Goal: Task Accomplishment & Management: Complete application form

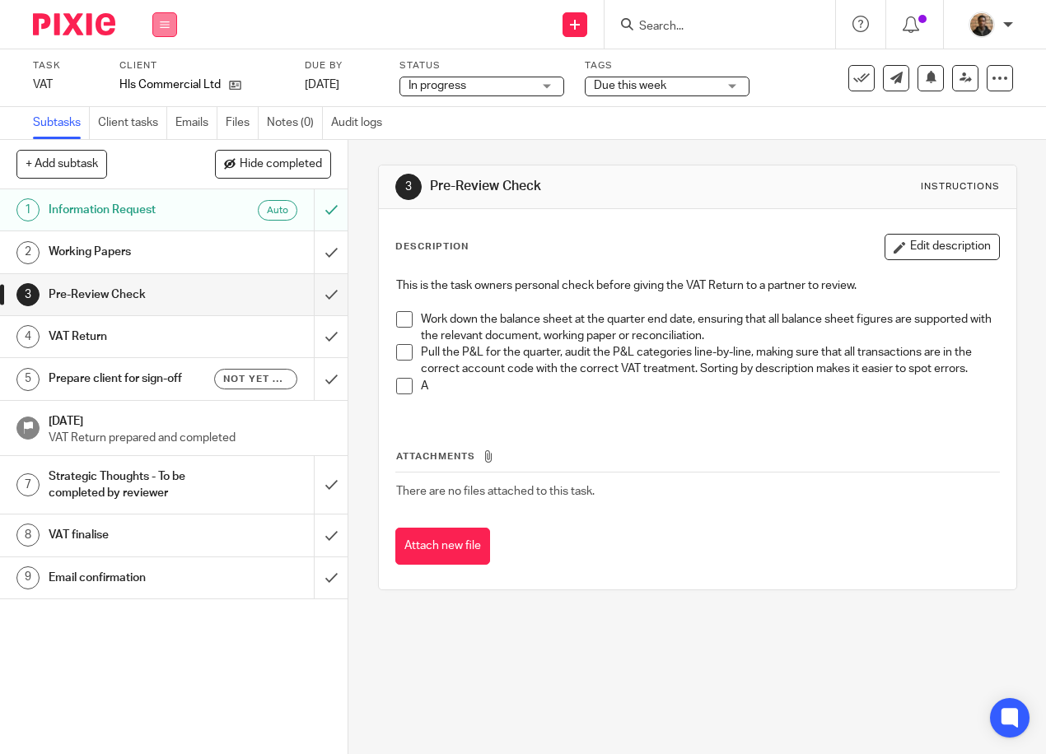
click at [167, 27] on icon at bounding box center [165, 25] width 10 height 10
click at [158, 68] on li "Work" at bounding box center [164, 77] width 44 height 24
click at [161, 79] on link "Work" at bounding box center [156, 77] width 29 height 12
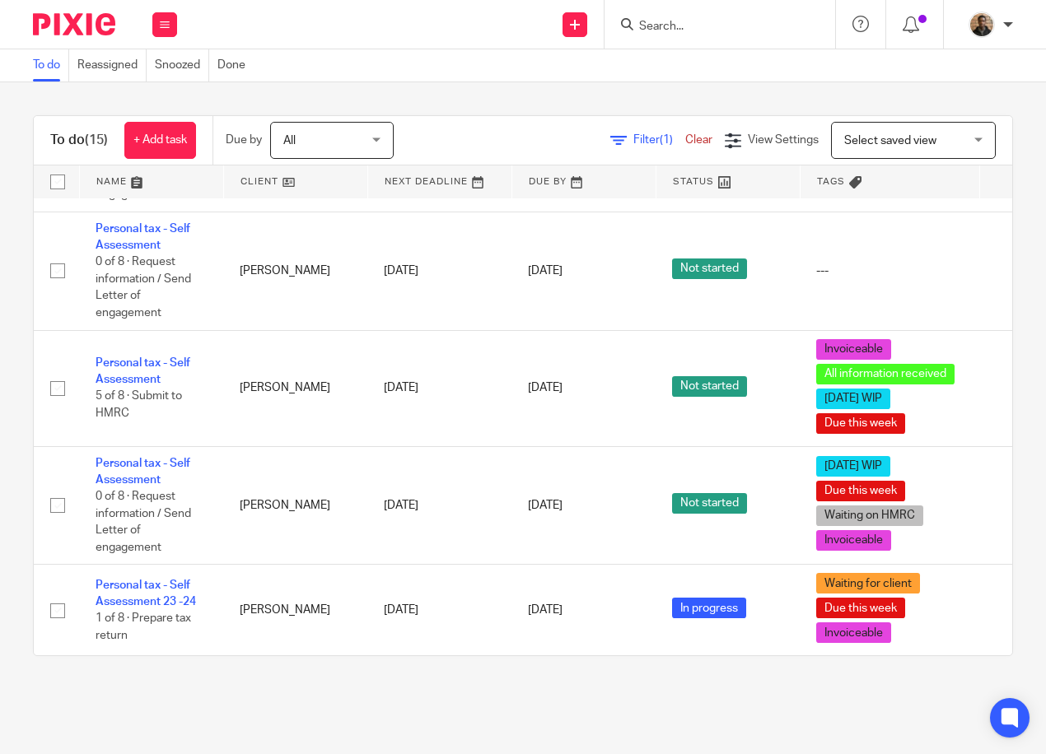
scroll to position [1083, 0]
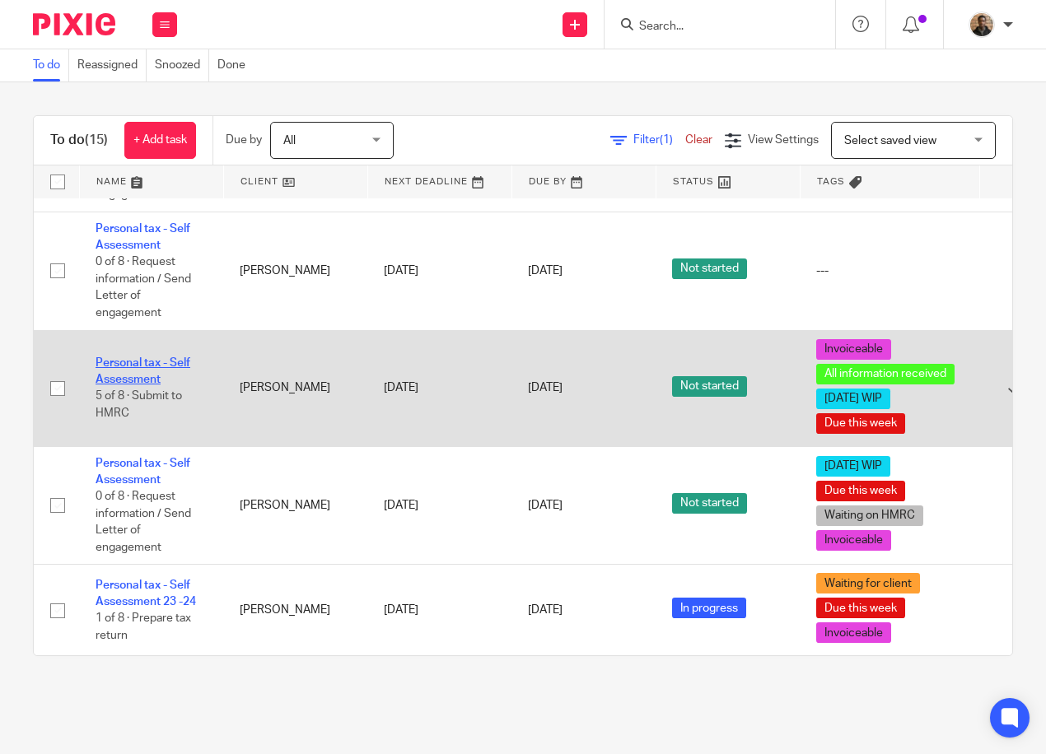
click at [170, 357] on link "Personal tax - Self Assessment" at bounding box center [143, 371] width 95 height 28
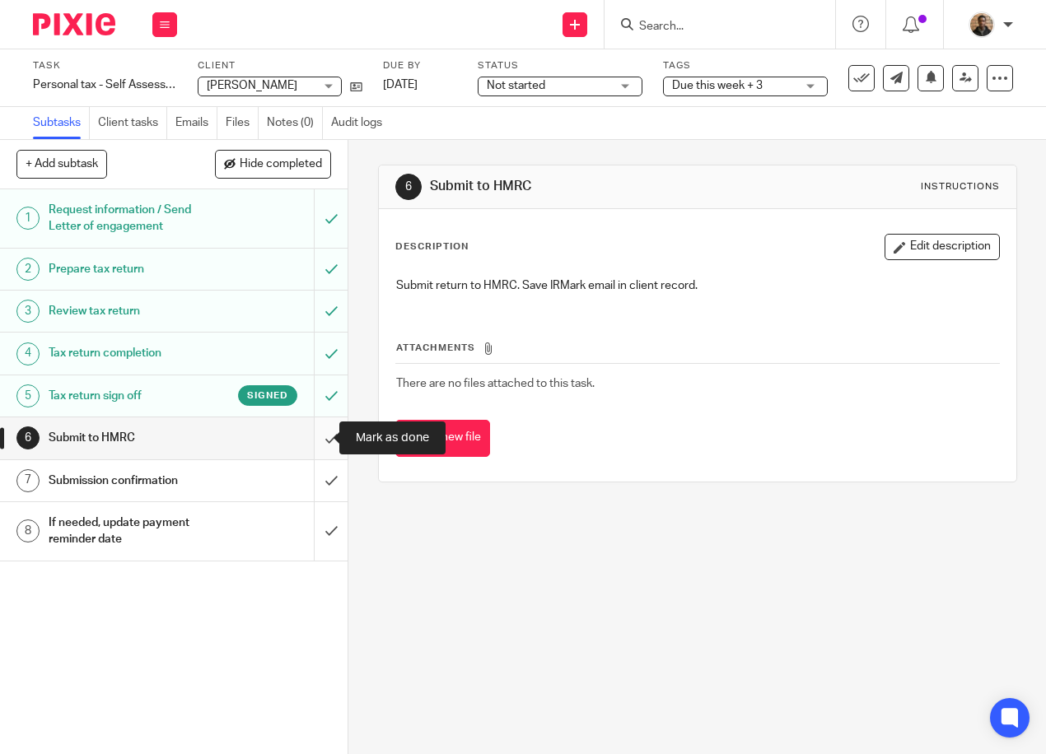
click at [314, 442] on input "submit" at bounding box center [174, 438] width 348 height 41
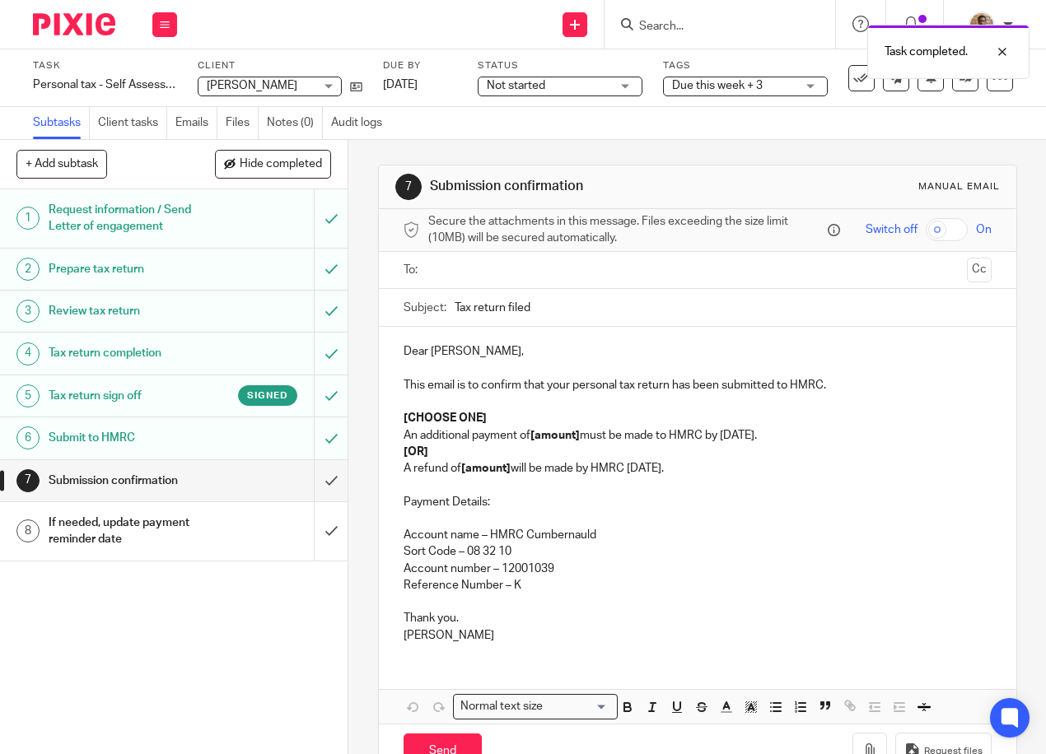
click at [506, 278] on input "text" at bounding box center [697, 270] width 526 height 19
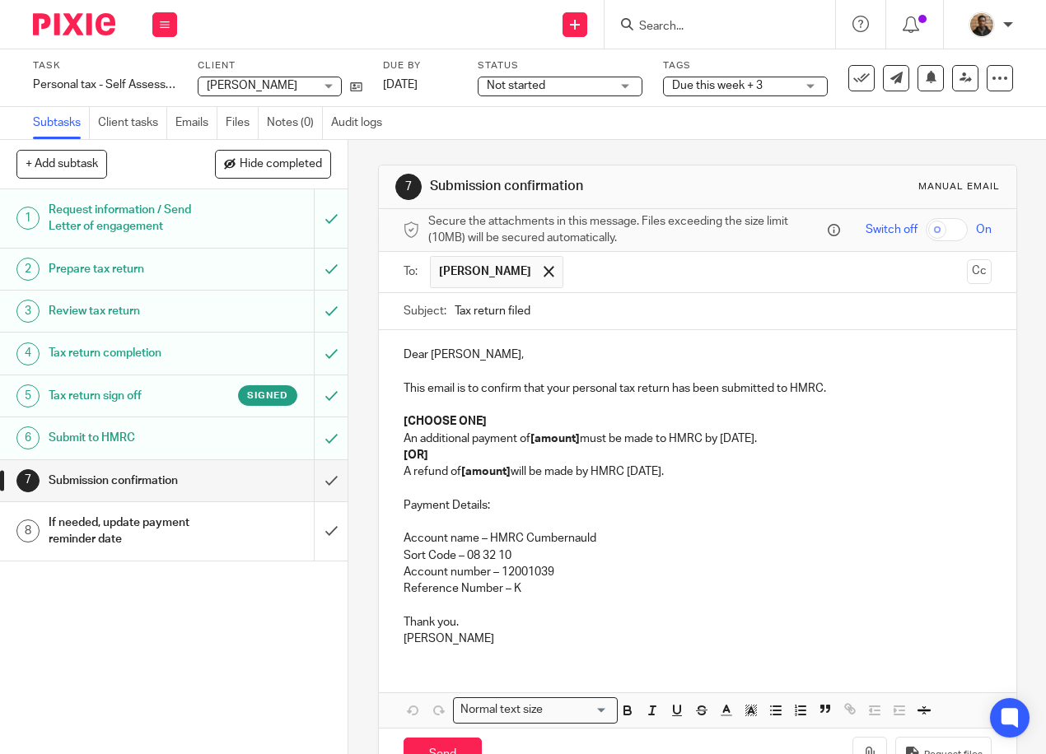
scroll to position [59, 0]
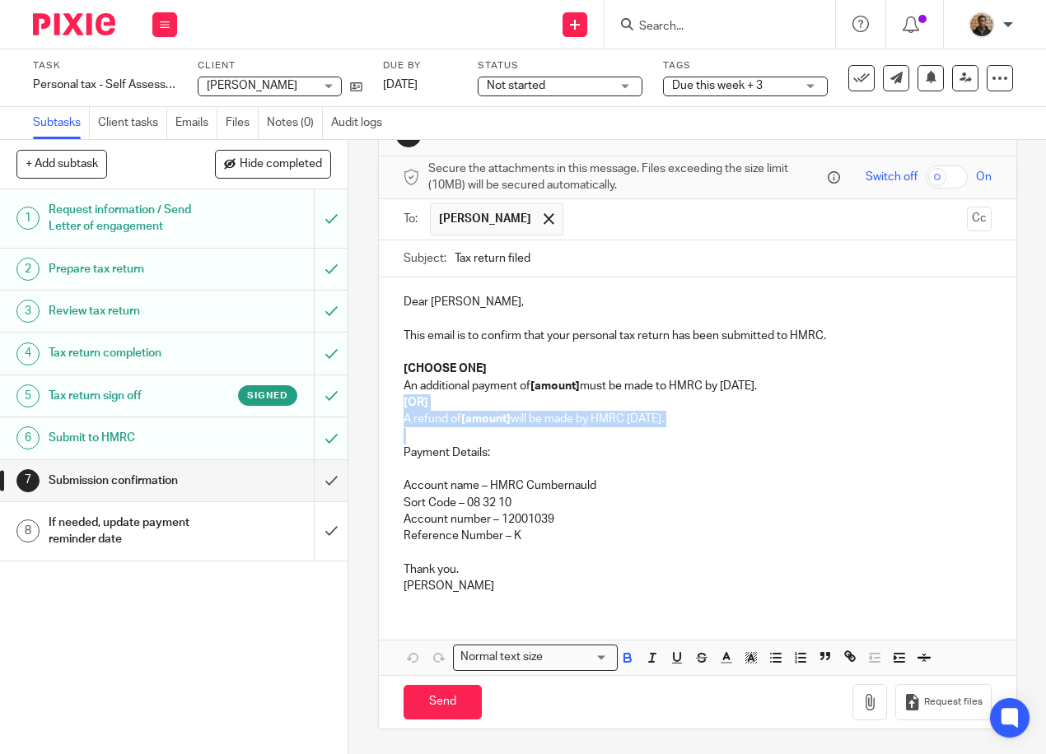
drag, startPoint x: 398, startPoint y: 403, endPoint x: 716, endPoint y: 427, distance: 318.9
click at [716, 427] on div "Dear Michael, This email is to confirm that your personal tax return has been s…" at bounding box center [697, 442] width 637 height 329
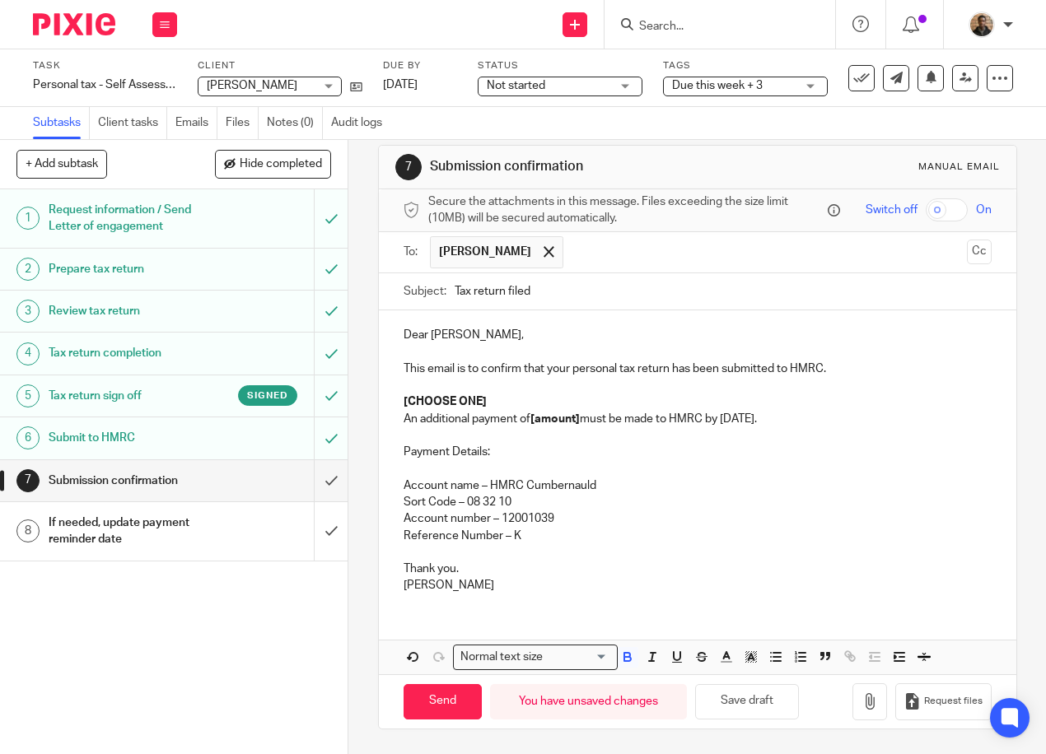
scroll to position [22, 0]
drag, startPoint x: 481, startPoint y: 395, endPoint x: 421, endPoint y: 397, distance: 60.1
click at [421, 394] on p at bounding box center [698, 385] width 588 height 16
click at [428, 399] on p "[CHOOSE ONE]" at bounding box center [698, 402] width 588 height 16
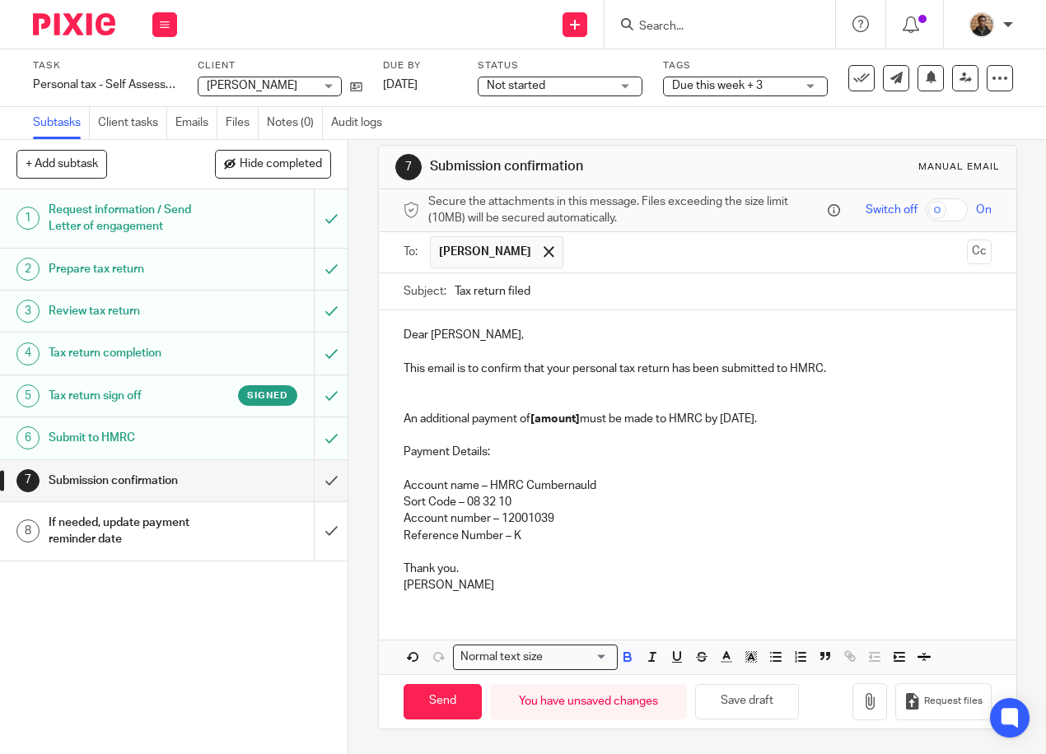
click at [576, 424] on strong "[amount]" at bounding box center [554, 419] width 49 height 12
click at [724, 333] on p "Dear Michael," at bounding box center [698, 335] width 588 height 16
click at [396, 567] on div "Dear Michael, This email is to confirm that your personal tax return has been s…" at bounding box center [697, 458] width 637 height 296
click at [398, 572] on div "Dear Michael, This email is to confirm that your personal tax return has been s…" at bounding box center [697, 458] width 637 height 296
click at [409, 572] on p "you." at bounding box center [698, 569] width 588 height 16
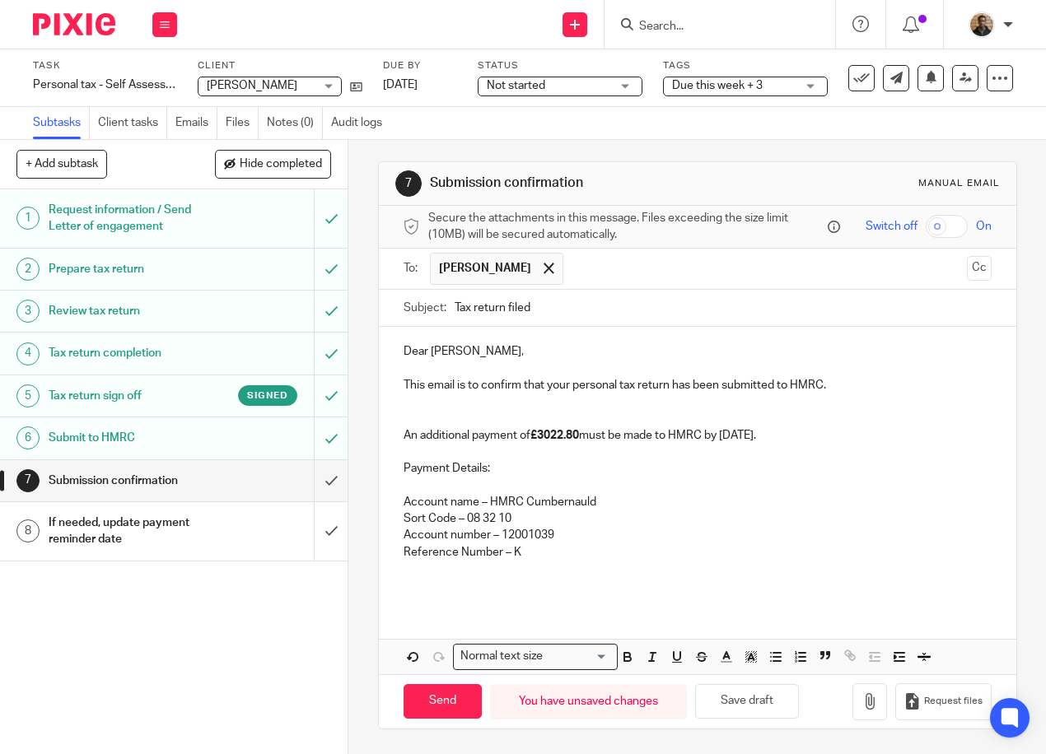
scroll to position [0, 0]
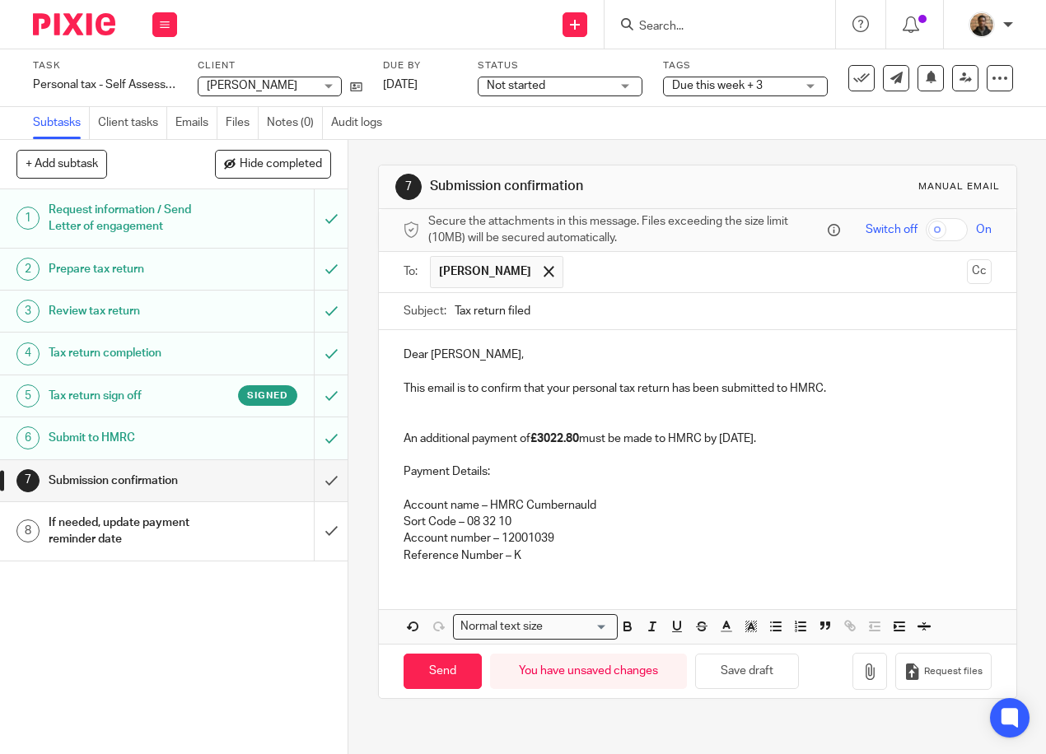
click at [504, 562] on p "Reference Number – K" at bounding box center [698, 556] width 588 height 16
click at [352, 83] on icon at bounding box center [356, 87] width 12 height 12
click at [507, 564] on p "Reference Number – K" at bounding box center [698, 556] width 588 height 16
click at [861, 675] on icon "button" at bounding box center [869, 672] width 16 height 16
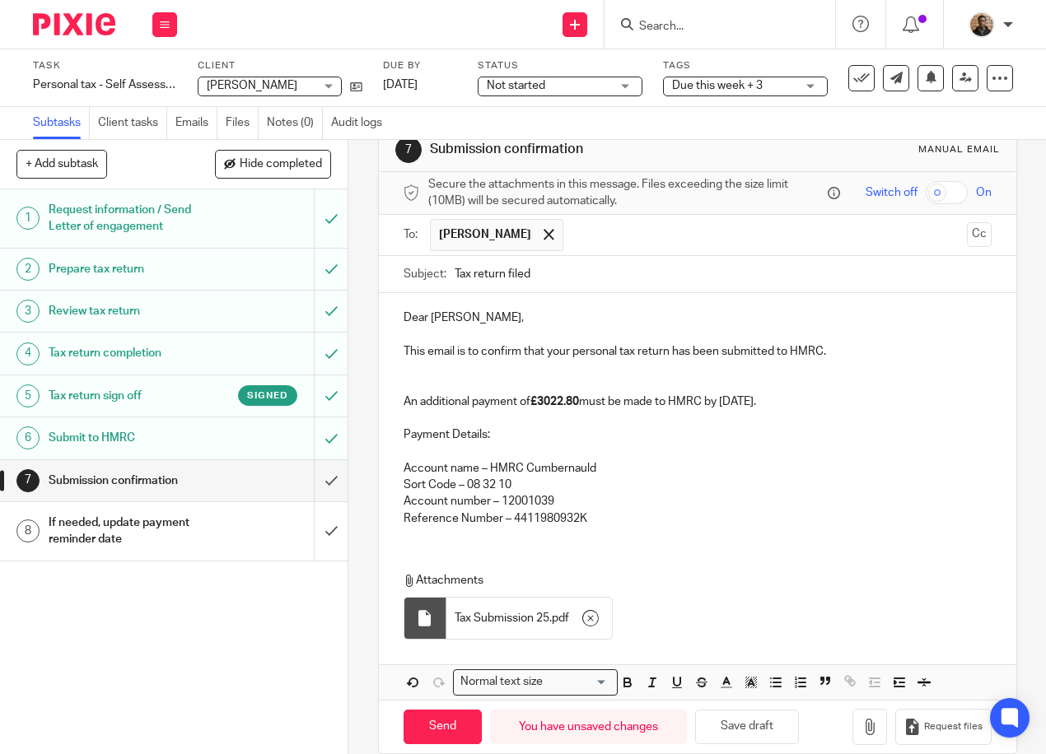
scroll to position [68, 0]
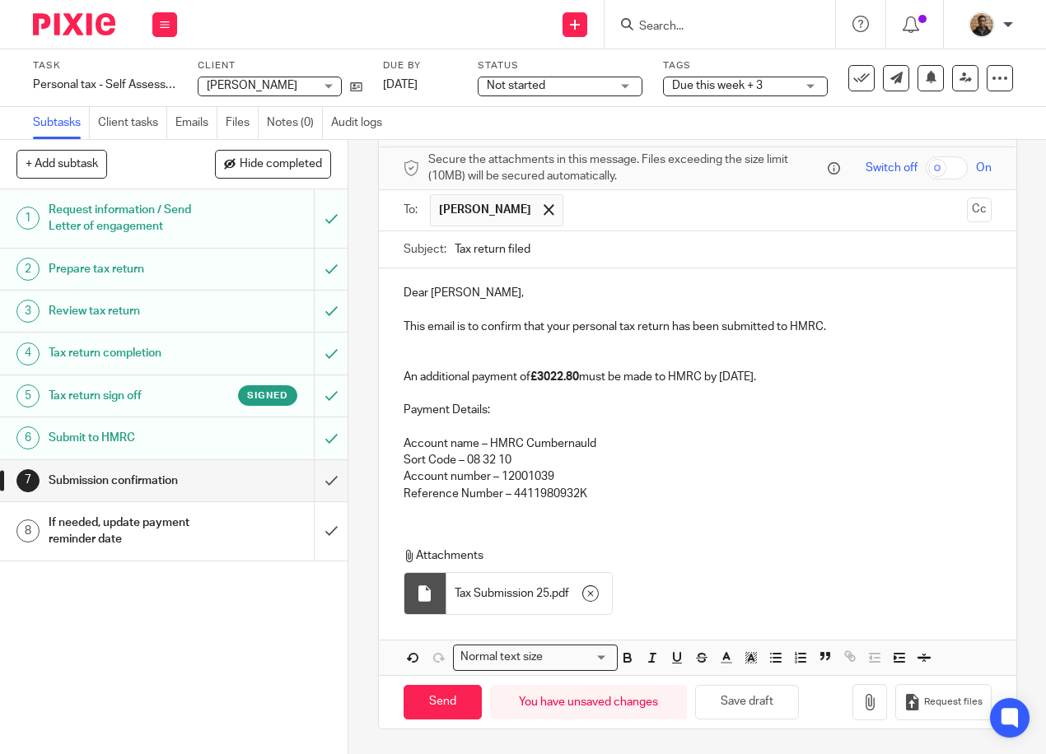
click at [574, 378] on strong "£3022.80" at bounding box center [554, 377] width 49 height 12
click at [578, 378] on strong "£3022.80" at bounding box center [554, 377] width 49 height 12
click at [431, 386] on p at bounding box center [698, 393] width 588 height 16
click at [803, 377] on p "An additional payment of £3022.80 must be made to HMRC by 31 January." at bounding box center [698, 377] width 588 height 16
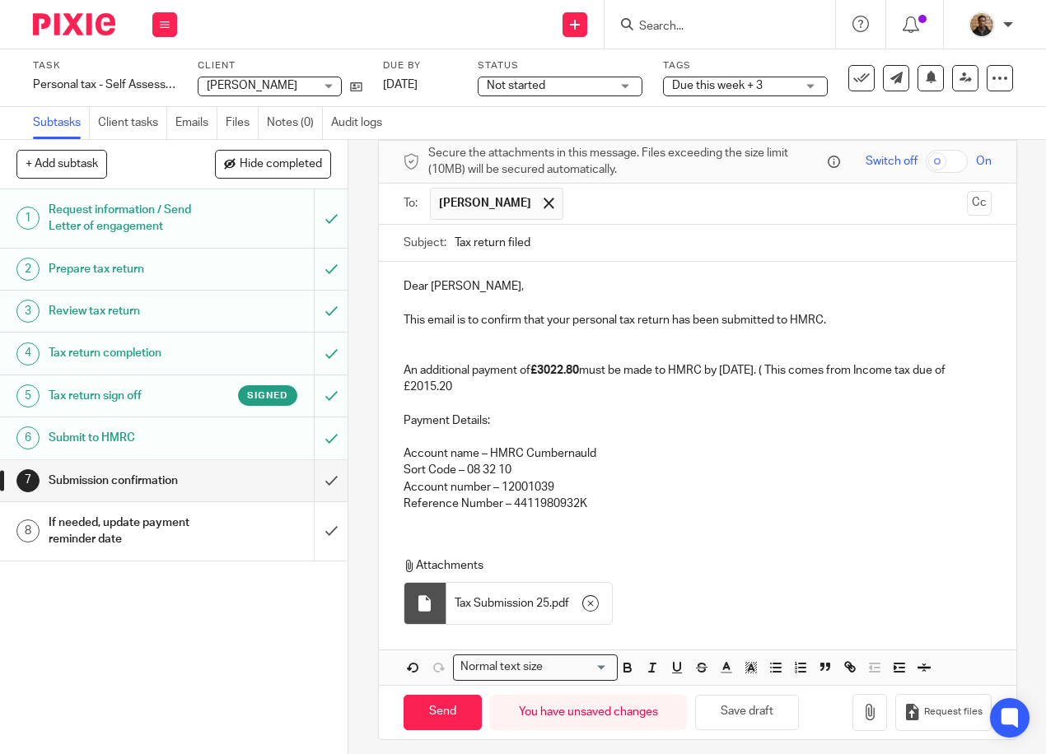
drag, startPoint x: 413, startPoint y: 394, endPoint x: 473, endPoint y: 394, distance: 59.3
click at [473, 394] on p "An additional payment of £3022.80 must be made to HMRC by 31 January. ( This co…" at bounding box center [698, 379] width 588 height 34
click at [626, 667] on icon "button" at bounding box center [627, 668] width 15 height 15
click at [469, 390] on p "An additional payment of £3022.80 must be made to HMRC by 31 January. ( This co…" at bounding box center [698, 379] width 588 height 34
click at [778, 380] on p "An additional payment of £3022.80 must be made to HMRC by 31 January. ( This co…" at bounding box center [698, 379] width 588 height 34
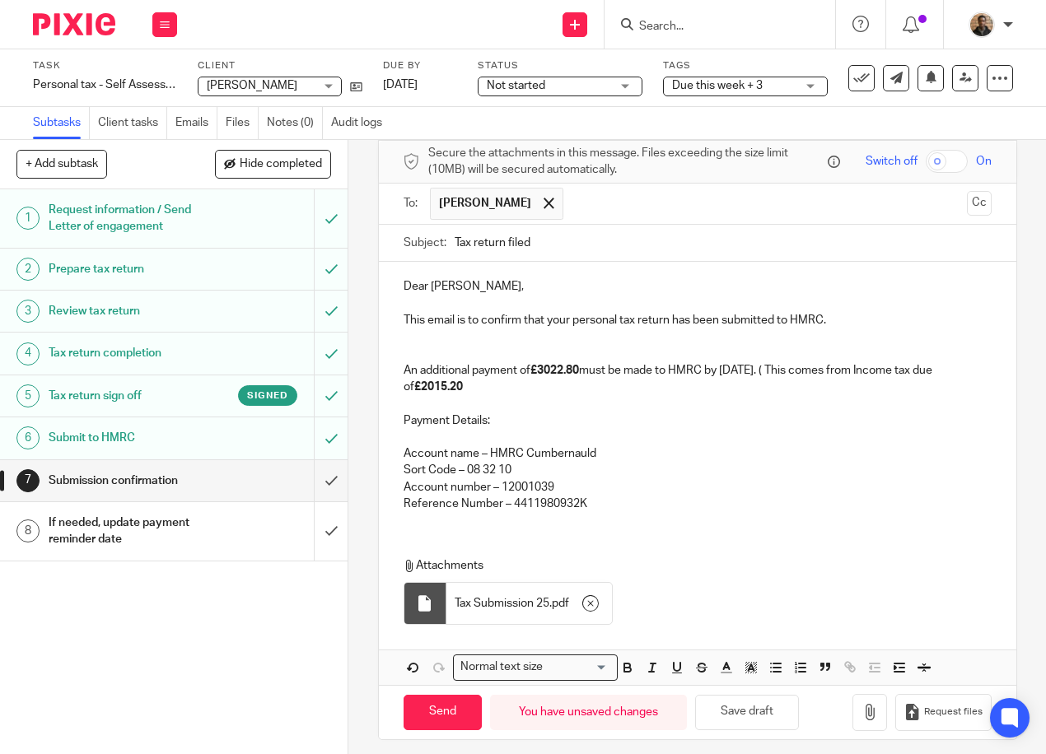
click at [477, 387] on p "An additional payment of £3022.80 must be made to HMRC by 31 January. ( This co…" at bounding box center [698, 379] width 588 height 34
click at [624, 672] on icon "button" at bounding box center [627, 670] width 7 height 4
drag, startPoint x: 534, startPoint y: 406, endPoint x: 531, endPoint y: 393, distance: 13.6
click at [622, 394] on p "An additional payment of £3022.80 must be made to HMRC by 31 January. ( This co…" at bounding box center [698, 379] width 588 height 34
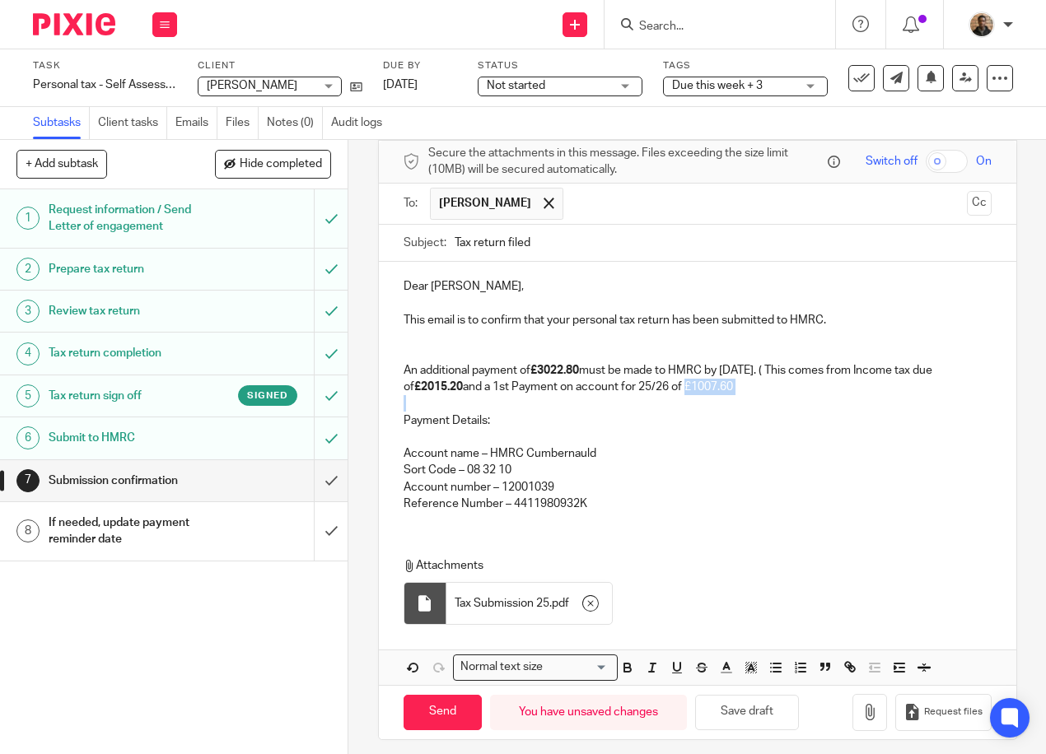
drag, startPoint x: 688, startPoint y: 392, endPoint x: 731, endPoint y: 402, distance: 44.0
click at [731, 402] on div "Dear Michael, This email is to confirm that your personal tax return has been s…" at bounding box center [697, 393] width 637 height 263
click at [628, 664] on button "button" at bounding box center [628, 668] width 21 height 21
click at [740, 412] on p at bounding box center [698, 403] width 588 height 16
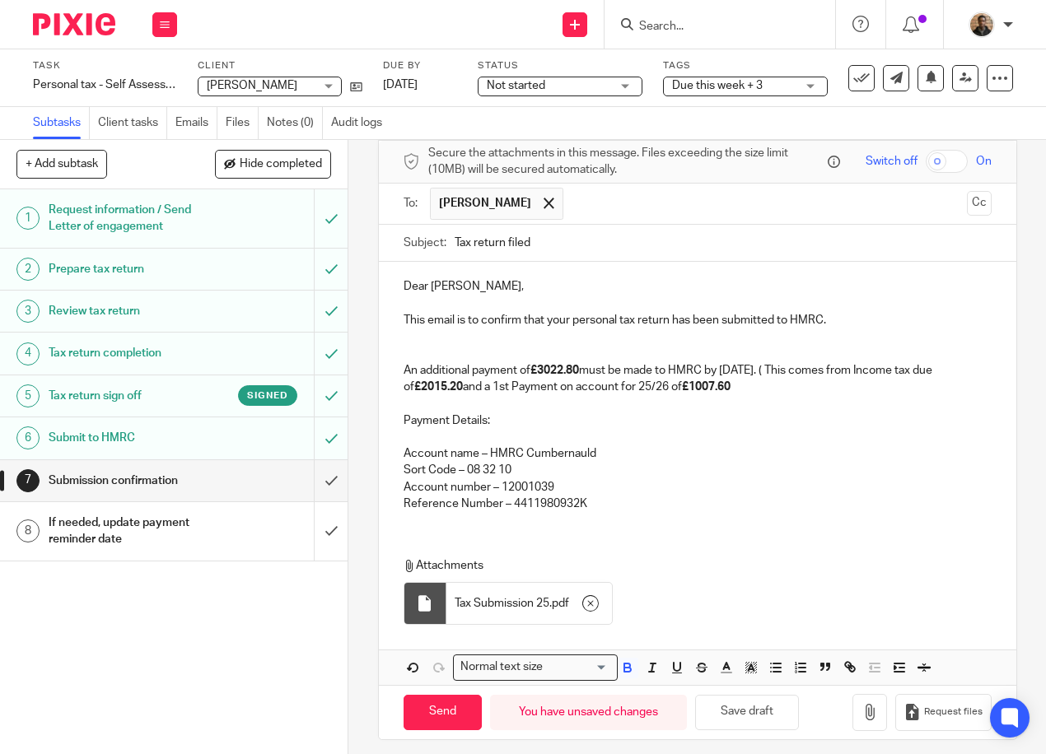
click at [629, 457] on p "Account name – HMRC Cumbernauld Sort Code – 08 32 10" at bounding box center [698, 463] width 588 height 34
click at [743, 393] on p "An additional payment of £3022.80 must be made to HMRC by 31 January. ( This co…" at bounding box center [698, 379] width 588 height 34
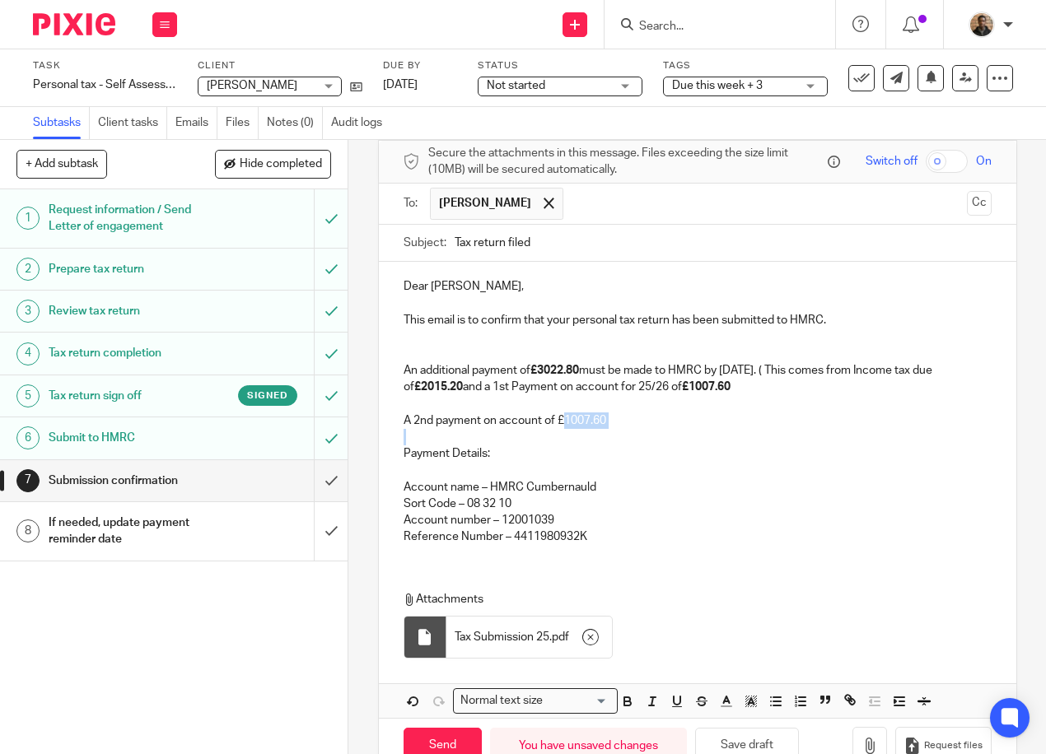
drag, startPoint x: 559, startPoint y: 430, endPoint x: 660, endPoint y: 452, distance: 102.9
click at [668, 445] on div "Dear Michael, This email is to confirm that your personal tax return has been s…" at bounding box center [697, 410] width 637 height 296
click at [623, 709] on icon "button" at bounding box center [627, 701] width 15 height 15
click at [555, 422] on p "A 2nd payment on account of £ 1007.60" at bounding box center [698, 421] width 588 height 16
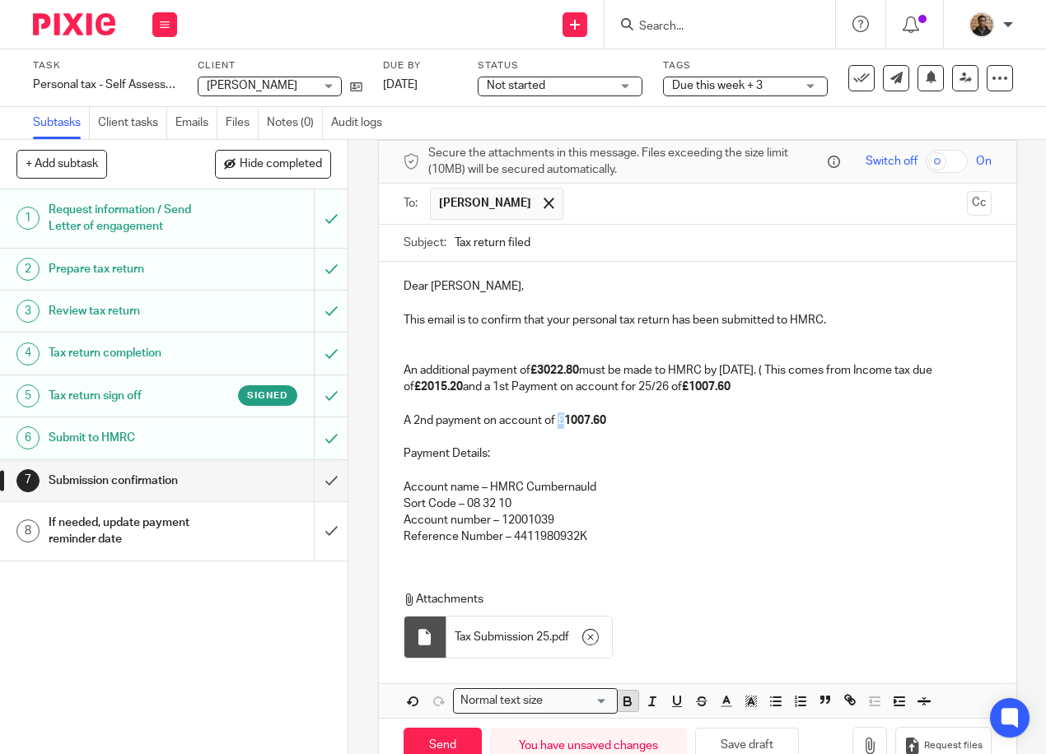
click at [628, 708] on icon "button" at bounding box center [627, 701] width 15 height 15
click at [563, 427] on strong "£1007.60" at bounding box center [579, 421] width 49 height 12
click at [567, 427] on strong "£1007.60" at bounding box center [579, 421] width 49 height 12
click at [539, 376] on strong "£3022.80" at bounding box center [554, 371] width 49 height 12
click at [424, 393] on strong "£2015.20" at bounding box center [438, 387] width 49 height 12
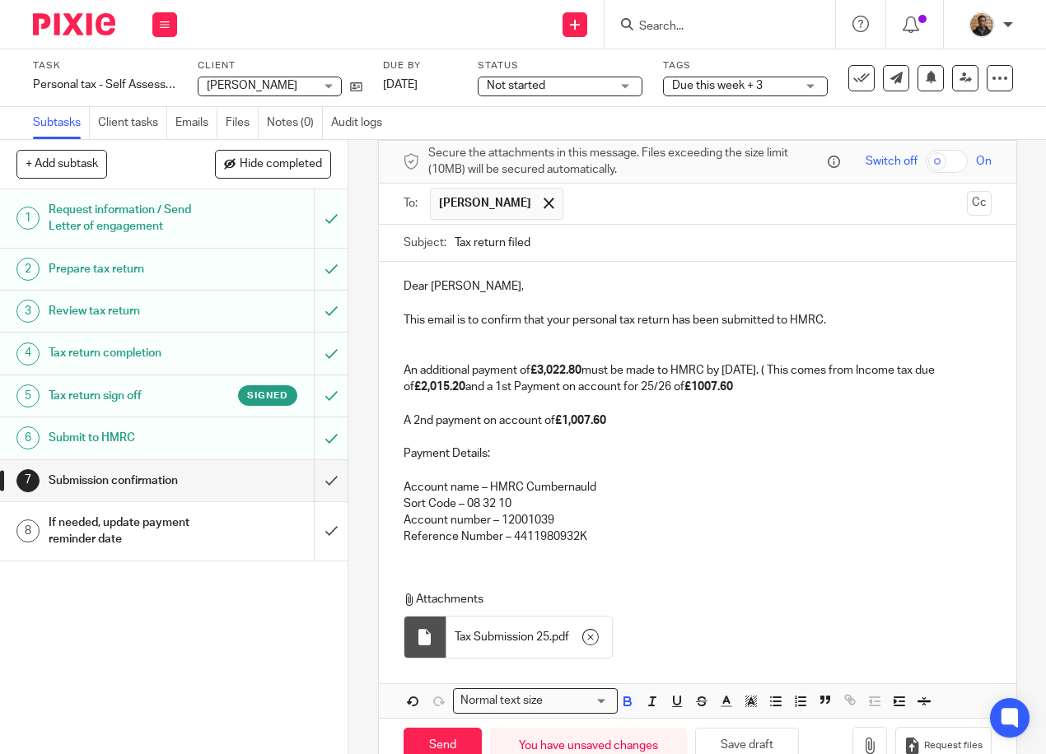
click at [607, 429] on p "A 2nd payment on account of £1,007.60" at bounding box center [698, 421] width 588 height 16
click at [395, 422] on div "Dear Michael, This email is to confirm that your personal tax return has been s…" at bounding box center [697, 410] width 637 height 296
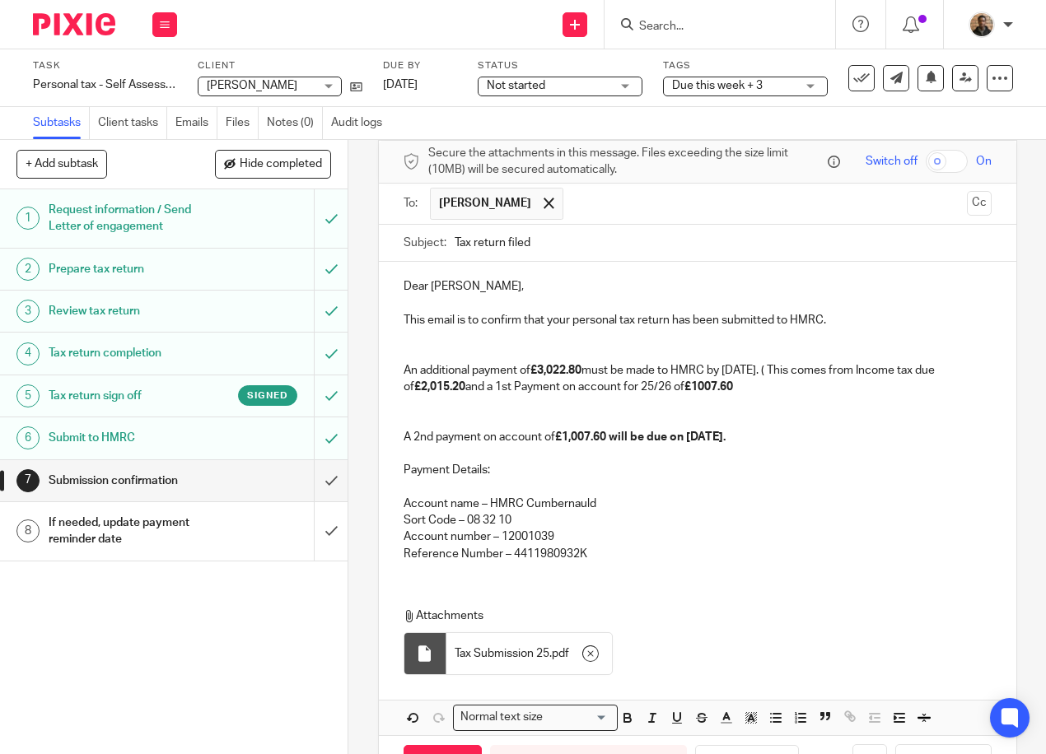
click at [791, 372] on p "An additional payment of £3,022.80 must be made to HMRC by 31 January. ( This c…" at bounding box center [698, 379] width 588 height 34
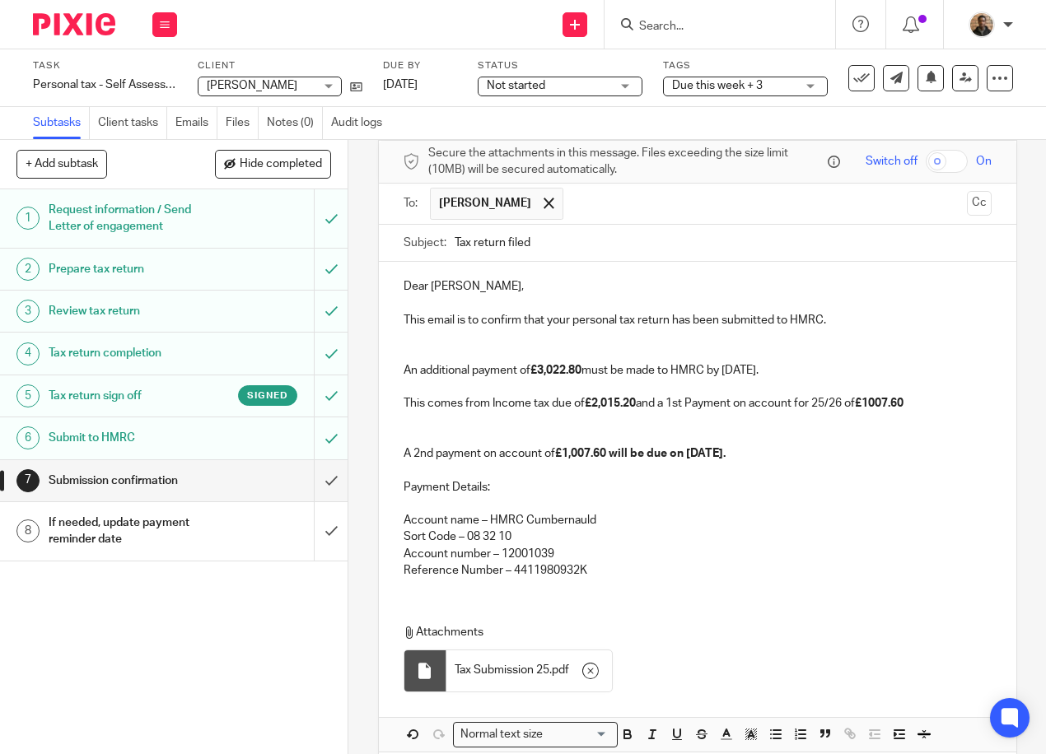
click at [397, 456] on div "Dear Michael, This email is to confirm that your personal tax return has been s…" at bounding box center [697, 426] width 637 height 329
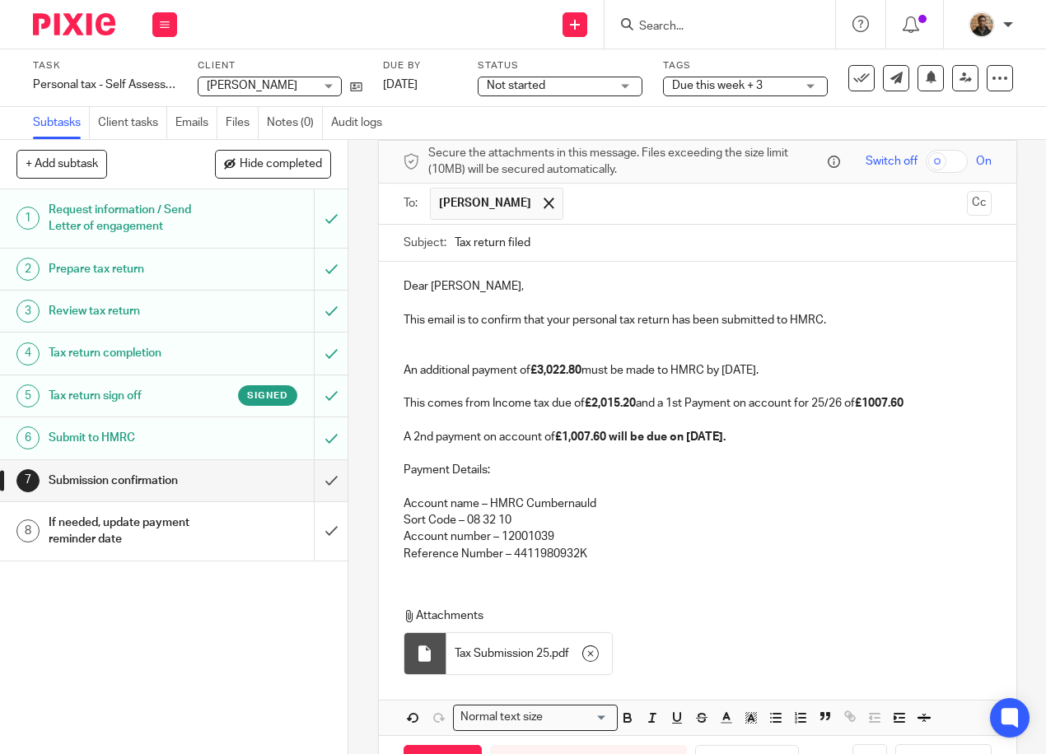
click at [969, 362] on div "Dear Michael, This email is to confirm that your personal tax return has been s…" at bounding box center [697, 418] width 637 height 313
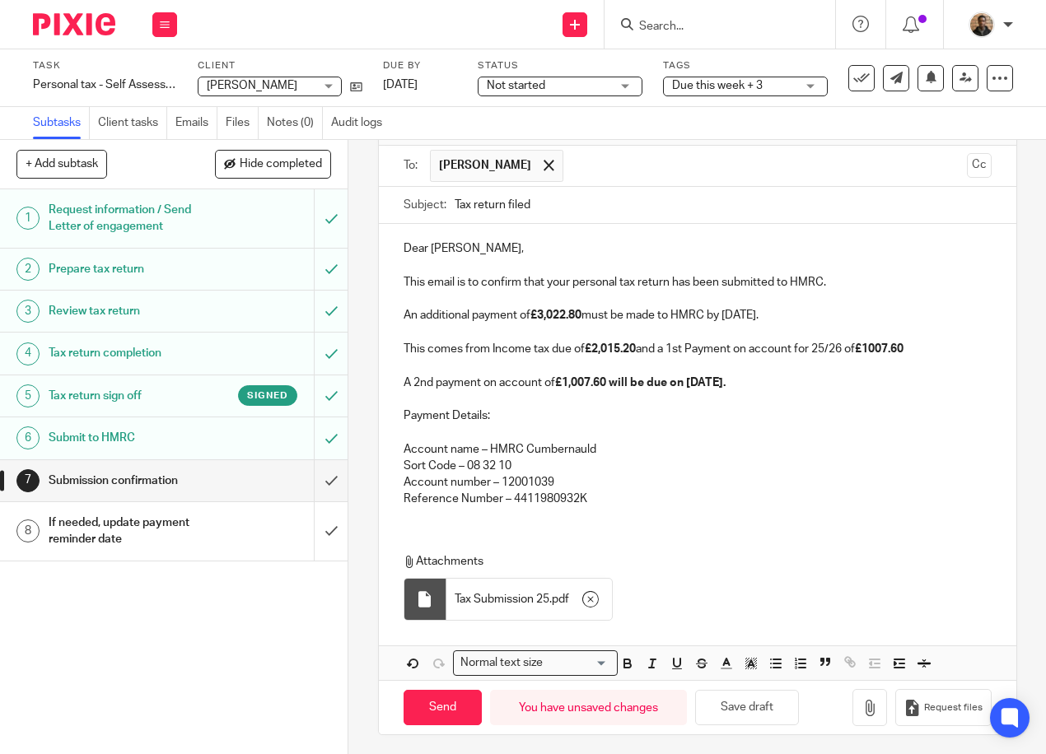
scroll to position [119, 0]
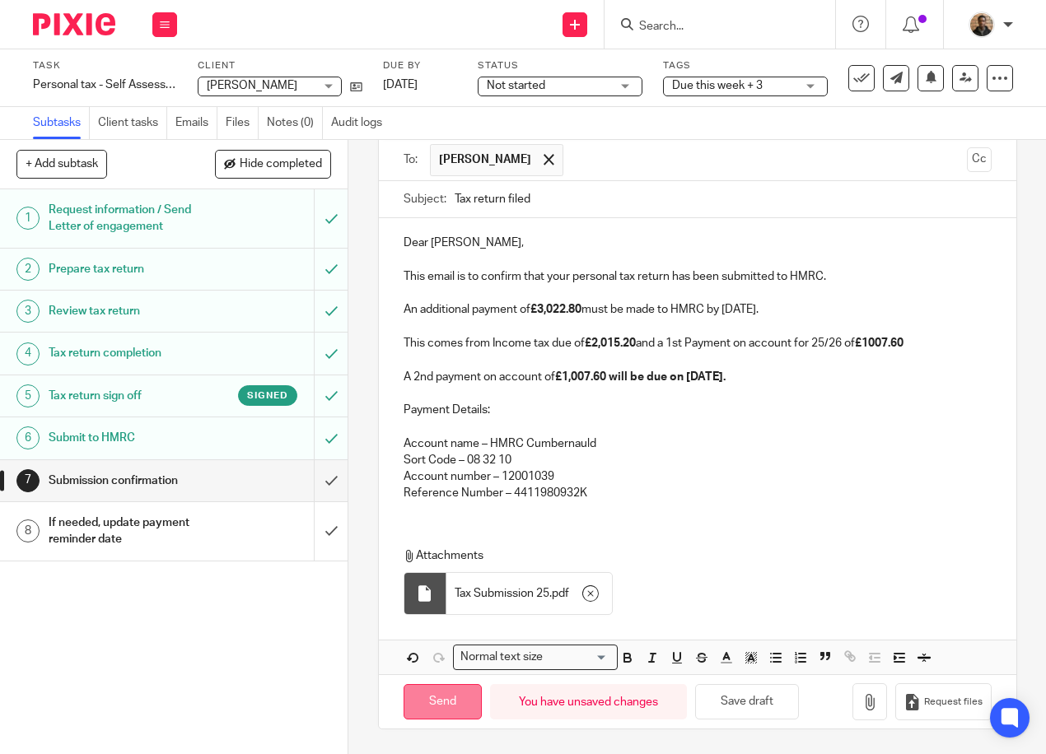
click at [442, 707] on input "Send" at bounding box center [443, 701] width 78 height 35
type input "Sent"
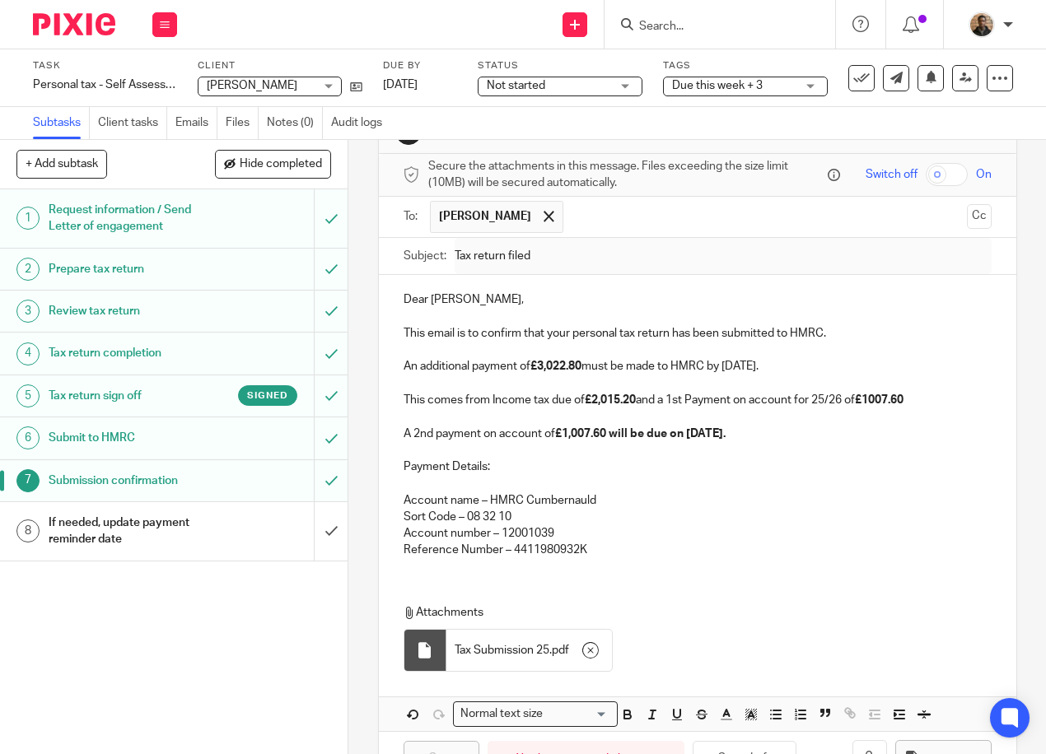
scroll to position [0, 0]
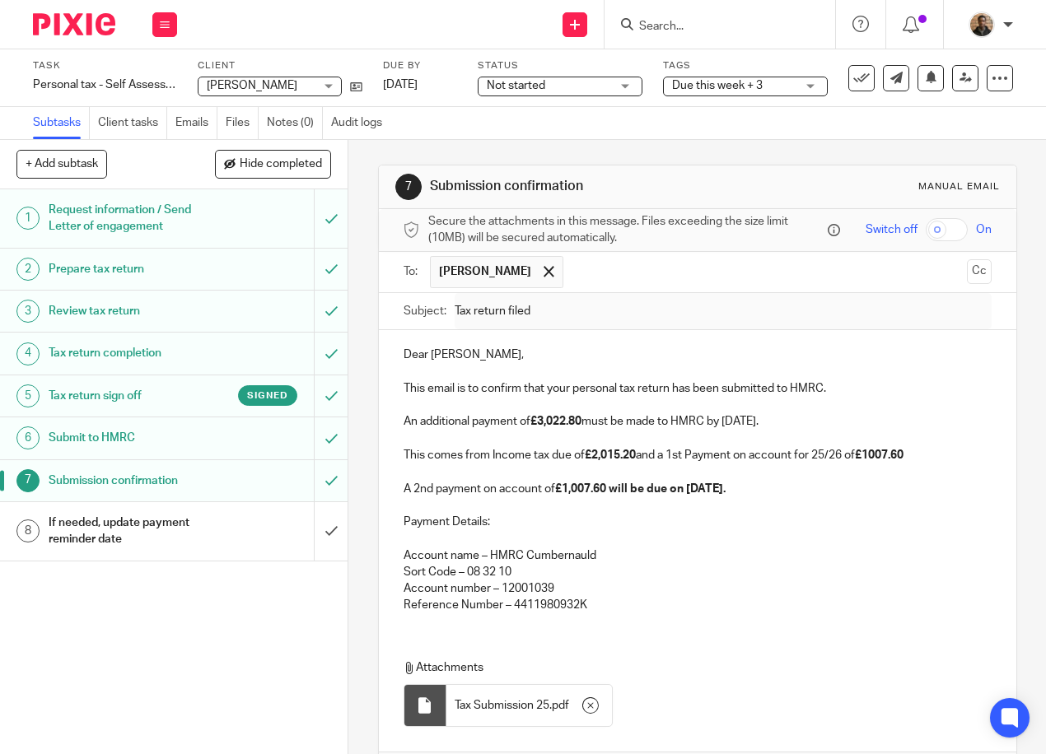
click at [317, 646] on div "1 Request information / Send Letter of engagement 2 Prepare tax return 3 Review…" at bounding box center [174, 471] width 348 height 565
click at [254, 515] on div "If needed, update payment reminder date" at bounding box center [174, 532] width 250 height 42
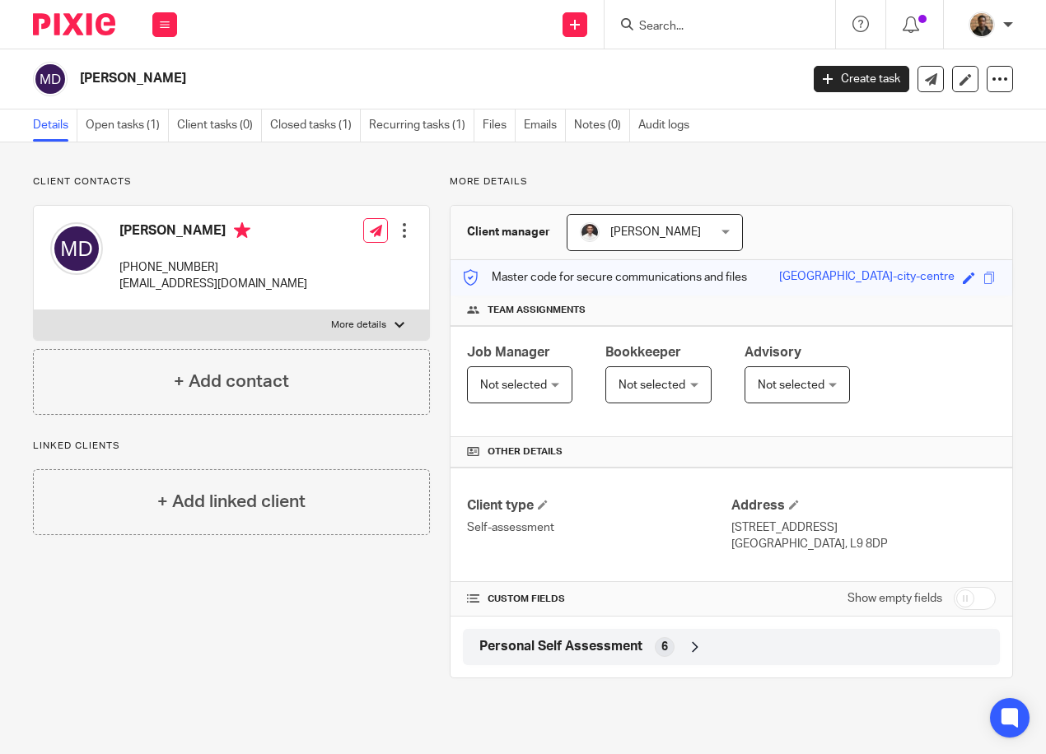
click at [673, 645] on div "Personal Self Assessment 6" at bounding box center [731, 647] width 512 height 28
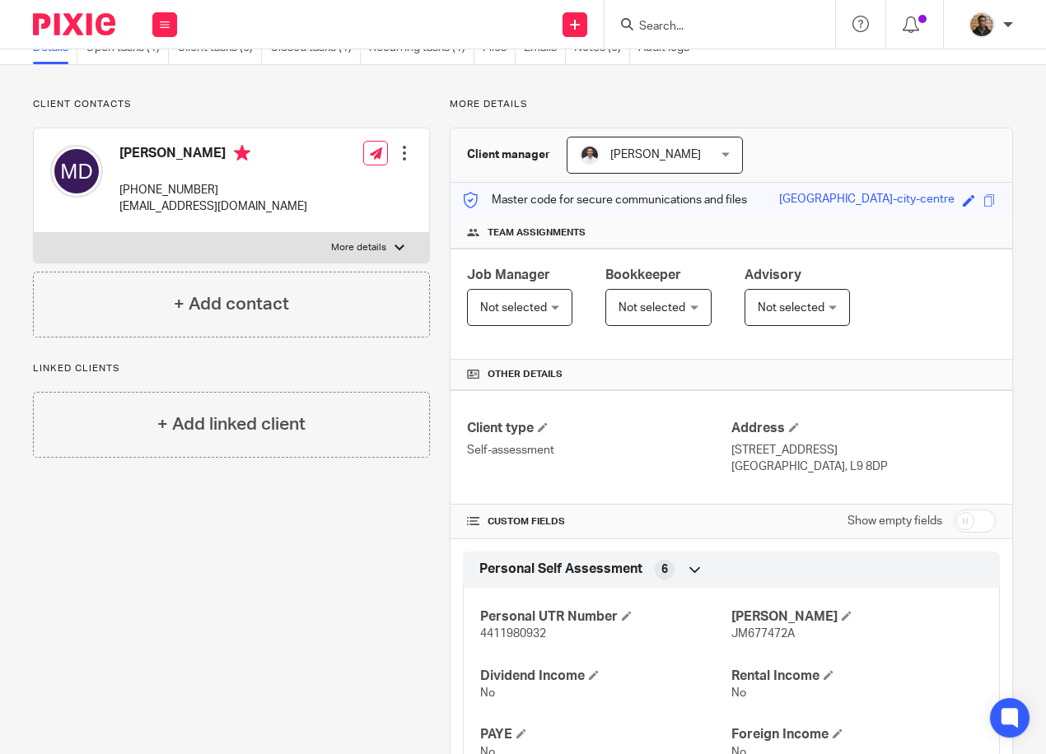
scroll to position [152, 0]
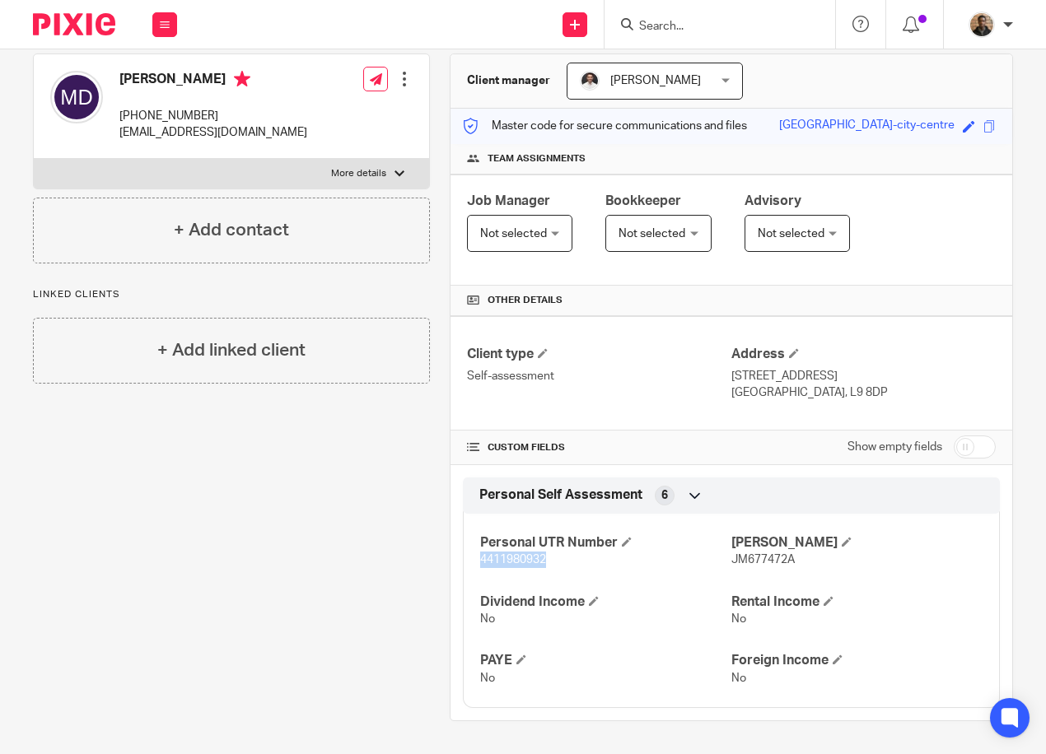
drag, startPoint x: 478, startPoint y: 561, endPoint x: 552, endPoint y: 565, distance: 74.2
click at [552, 565] on p "4411980932" at bounding box center [605, 560] width 251 height 16
drag, startPoint x: 552, startPoint y: 565, endPoint x: 525, endPoint y: 559, distance: 27.8
copy span "4411980932"
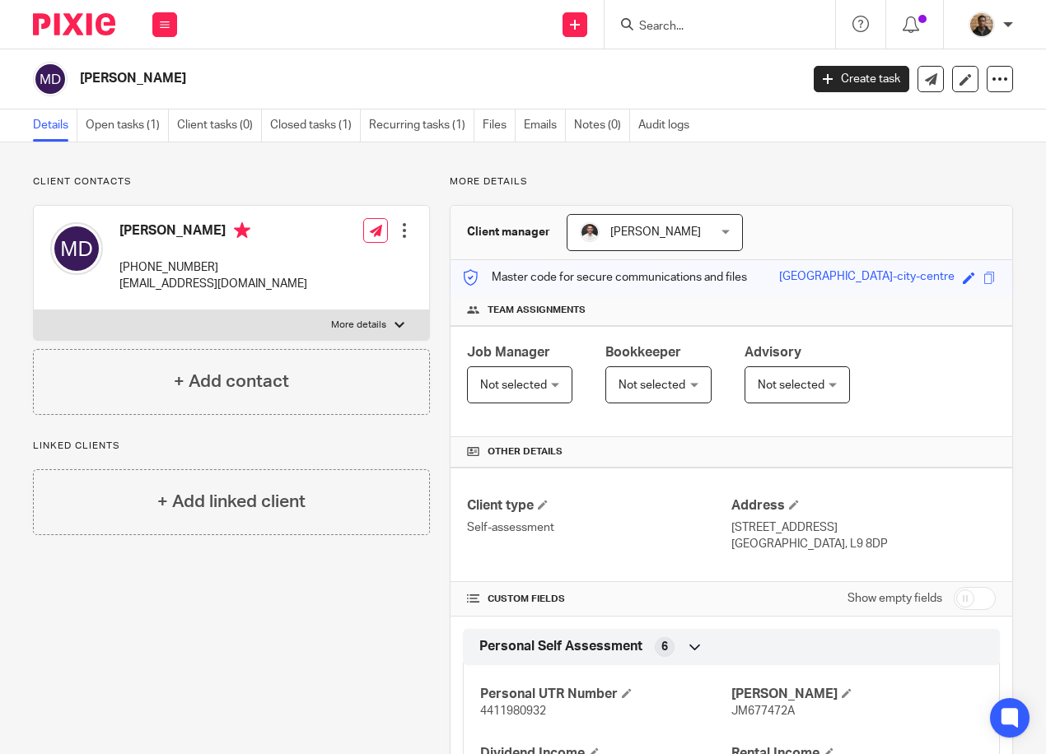
click at [675, 20] on input "Search" at bounding box center [711, 27] width 148 height 15
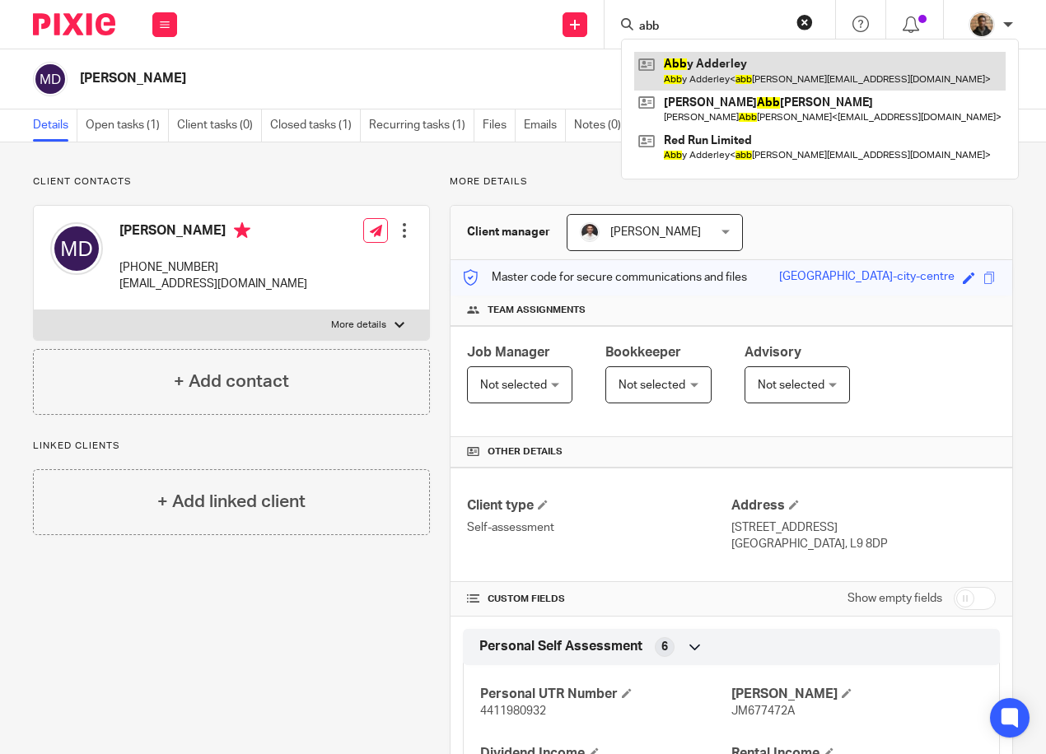
type input "abb"
click at [722, 72] on link at bounding box center [819, 71] width 371 height 38
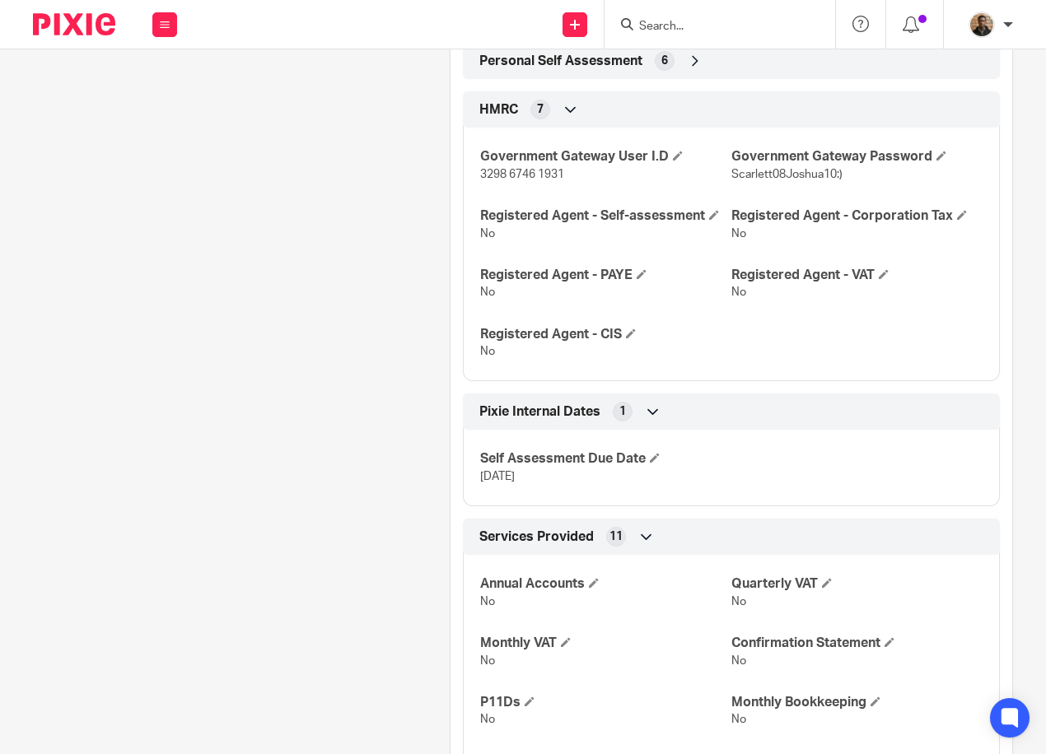
scroll to position [576, 0]
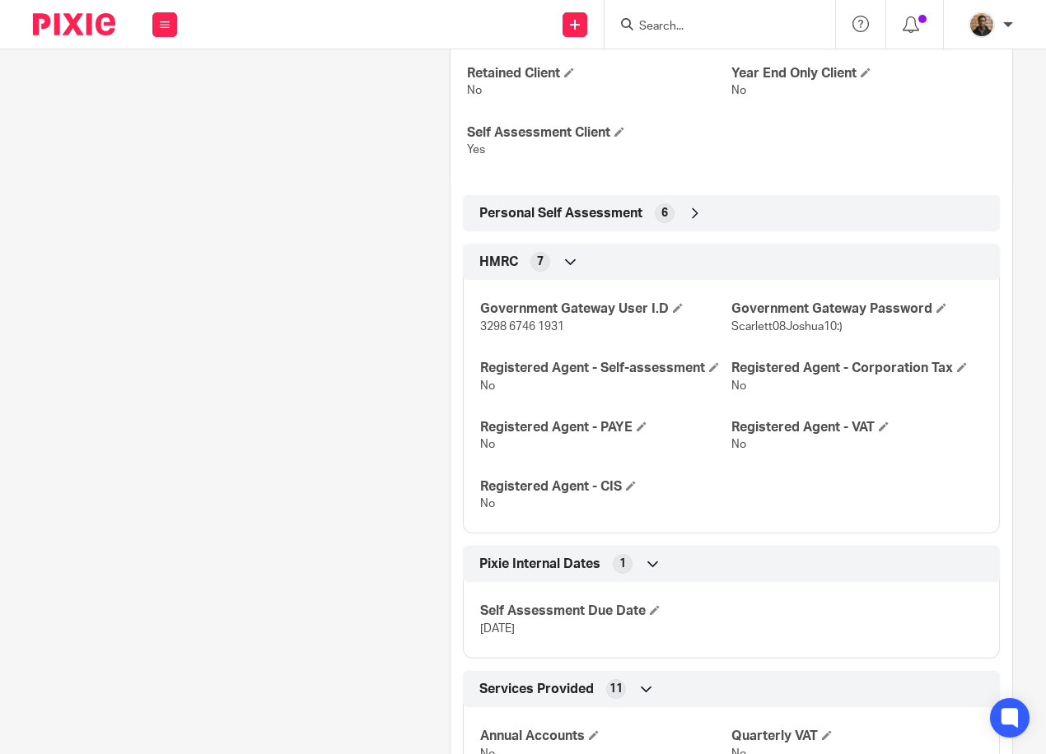
click at [690, 222] on div "Personal Self Assessment 6" at bounding box center [731, 213] width 512 height 28
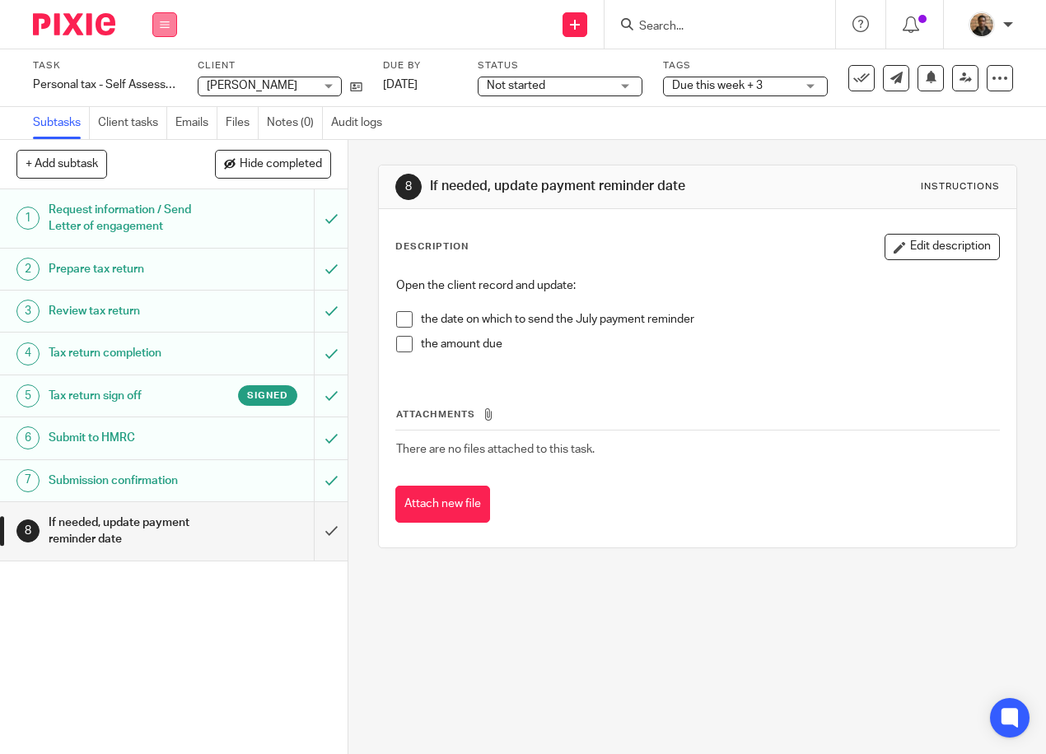
click at [161, 28] on icon at bounding box center [165, 25] width 10 height 10
click at [172, 77] on li "Work" at bounding box center [164, 77] width 44 height 24
click at [154, 80] on link "Work" at bounding box center [156, 77] width 29 height 12
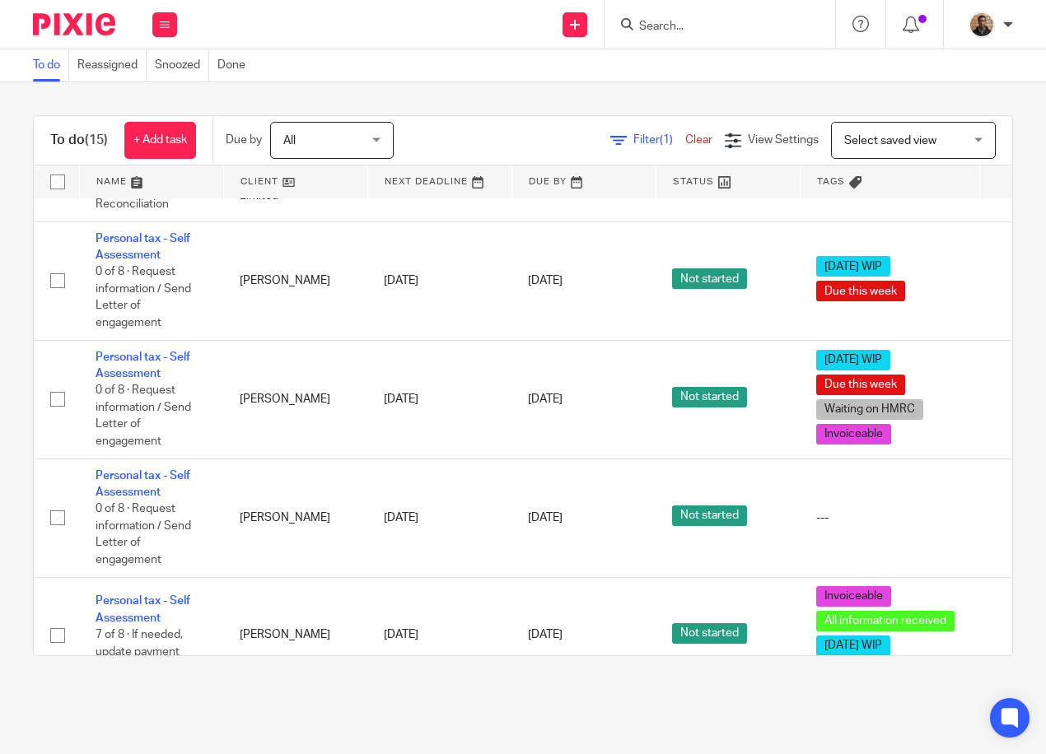
scroll to position [824, 0]
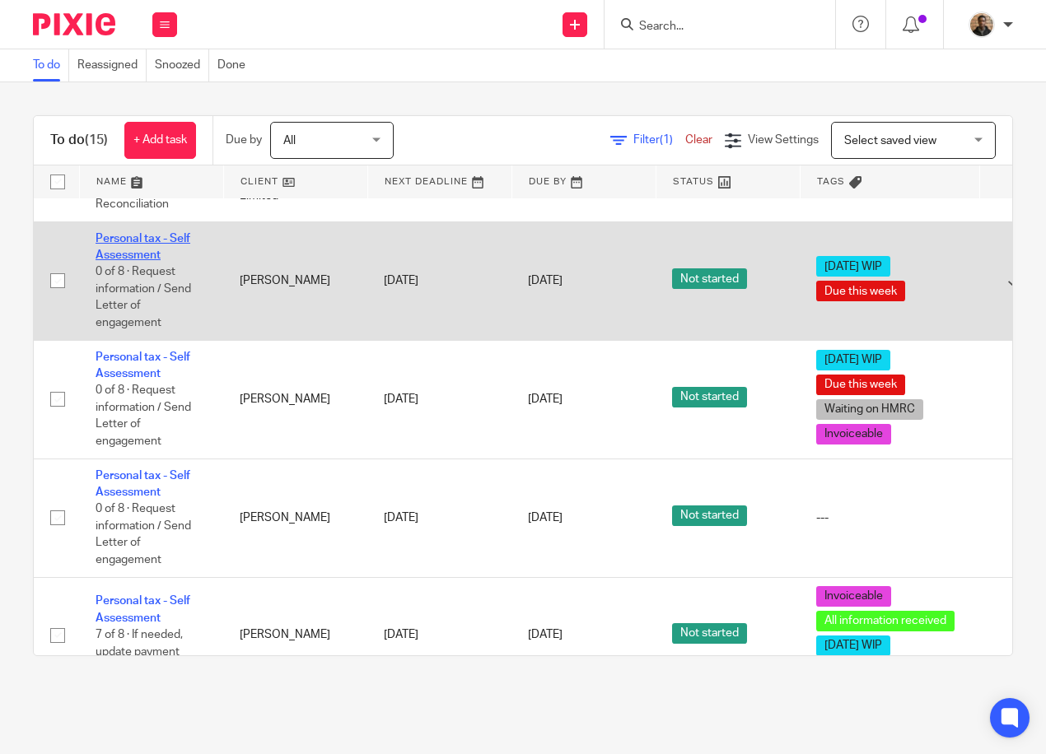
click at [161, 236] on link "Personal tax - Self Assessment" at bounding box center [143, 247] width 95 height 28
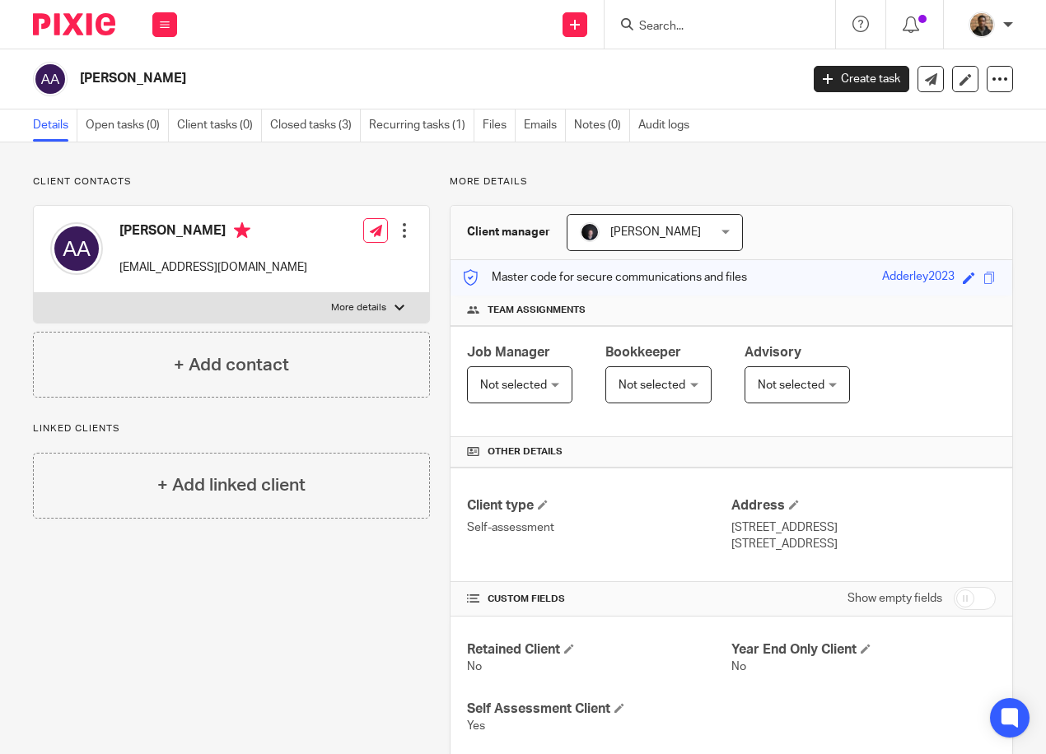
scroll to position [576, 0]
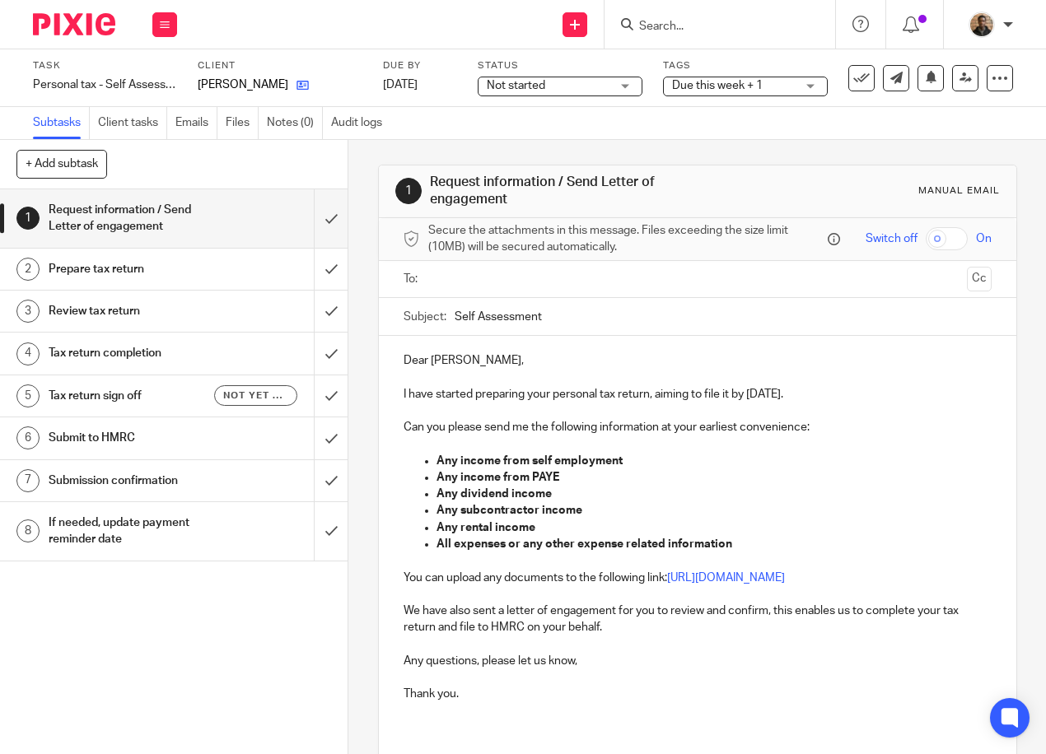
click at [288, 89] on link at bounding box center [298, 85] width 21 height 16
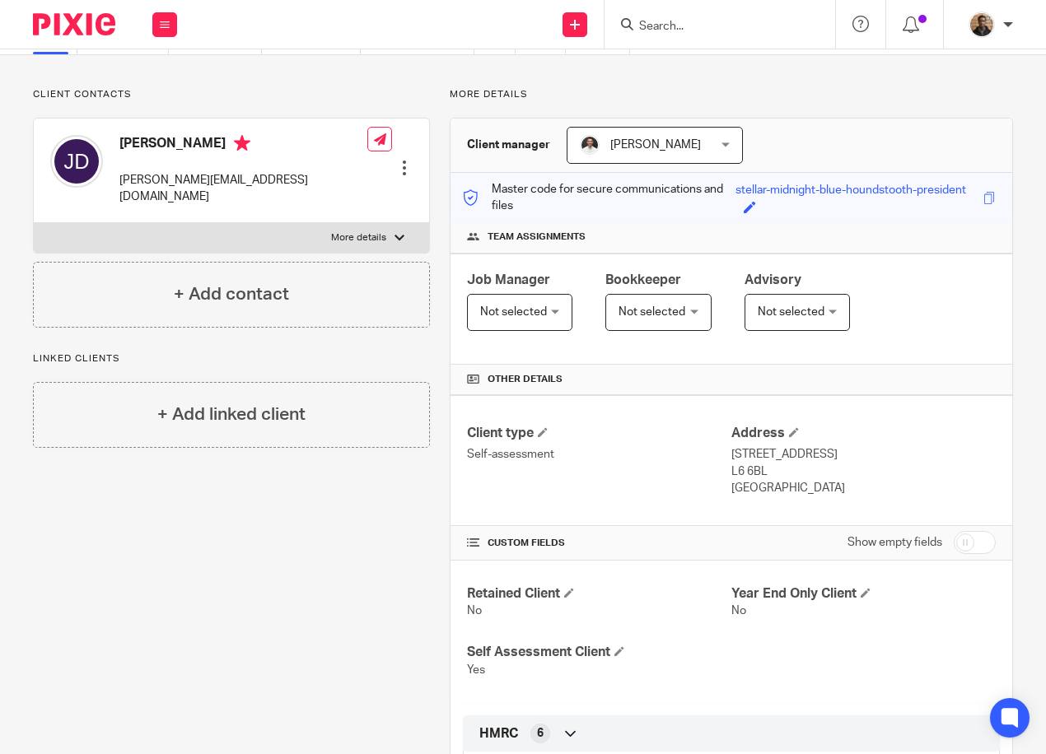
scroll to position [5, 0]
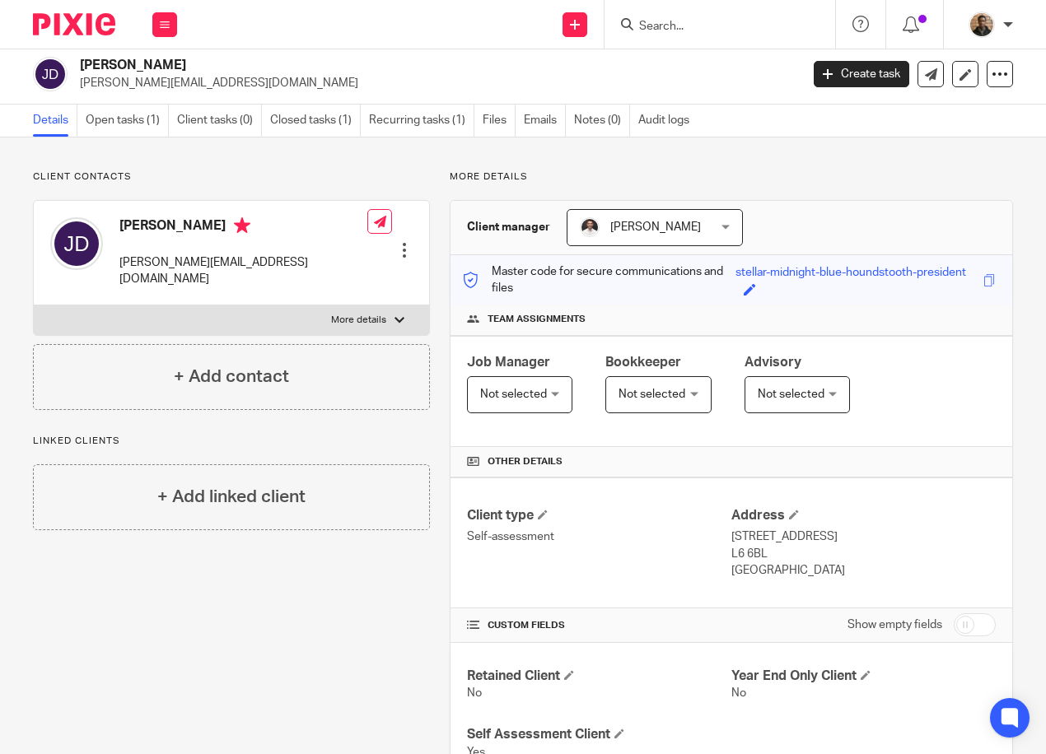
click at [382, 307] on label "More details" at bounding box center [231, 321] width 395 height 30
click at [34, 306] on input "More details" at bounding box center [33, 305] width 1 height 1
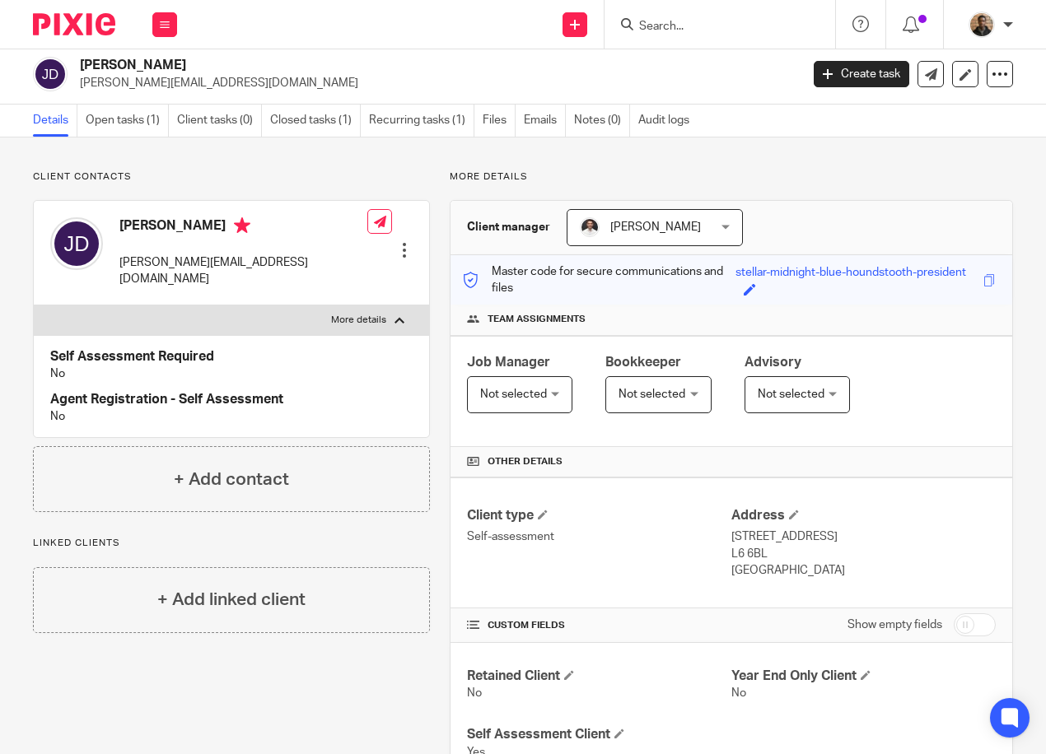
click at [380, 314] on p "More details" at bounding box center [358, 320] width 55 height 13
click at [34, 305] on input "More details" at bounding box center [33, 305] width 1 height 1
checkbox input "false"
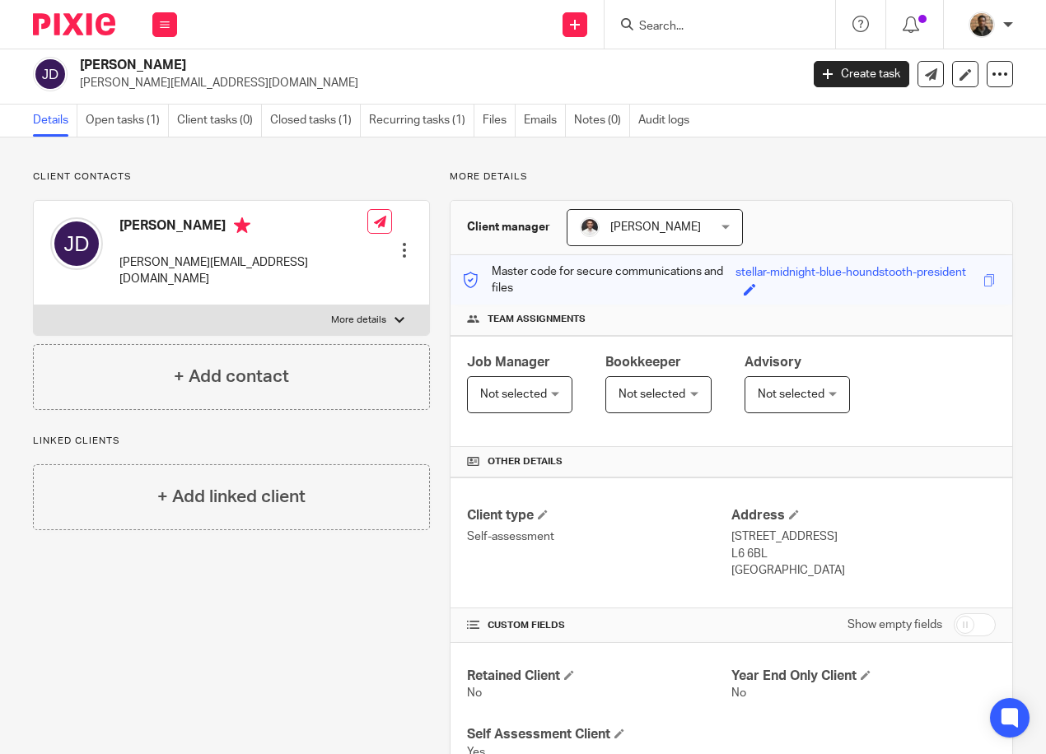
click at [788, 22] on form at bounding box center [724, 24] width 175 height 21
click at [725, 29] on input "Search" at bounding box center [711, 27] width 148 height 15
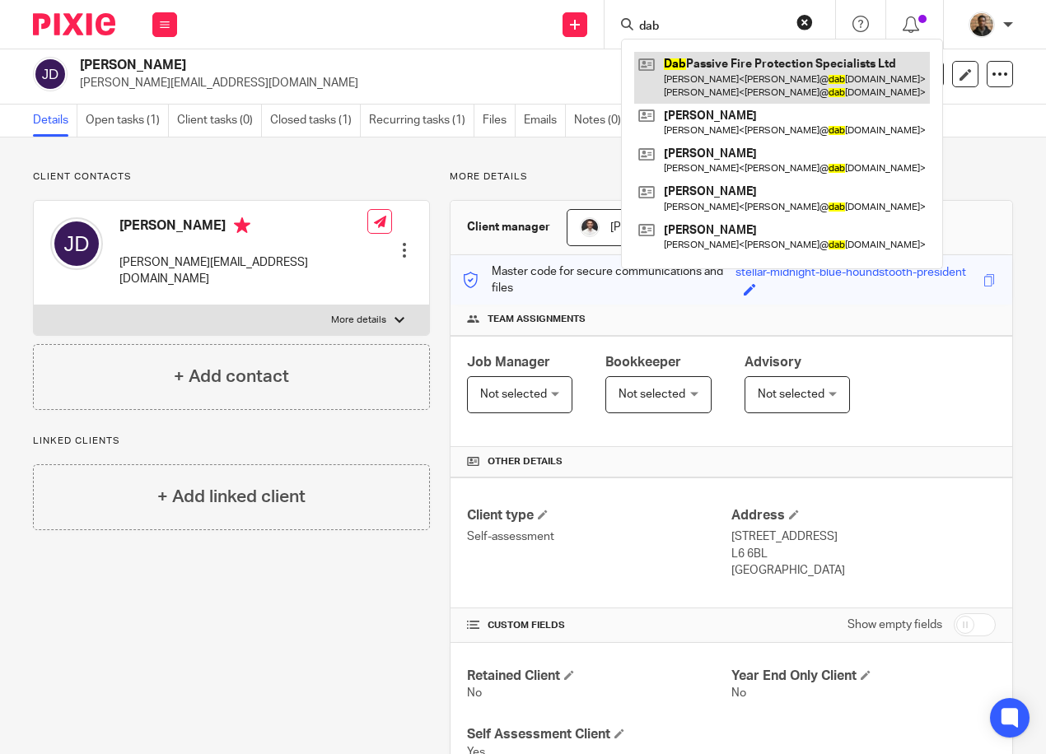
type input "dab"
click at [718, 92] on link at bounding box center [782, 77] width 296 height 51
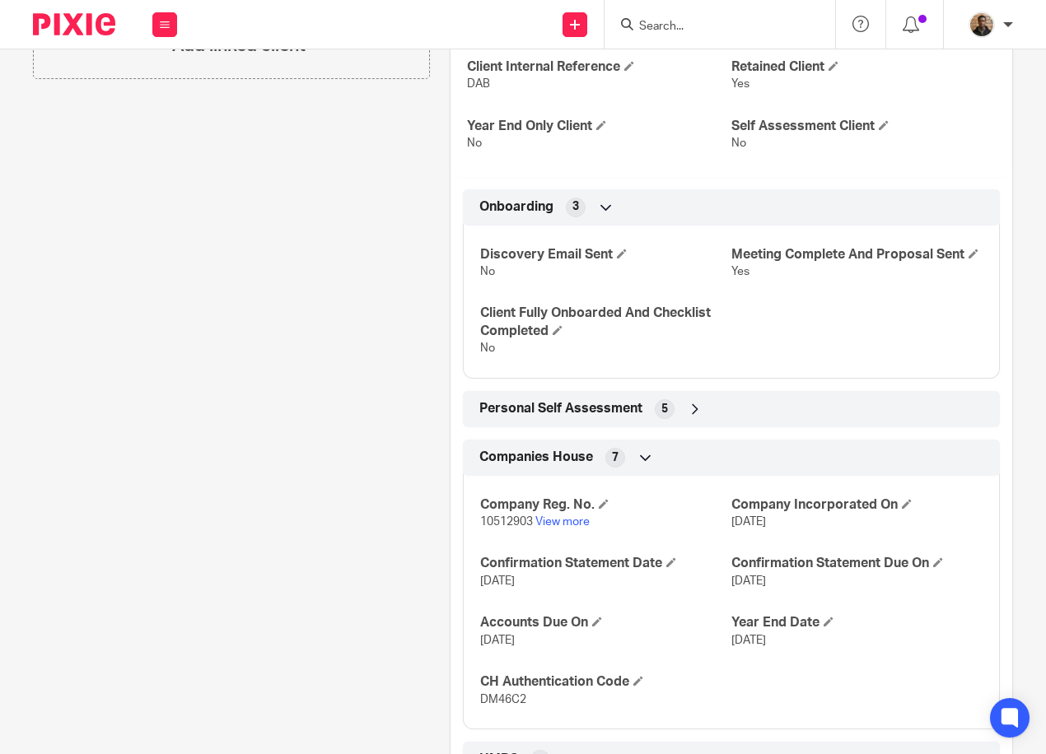
scroll to position [659, 0]
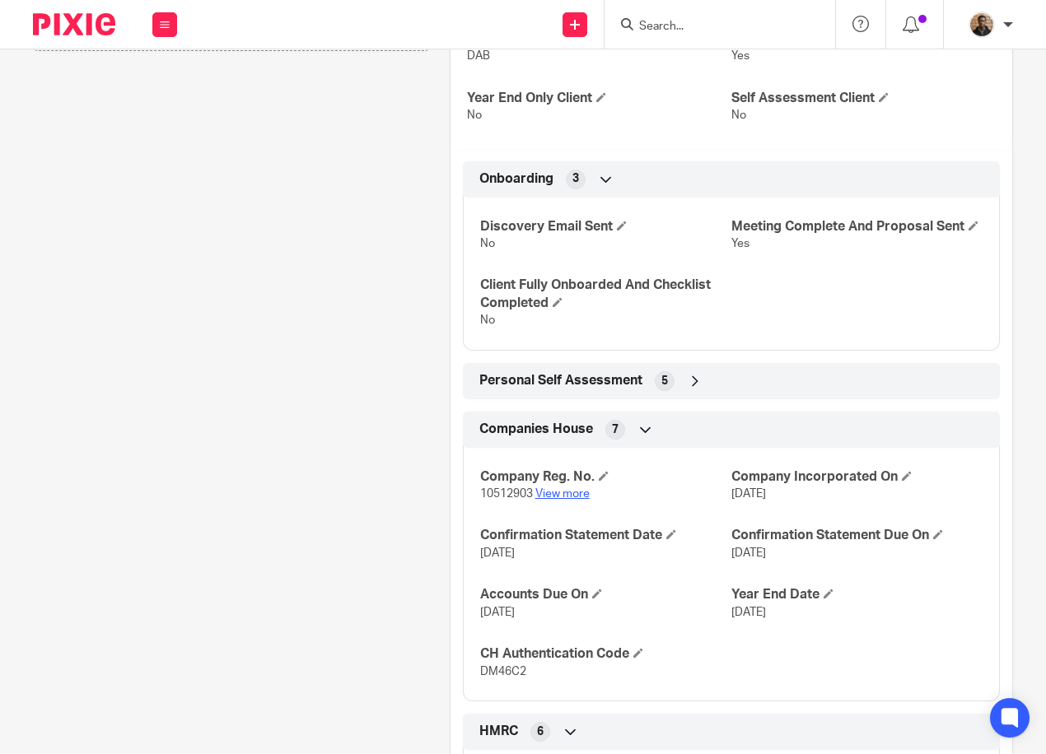
click at [565, 497] on link "View more" at bounding box center [562, 494] width 54 height 12
click at [581, 500] on link "View more" at bounding box center [562, 494] width 54 height 12
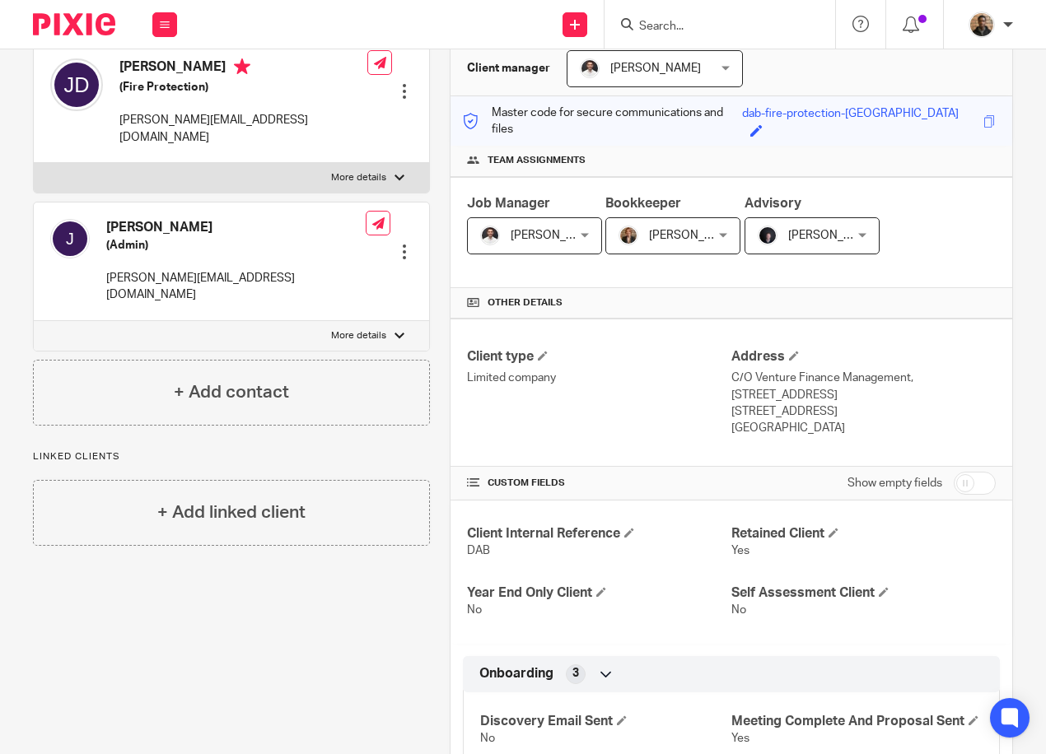
scroll to position [0, 0]
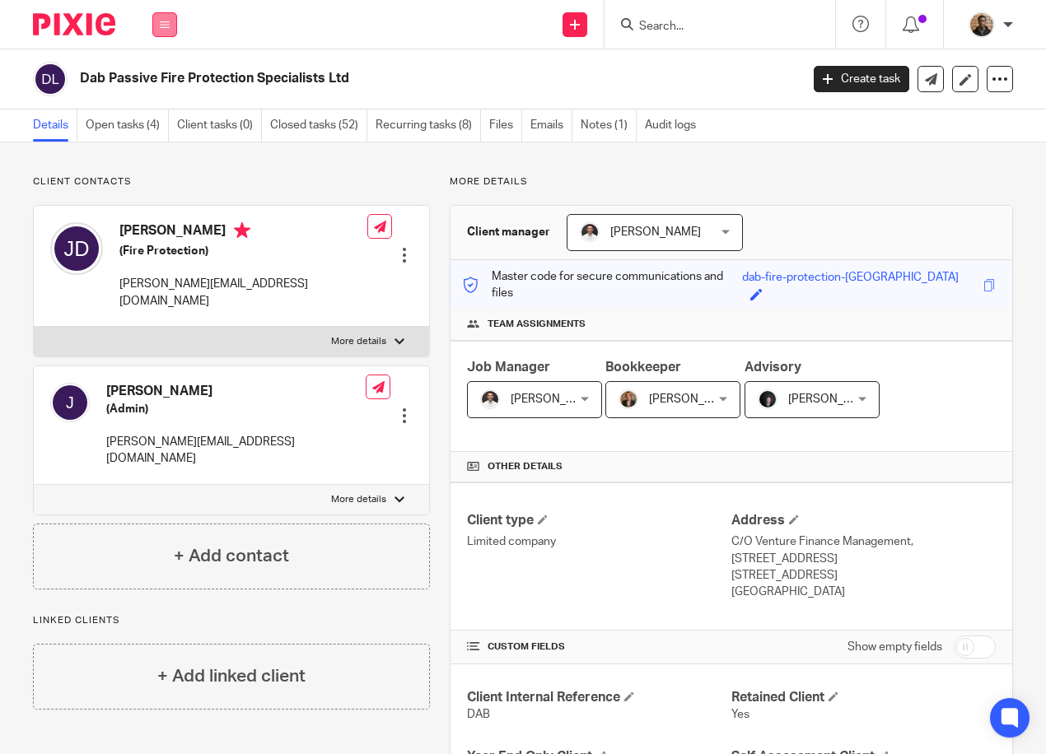
drag, startPoint x: 155, startPoint y: 27, endPoint x: 163, endPoint y: 25, distance: 8.6
click at [155, 27] on button at bounding box center [164, 24] width 25 height 25
click at [154, 72] on link "Work" at bounding box center [155, 77] width 26 height 12
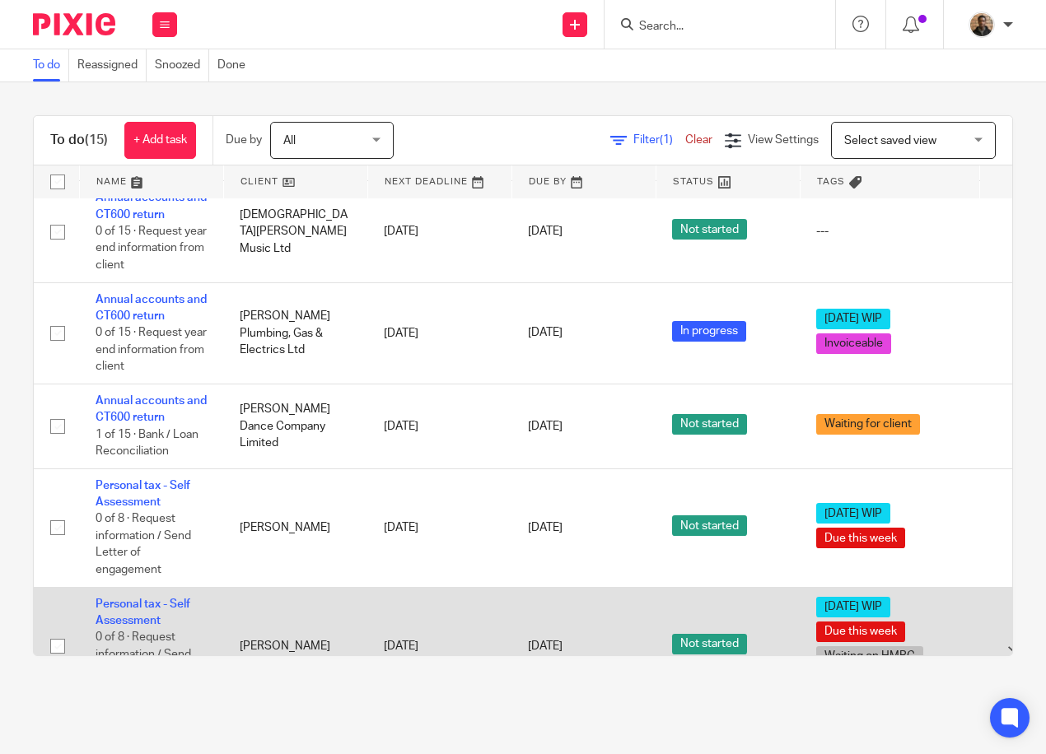
scroll to position [1083, 0]
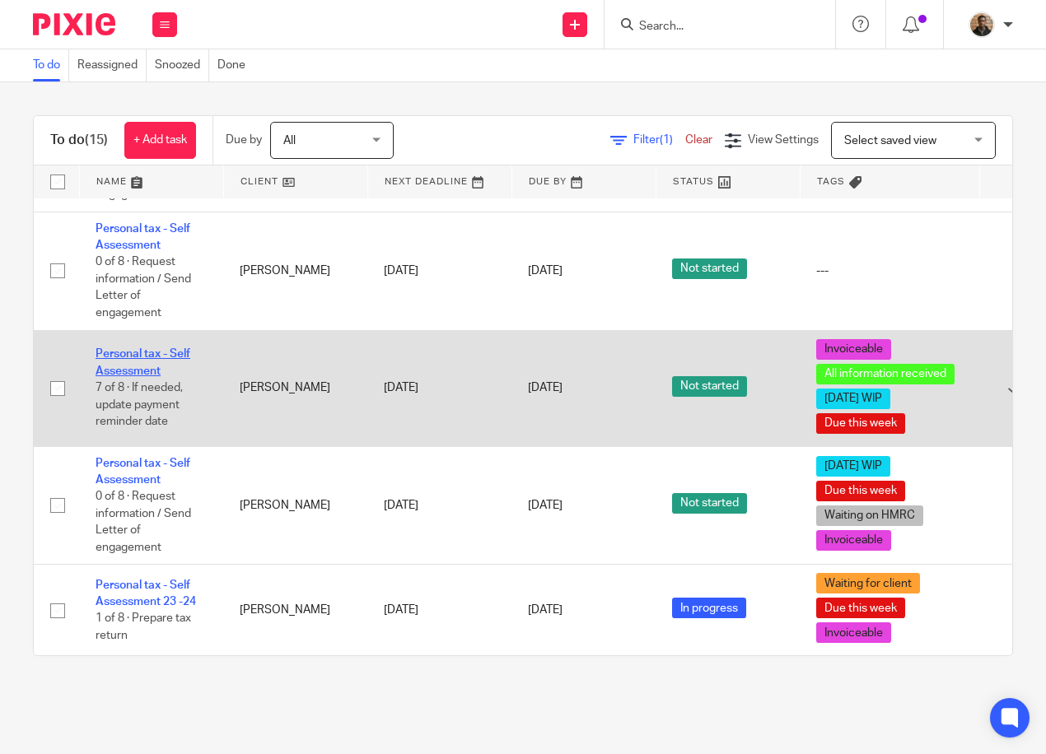
click at [120, 352] on link "Personal tax - Self Assessment" at bounding box center [143, 362] width 95 height 28
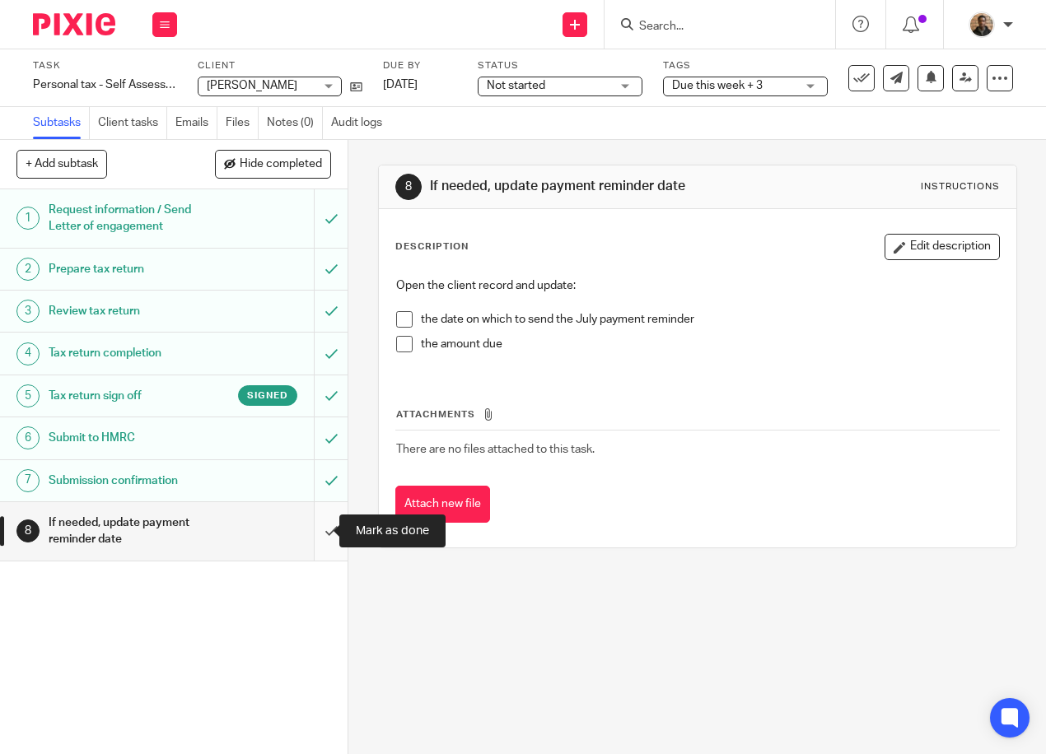
click at [323, 537] on input "submit" at bounding box center [174, 531] width 348 height 58
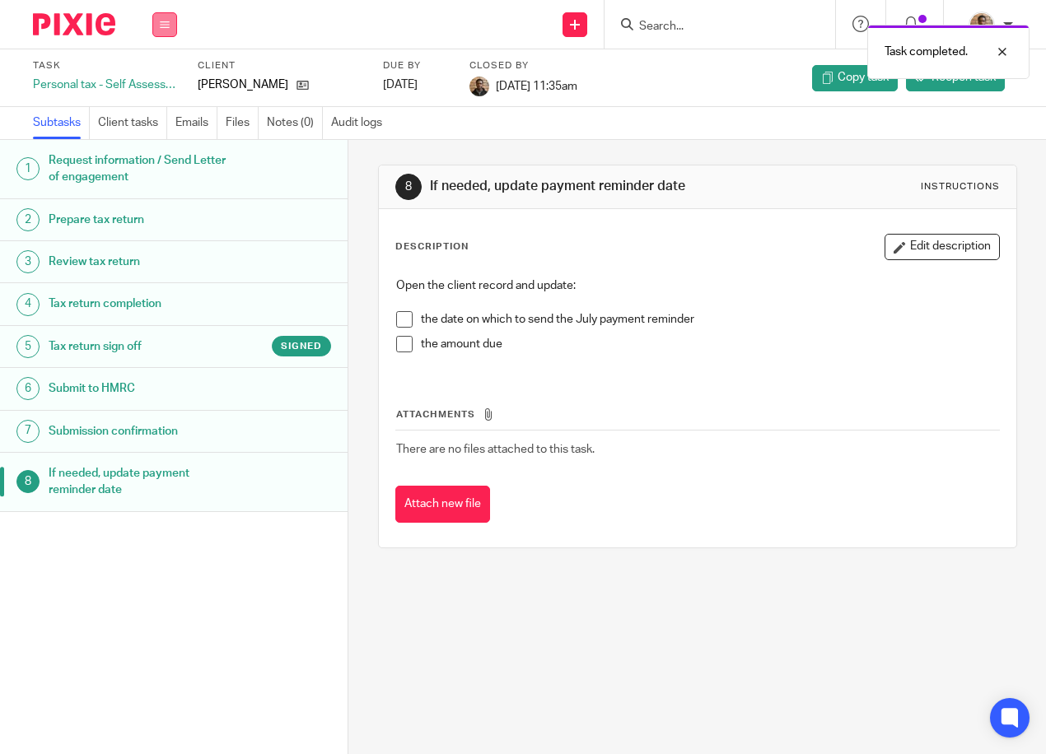
click at [168, 24] on icon at bounding box center [165, 25] width 10 height 10
click at [170, 78] on link "Work" at bounding box center [156, 77] width 29 height 12
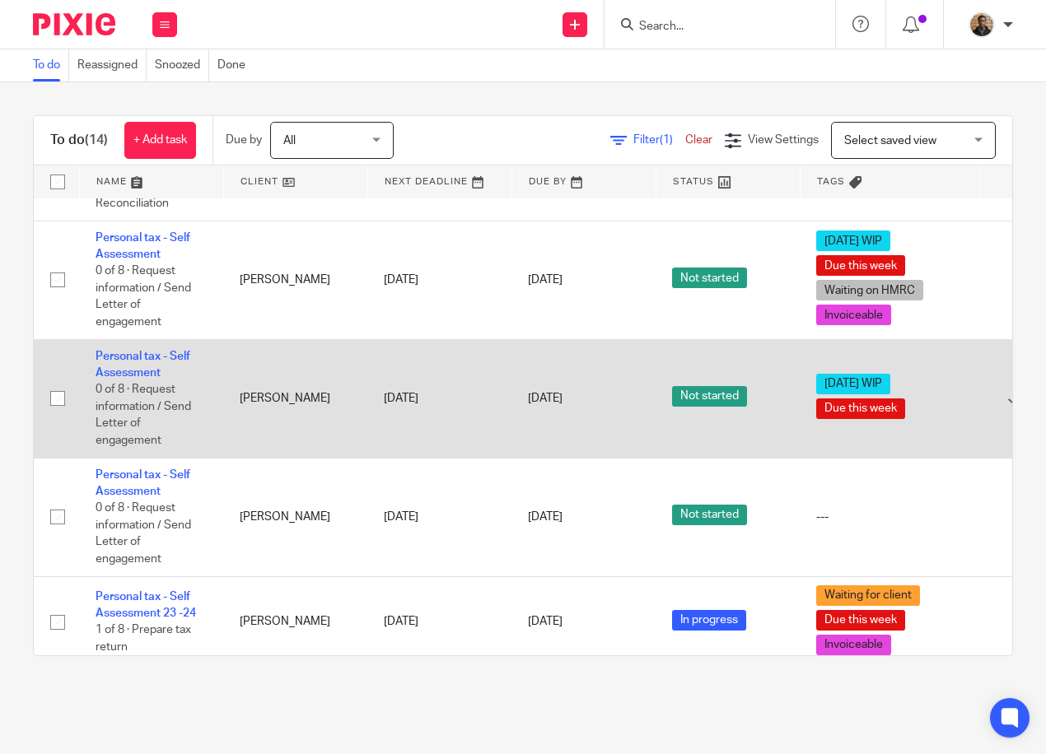
scroll to position [967, 0]
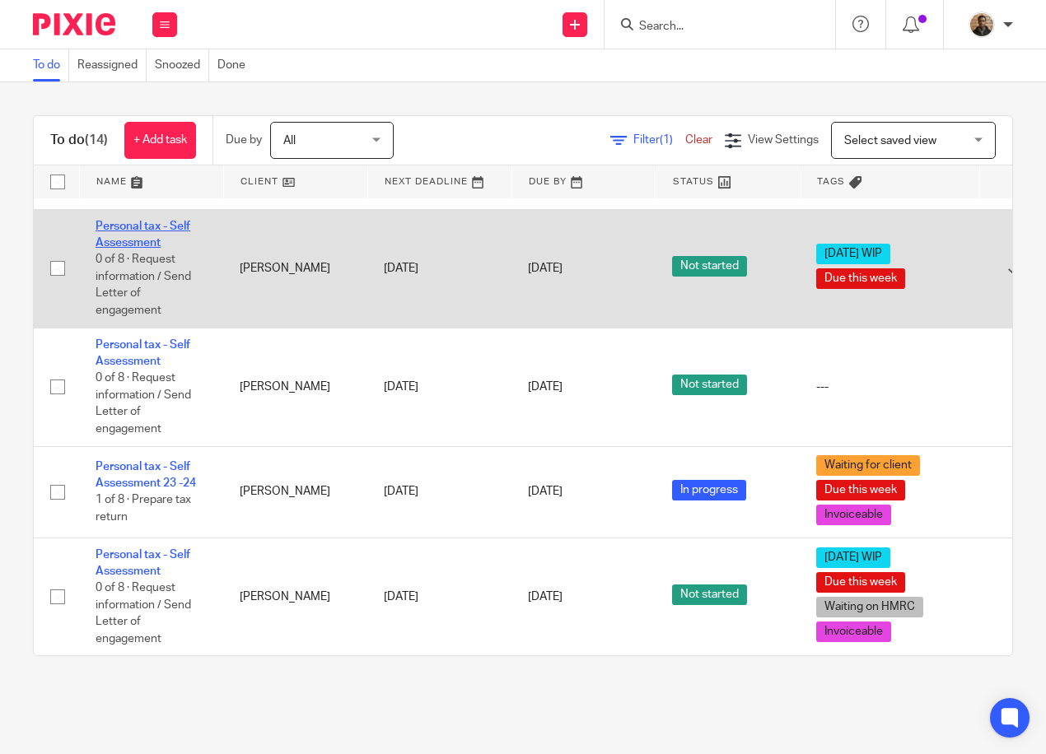
click at [117, 221] on link "Personal tax - Self Assessment" at bounding box center [143, 235] width 95 height 28
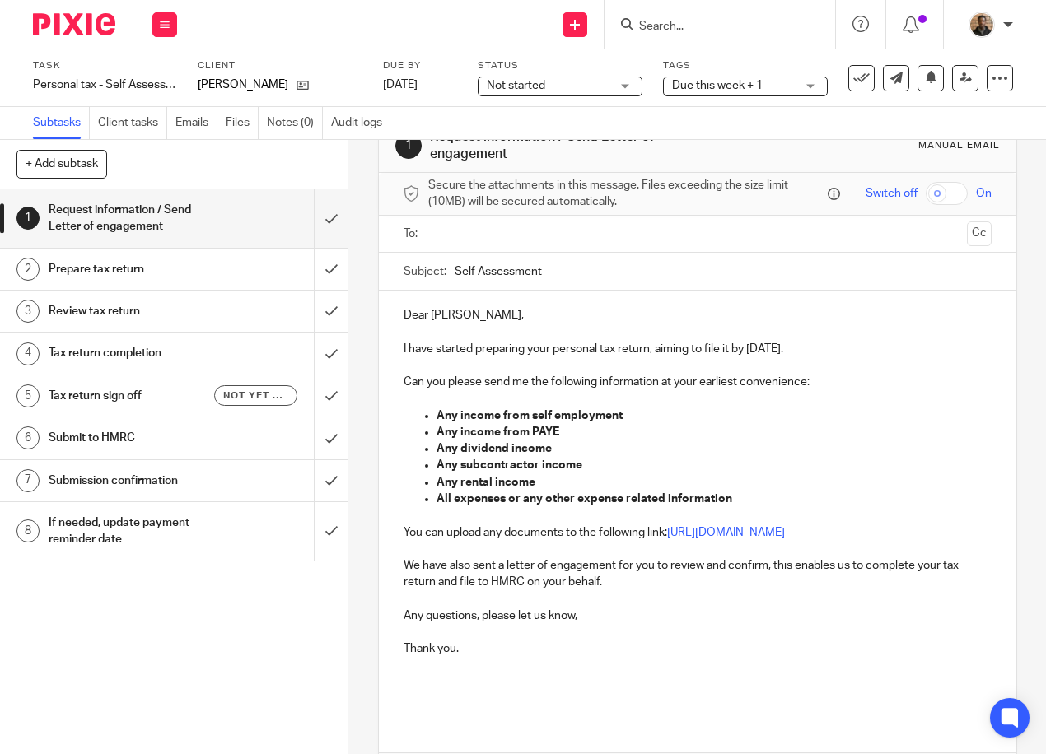
scroll to position [82, 0]
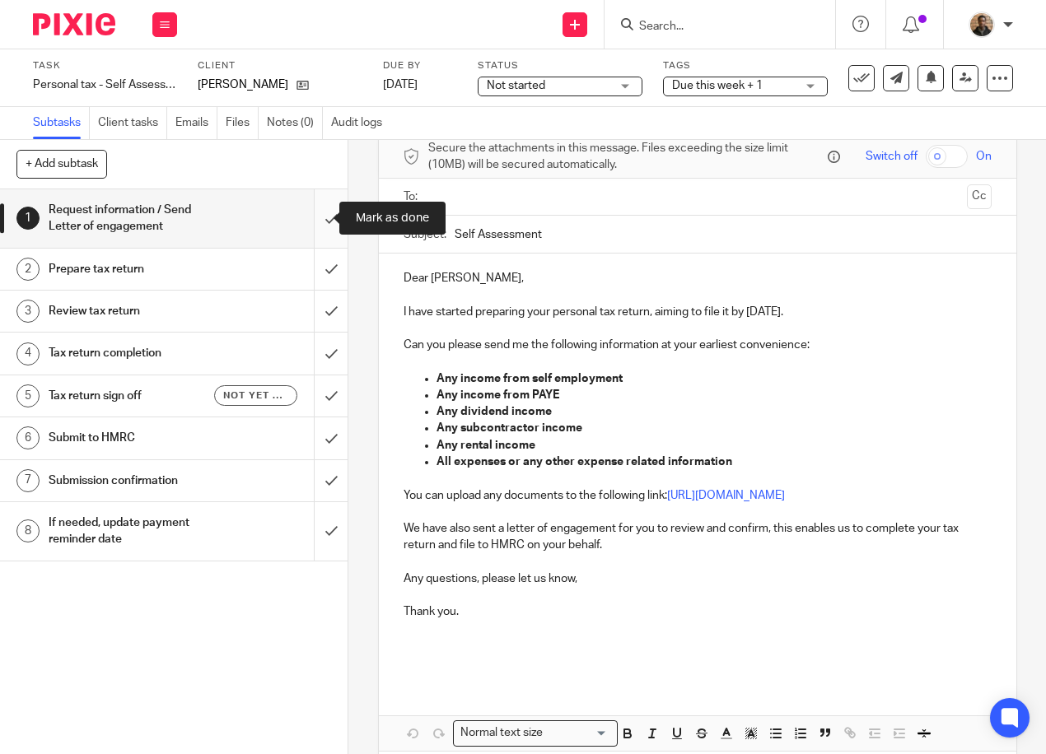
click at [318, 215] on input "submit" at bounding box center [174, 218] width 348 height 58
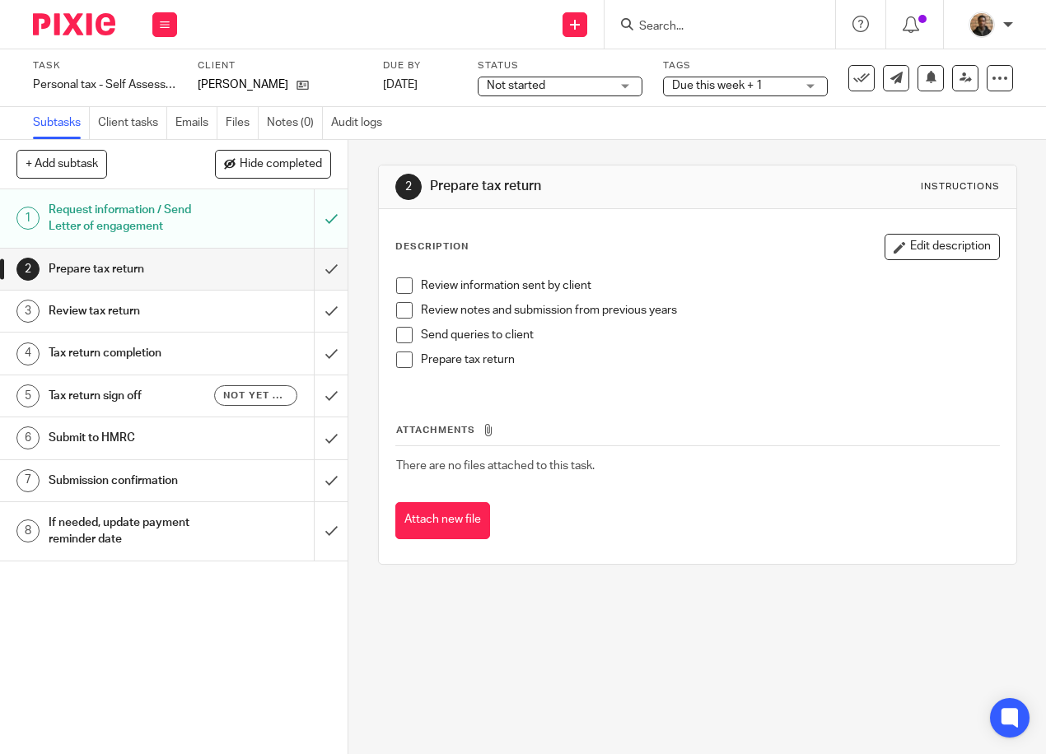
click at [402, 282] on span at bounding box center [404, 286] width 16 height 16
click at [401, 309] on span at bounding box center [404, 310] width 16 height 16
click at [396, 354] on span at bounding box center [404, 360] width 16 height 16
click at [397, 334] on span at bounding box center [404, 335] width 16 height 16
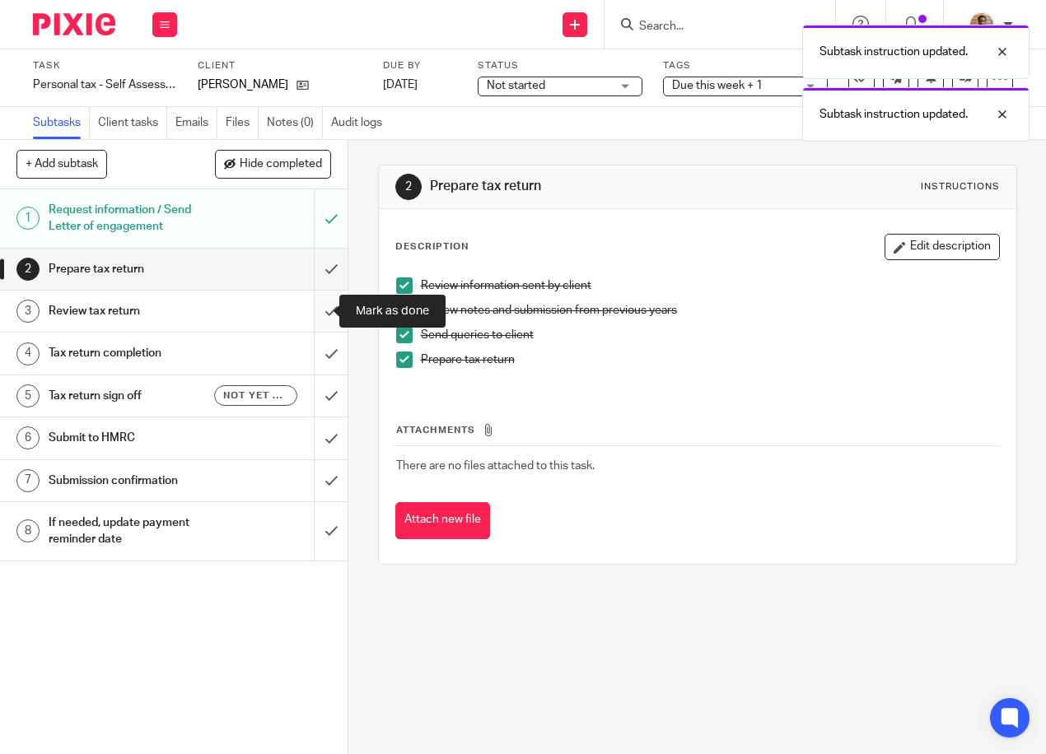
click at [329, 314] on input "submit" at bounding box center [174, 311] width 348 height 41
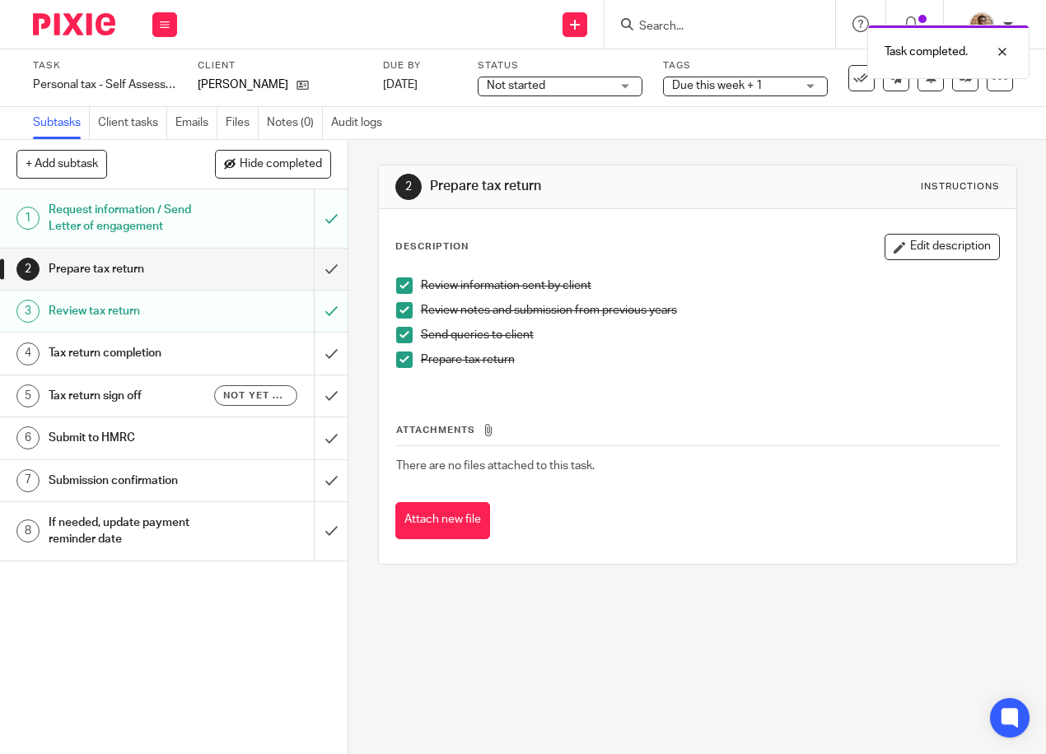
click at [259, 300] on div "Review tax return" at bounding box center [174, 311] width 250 height 25
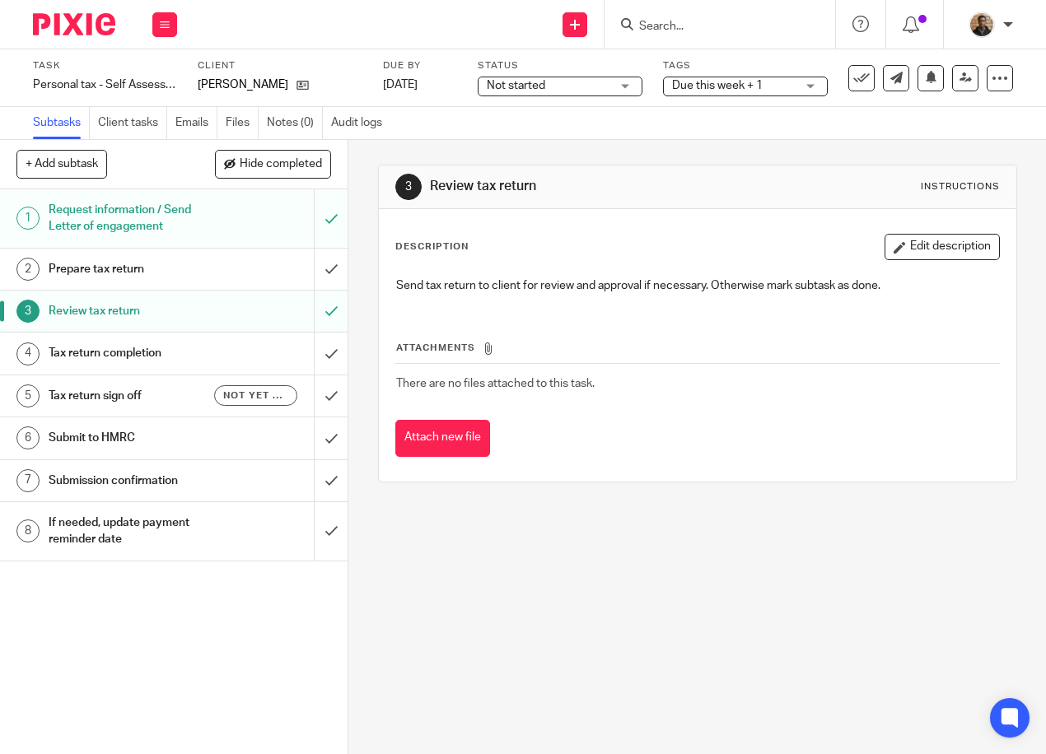
click at [315, 266] on input "submit" at bounding box center [174, 269] width 348 height 41
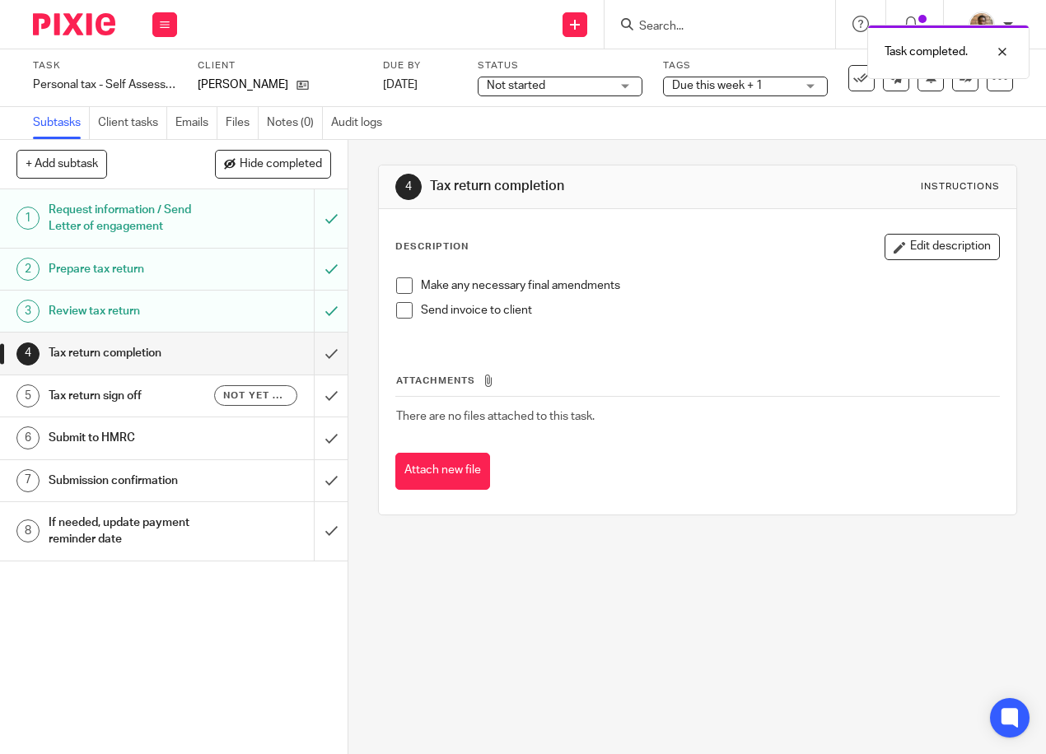
click at [399, 284] on span at bounding box center [404, 286] width 16 height 16
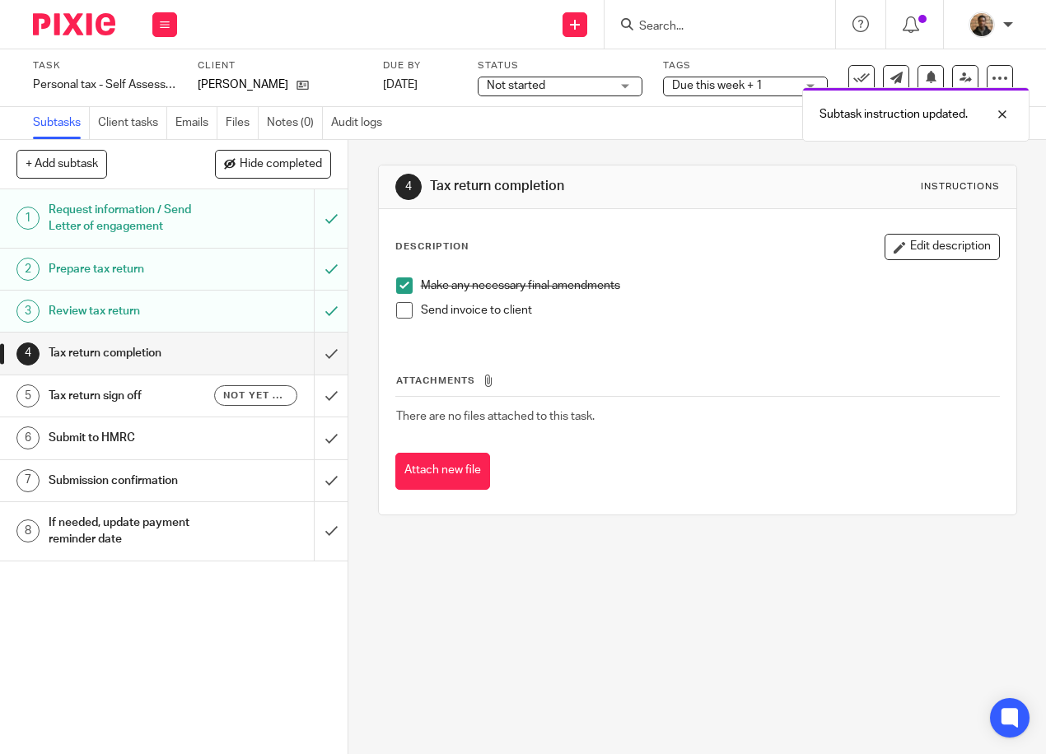
click at [399, 310] on span at bounding box center [404, 310] width 16 height 16
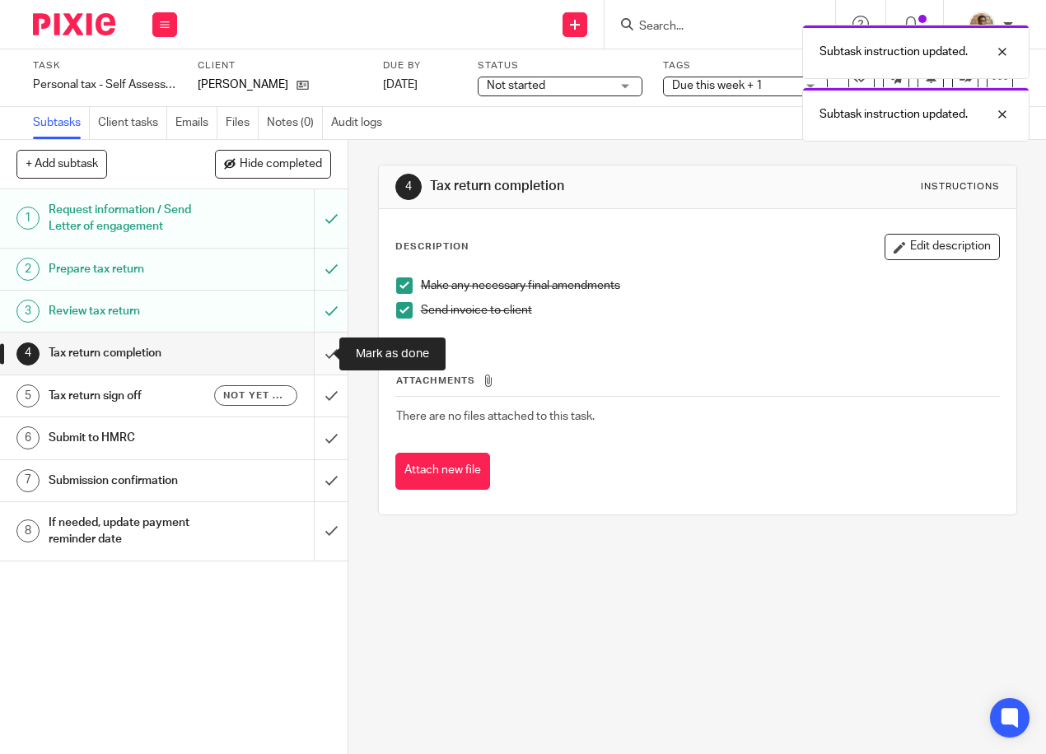
click at [323, 343] on input "submit" at bounding box center [174, 353] width 348 height 41
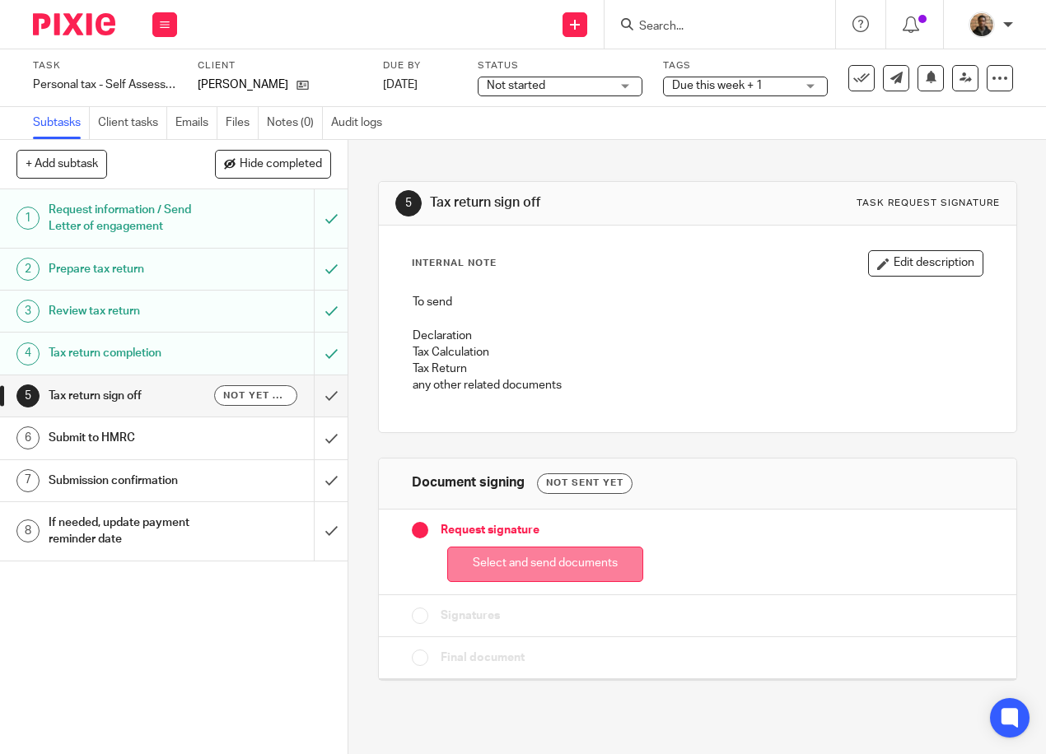
click at [560, 547] on button "Select and send documents" at bounding box center [545, 564] width 196 height 35
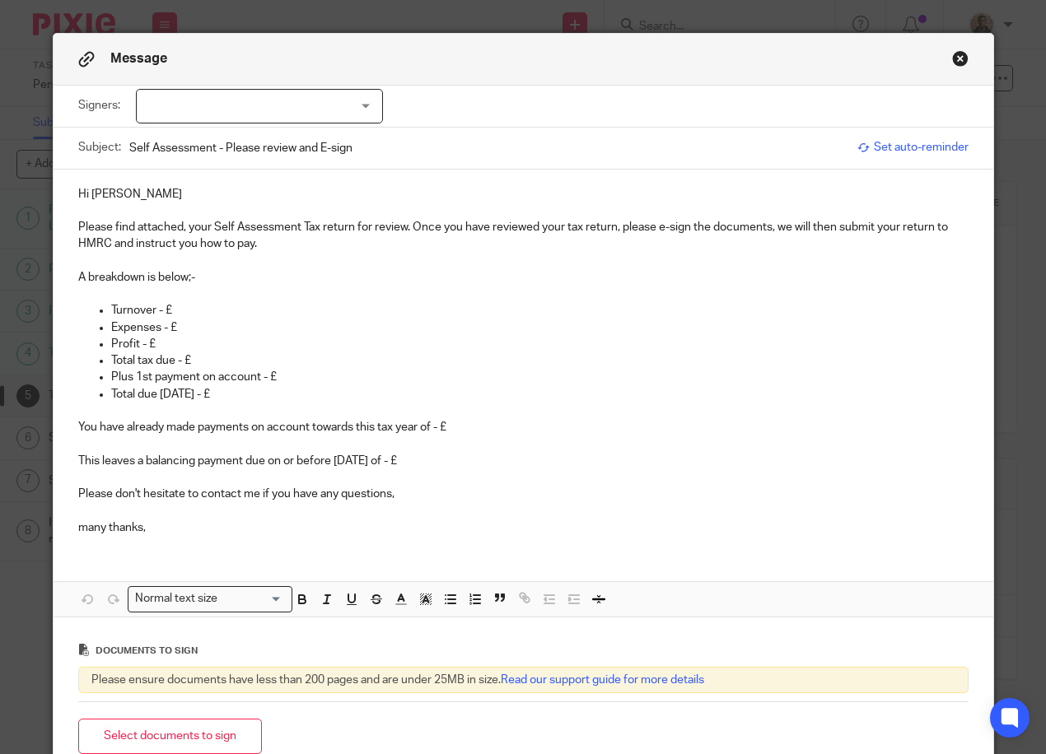
click at [114, 197] on p "Hi John" at bounding box center [523, 194] width 890 height 16
click at [170, 309] on p "Turnover - £" at bounding box center [539, 310] width 857 height 16
drag, startPoint x: 170, startPoint y: 309, endPoint x: 134, endPoint y: 310, distance: 35.5
click at [134, 310] on p "Turnover - £" at bounding box center [539, 310] width 857 height 16
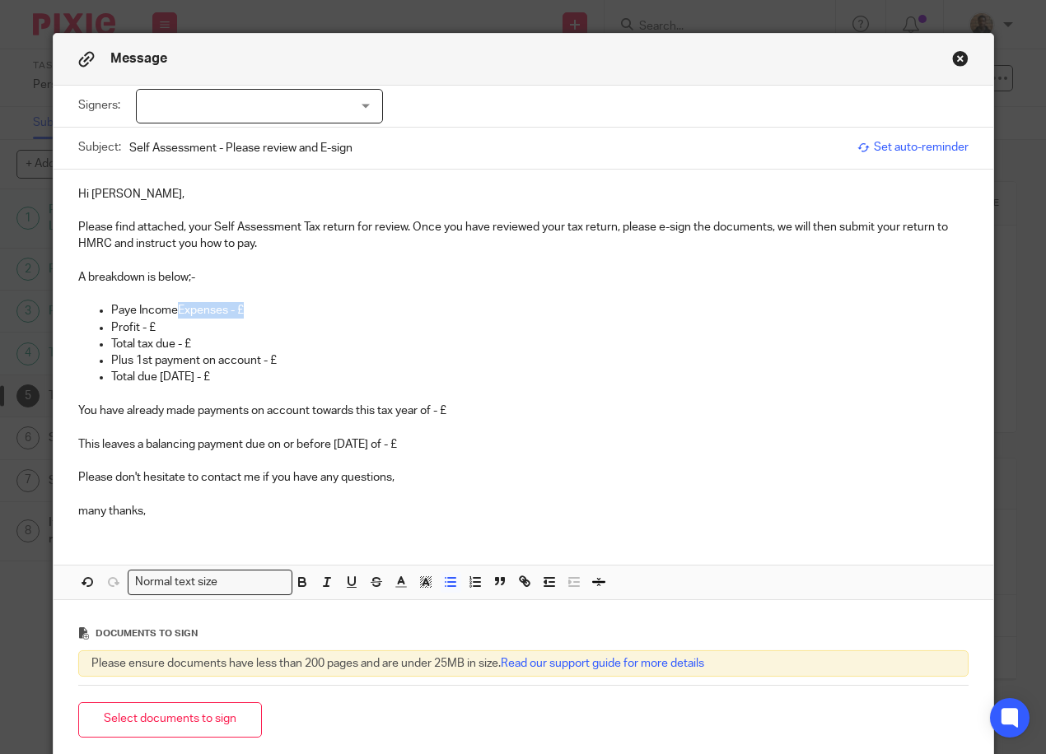
drag, startPoint x: 262, startPoint y: 306, endPoint x: 170, endPoint y: 306, distance: 91.4
click at [170, 306] on p "Paye IncomeExpenses - £" at bounding box center [539, 310] width 857 height 16
click at [161, 324] on p "Profit - £" at bounding box center [539, 328] width 857 height 16
drag, startPoint x: 142, startPoint y: 328, endPoint x: 107, endPoint y: 328, distance: 34.6
click at [111, 328] on p "Profit - £" at bounding box center [539, 328] width 857 height 16
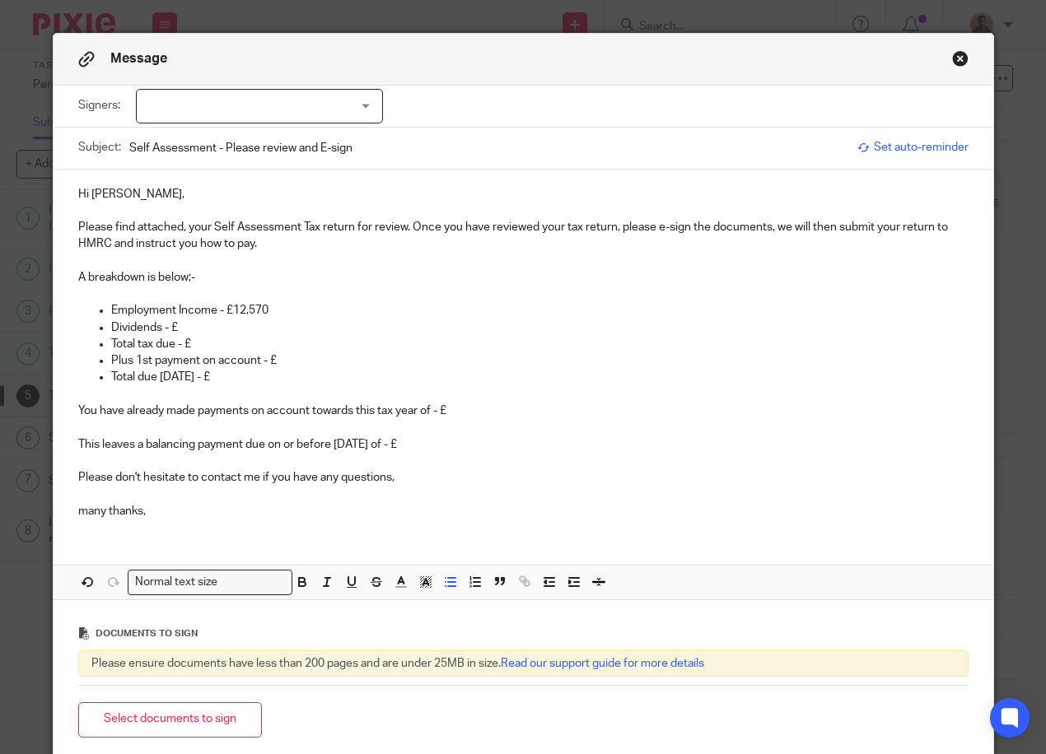
click at [176, 334] on p "Dividends - £" at bounding box center [539, 328] width 857 height 16
click at [194, 335] on p "Dividends - £37700" at bounding box center [539, 328] width 857 height 16
click at [203, 338] on p "Total tax due - £" at bounding box center [539, 344] width 857 height 16
drag, startPoint x: 191, startPoint y: 350, endPoint x: 82, endPoint y: 342, distance: 109.8
click at [82, 342] on ul "Employment Income - £12,570 Dividends - £37700 Total tax due - £ Plus 1st payme…" at bounding box center [523, 352] width 890 height 100
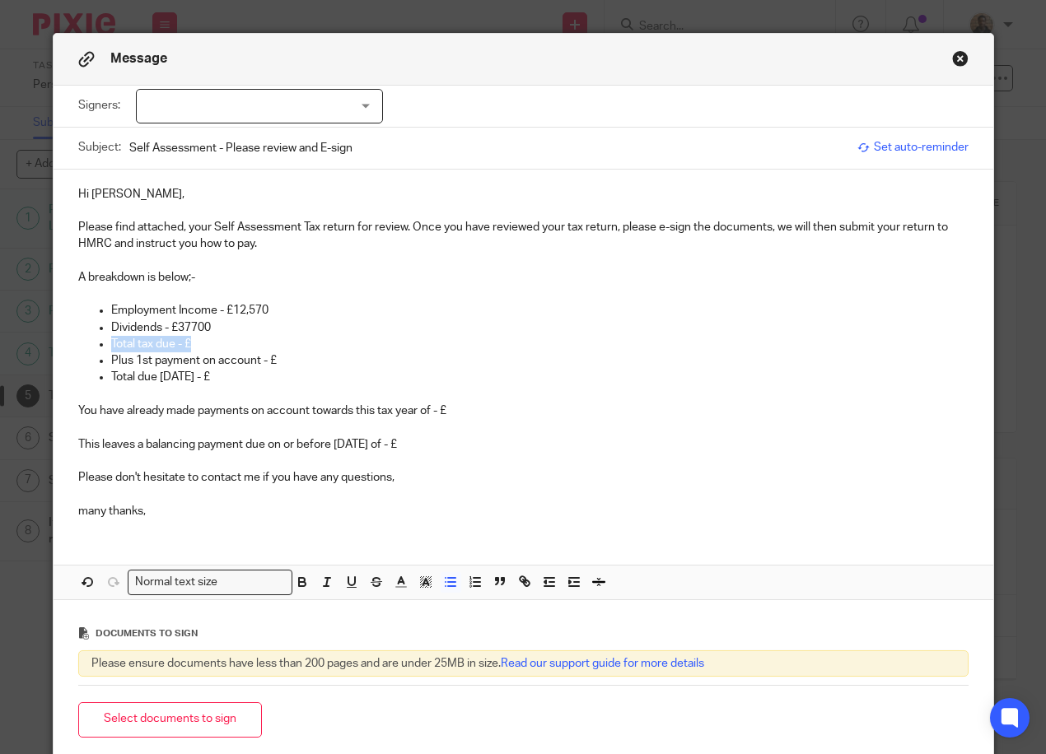
click at [171, 343] on p "Total tax due - £" at bounding box center [539, 344] width 857 height 16
click at [166, 341] on p "Total tax due - £" at bounding box center [539, 344] width 857 height 16
click at [236, 352] on p "Total tax due - £" at bounding box center [539, 344] width 857 height 16
click at [139, 349] on p "Total profit" at bounding box center [539, 344] width 857 height 16
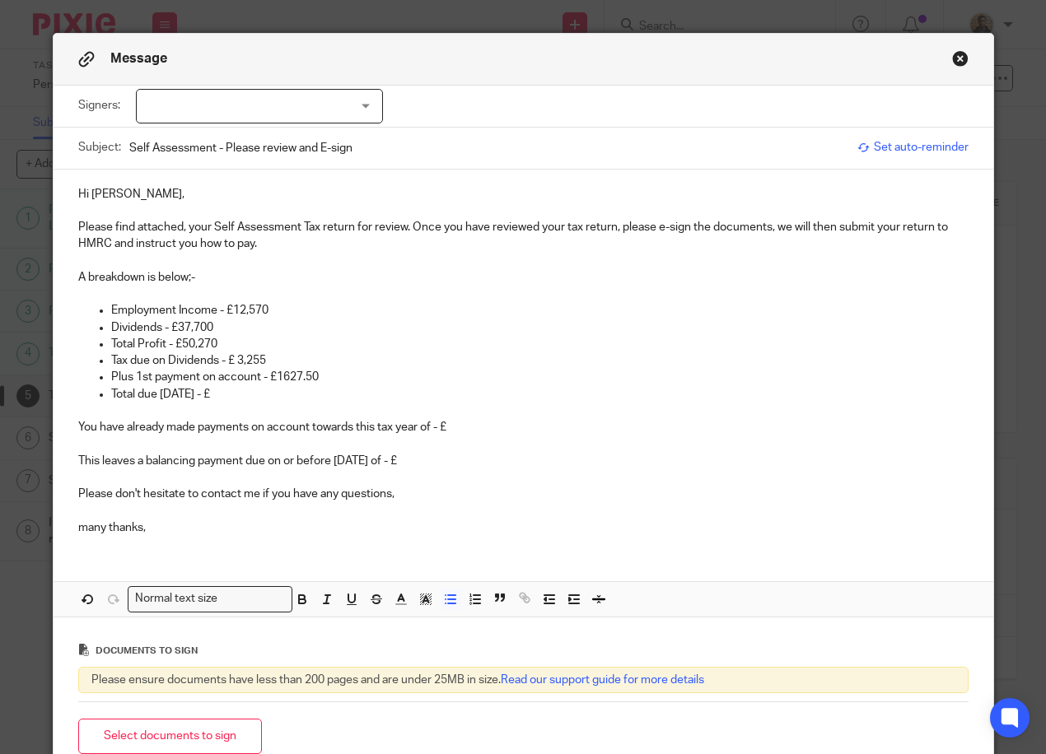
click at [177, 408] on p at bounding box center [539, 411] width 857 height 16
click at [198, 388] on p "Total due 31/01/24 - £" at bounding box center [539, 394] width 857 height 16
drag, startPoint x: 447, startPoint y: 425, endPoint x: 65, endPoint y: 427, distance: 382.1
click at [65, 427] on div "Hi John, Please find attached, your Self Assessment Tax return for review. Once…" at bounding box center [524, 360] width 940 height 380
click at [249, 396] on p "Total due 31/01/26 - £" at bounding box center [539, 394] width 857 height 16
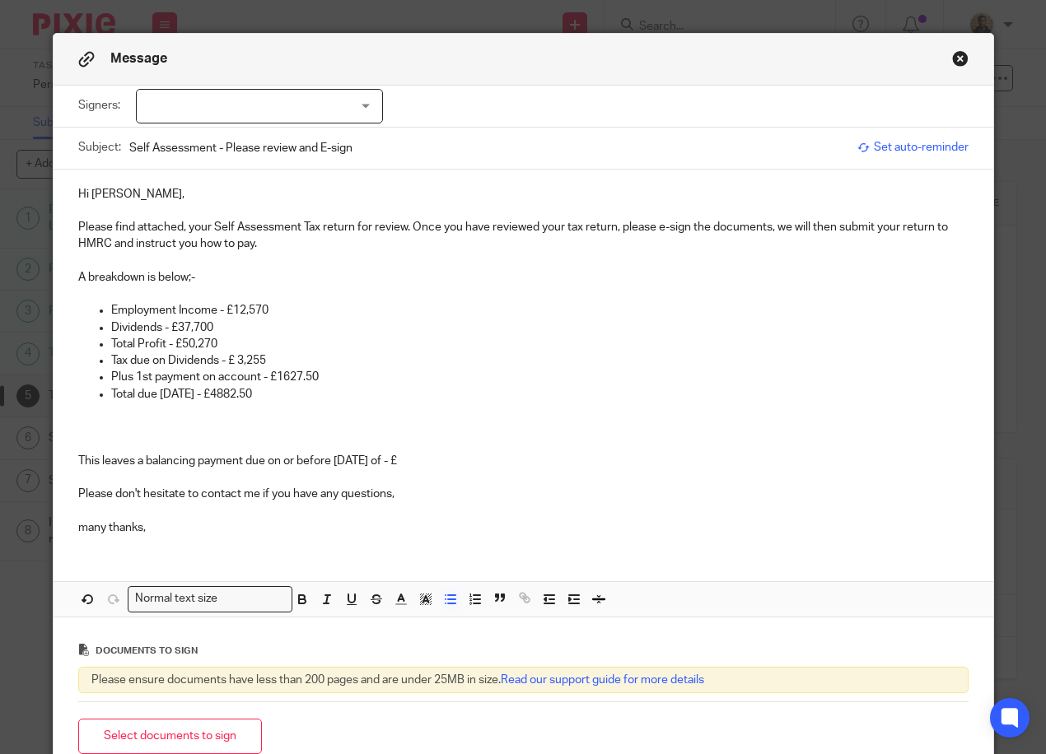
click at [231, 419] on p at bounding box center [523, 427] width 890 height 16
drag, startPoint x: 423, startPoint y: 455, endPoint x: 39, endPoint y: 469, distance: 384.8
click at [39, 469] on div "Message Signers: John Davidson (0 selected) Subject: Self Assessment - Please r…" at bounding box center [523, 377] width 1046 height 754
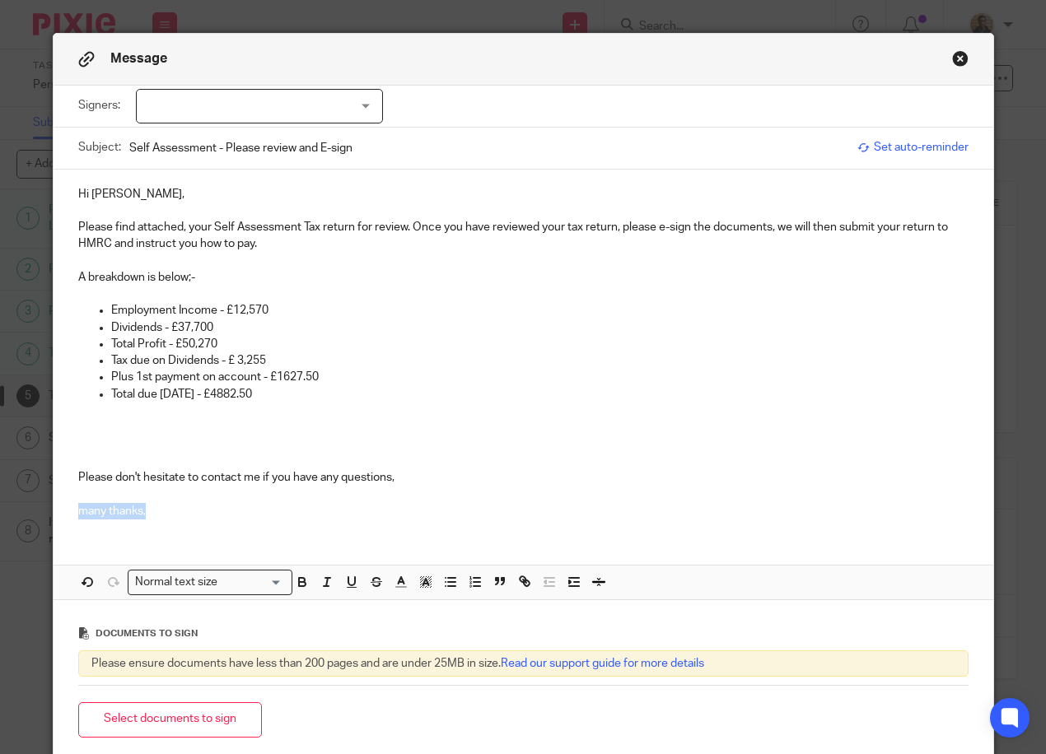
drag, startPoint x: 159, startPoint y: 510, endPoint x: 26, endPoint y: 522, distance: 133.2
click at [26, 522] on div "Message Signers: John Davidson (0 selected) Subject: Self Assessment - Please r…" at bounding box center [523, 377] width 1046 height 754
click at [55, 477] on div "Hi John, Please find attached, your Self Assessment Tax return for review. Once…" at bounding box center [524, 351] width 940 height 362
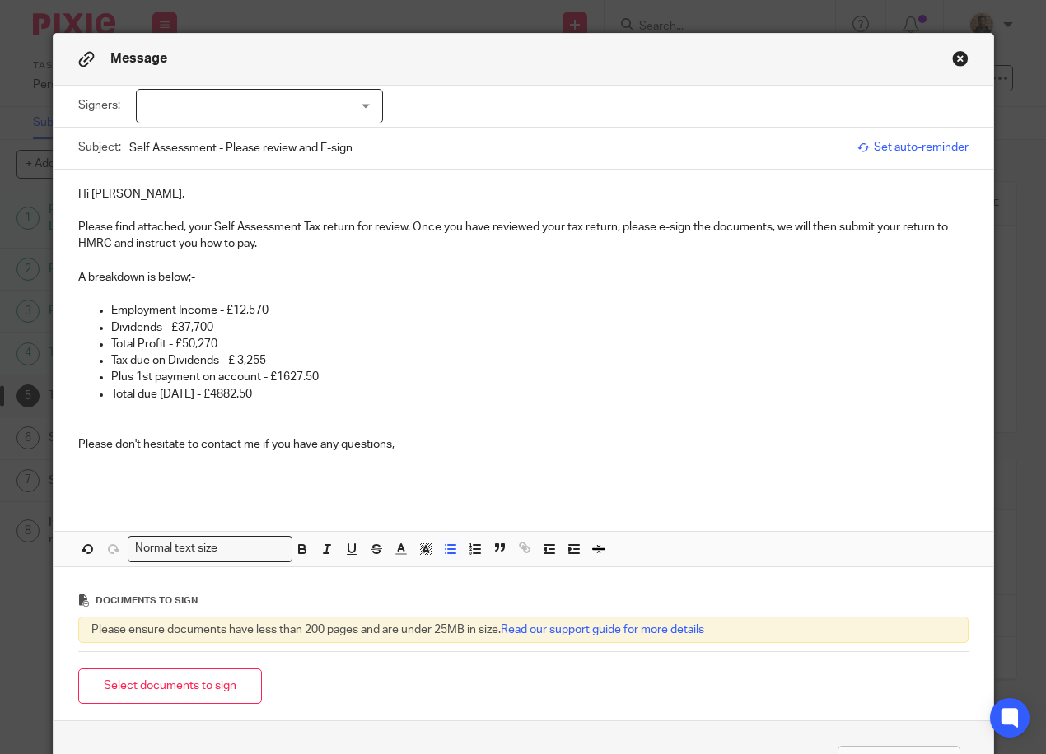
click at [282, 404] on p at bounding box center [539, 411] width 857 height 16
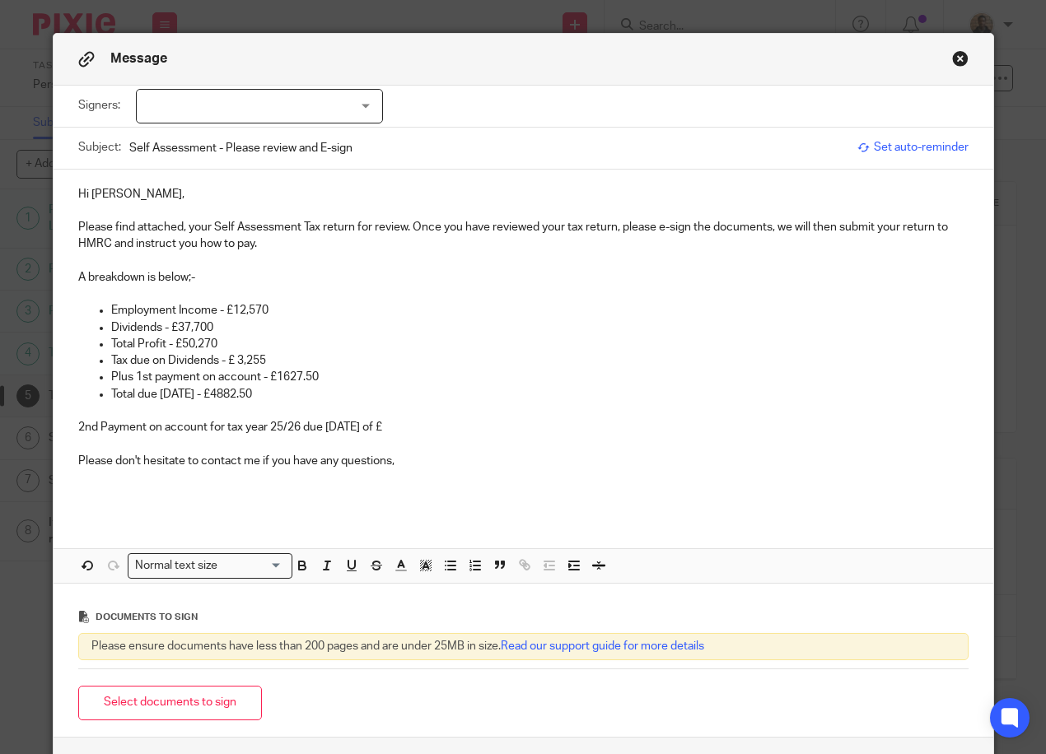
click at [130, 394] on p "Total due 31/01/26 - £4882.50" at bounding box center [539, 394] width 857 height 16
click at [170, 391] on p "Total tax due 31/01/26 - £4882.50" at bounding box center [539, 394] width 857 height 16
click at [424, 430] on p "2nd Payment on account for tax year 25/26 due 31/07/26 of £" at bounding box center [523, 427] width 890 height 16
click at [396, 426] on p "2nd Payment on account for tax year 25/26 due 31/07/26 of £1627.50" at bounding box center [523, 427] width 890 height 16
click at [267, 396] on p "Total tax due on 31/01/26 - £4882.50" at bounding box center [539, 394] width 857 height 16
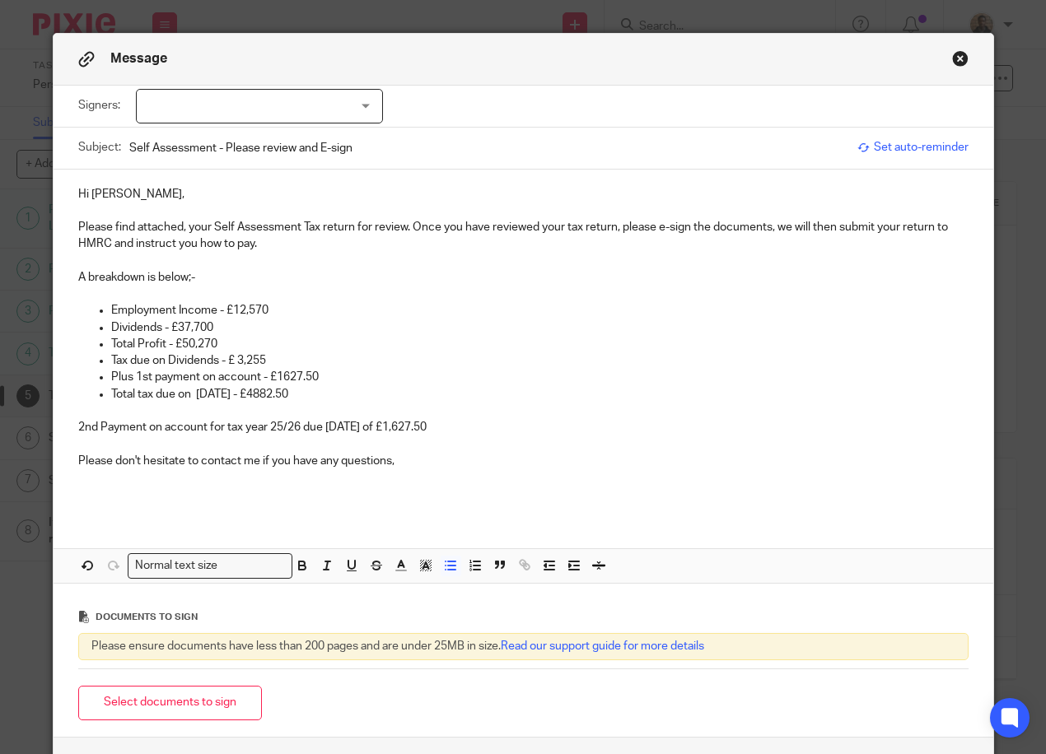
click at [260, 392] on p "Total tax due on 31/01/26 - £4882.50" at bounding box center [539, 394] width 857 height 16
click at [278, 372] on p "Plus 1st payment on account - £1627.50" at bounding box center [539, 377] width 857 height 16
drag, startPoint x: 298, startPoint y: 529, endPoint x: 306, endPoint y: 503, distance: 26.6
click at [296, 525] on div "Hi John, Please find attached, your Self Assessment Tax return for review. Once…" at bounding box center [524, 376] width 940 height 413
drag, startPoint x: 219, startPoint y: 310, endPoint x: 236, endPoint y: 322, distance: 20.8
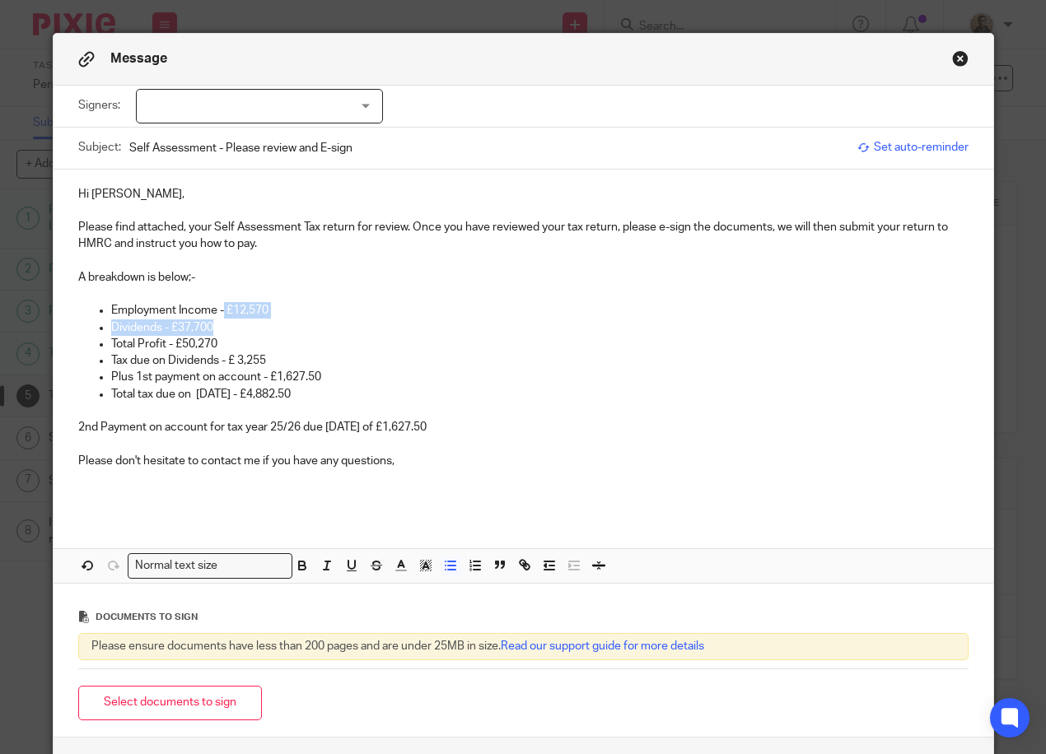
click at [236, 322] on ul "Employment Income - £12,570 Dividends - £37,700 Total Profit - £50,270 Tax due …" at bounding box center [523, 352] width 890 height 100
click at [236, 321] on p "Dividends - £37,700" at bounding box center [539, 328] width 857 height 16
click at [222, 309] on p "Employment Income - £12,570" at bounding box center [539, 310] width 857 height 16
click at [239, 309] on p "Employment Income - 12£,570" at bounding box center [539, 310] width 857 height 16
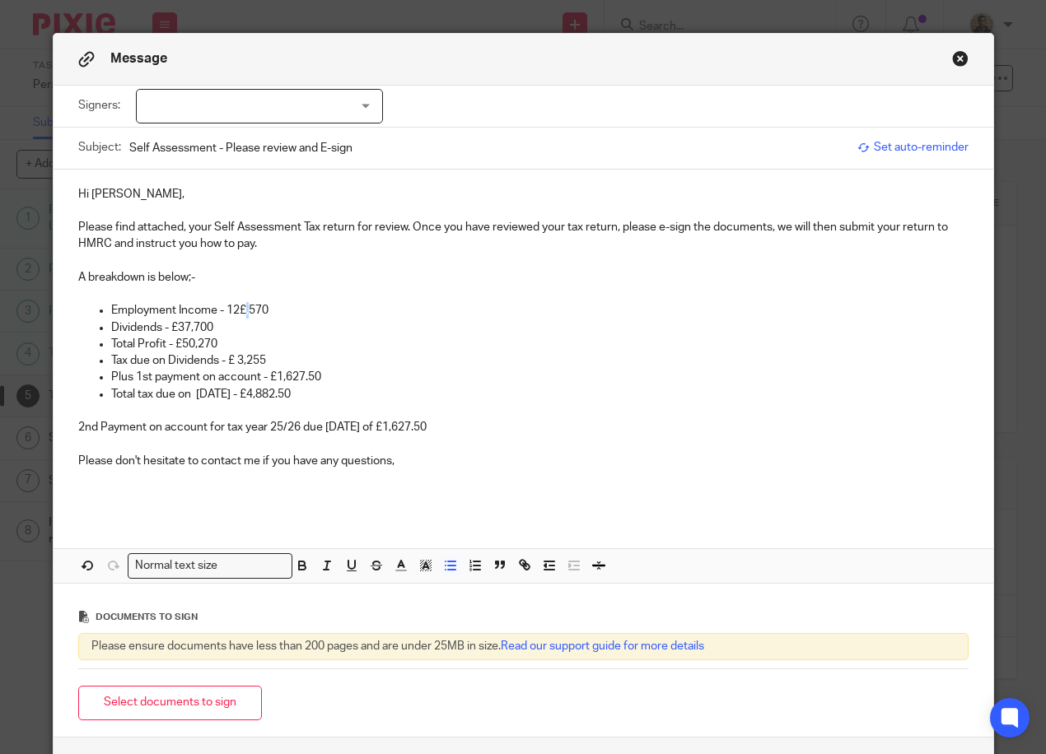
click at [239, 309] on p "Employment Income - 12£,570" at bounding box center [539, 310] width 857 height 16
click at [236, 308] on p "Employment Income - 12£,570" at bounding box center [539, 310] width 857 height 16
drag, startPoint x: 213, startPoint y: 307, endPoint x: 268, endPoint y: 306, distance: 54.4
click at [268, 306] on p "Employment Income - £12,570" at bounding box center [539, 310] width 857 height 16
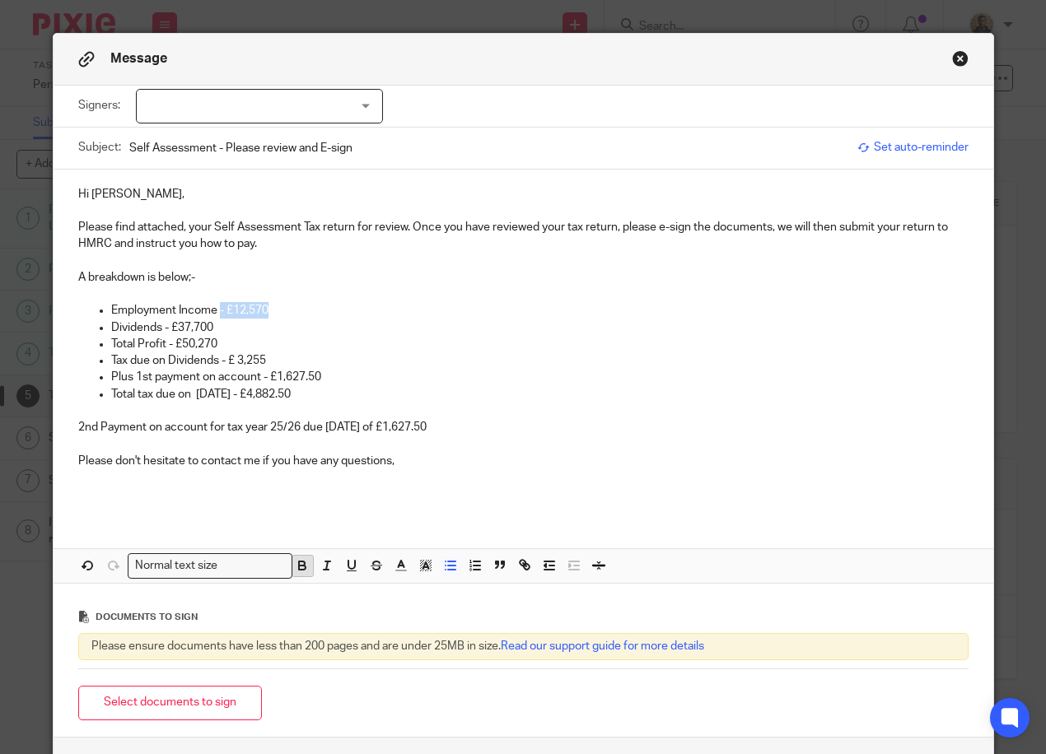
drag, startPoint x: 303, startPoint y: 566, endPoint x: 295, endPoint y: 557, distance: 12.2
click at [302, 566] on icon "button" at bounding box center [302, 565] width 15 height 15
drag, startPoint x: 156, startPoint y: 324, endPoint x: 223, endPoint y: 323, distance: 66.7
click at [223, 323] on p "Dividends - £37,700" at bounding box center [539, 328] width 857 height 16
click at [295, 564] on icon "button" at bounding box center [302, 565] width 15 height 15
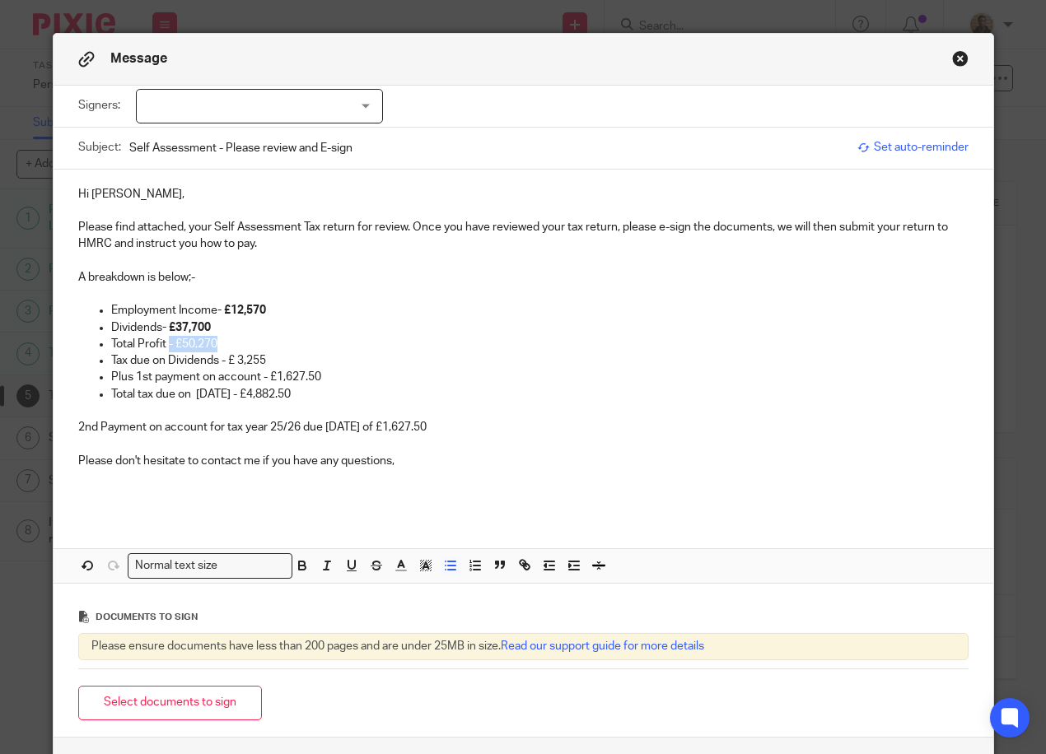
drag, startPoint x: 162, startPoint y: 341, endPoint x: 224, endPoint y: 338, distance: 61.9
click at [224, 338] on p "Total Profit - £50,270" at bounding box center [539, 344] width 857 height 16
drag, startPoint x: 294, startPoint y: 565, endPoint x: 291, endPoint y: 548, distance: 17.6
click at [295, 564] on icon "button" at bounding box center [302, 565] width 15 height 15
drag, startPoint x: 217, startPoint y: 360, endPoint x: 270, endPoint y: 368, distance: 54.2
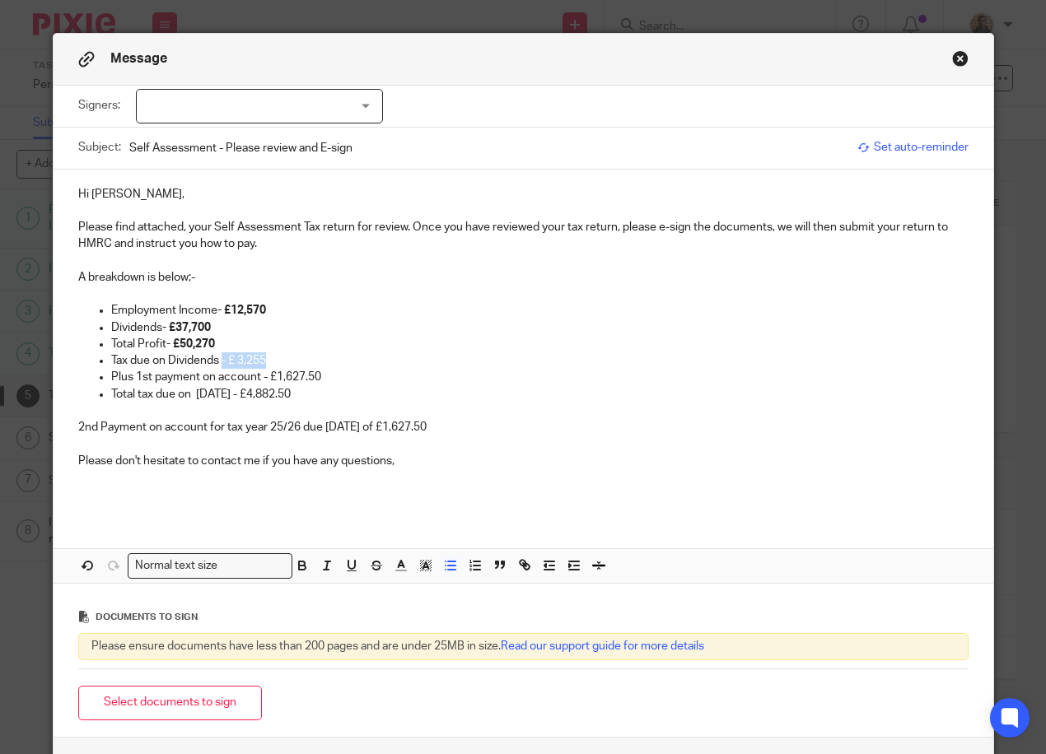
click at [264, 357] on p "Tax due on Dividends - £ 3,255" at bounding box center [539, 360] width 857 height 16
click at [297, 565] on icon "button" at bounding box center [302, 565] width 15 height 15
drag, startPoint x: 256, startPoint y: 375, endPoint x: 322, endPoint y: 366, distance: 66.5
click at [322, 366] on ul "Employment Income - £12,570 Dividends - £37,700 Total Profit - £50,270 Tax due …" at bounding box center [523, 352] width 890 height 100
click at [301, 352] on p "Total Profit - £50,270" at bounding box center [539, 344] width 857 height 16
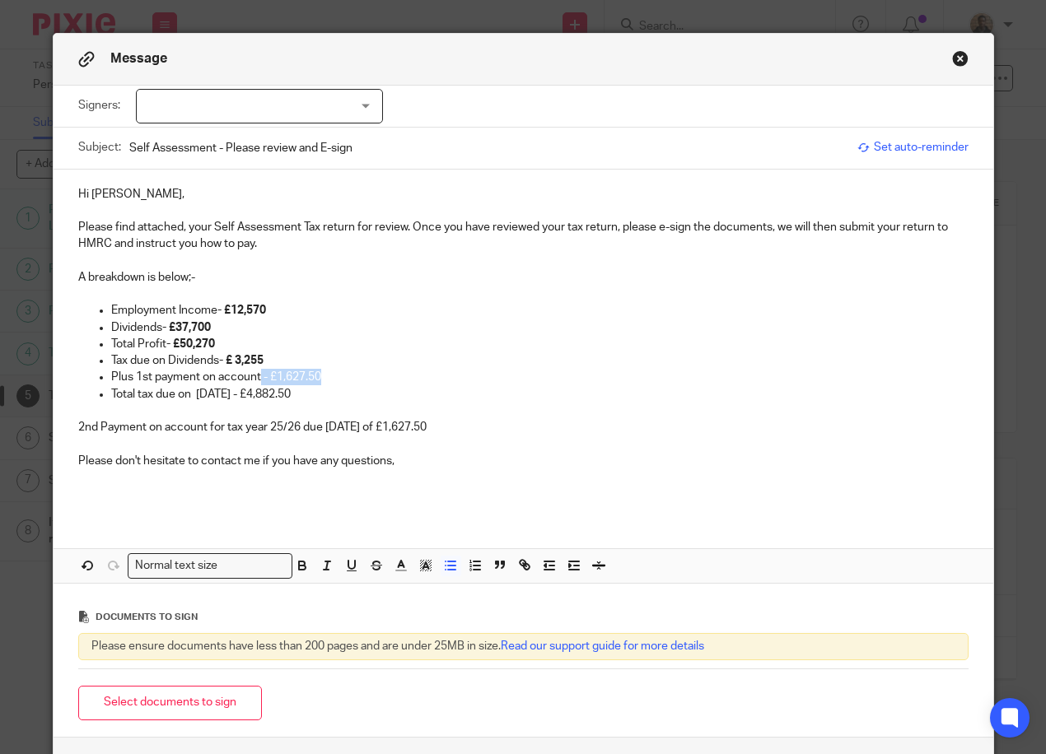
drag, startPoint x: 256, startPoint y: 379, endPoint x: 320, endPoint y: 404, distance: 68.8
click at [320, 376] on p "Plus 1st payment on account - £1,627.50" at bounding box center [539, 377] width 857 height 16
drag, startPoint x: 298, startPoint y: 563, endPoint x: 282, endPoint y: 464, distance: 101.0
click at [298, 560] on icon "button" at bounding box center [302, 565] width 15 height 15
drag, startPoint x: 239, startPoint y: 393, endPoint x: 357, endPoint y: 391, distance: 118.6
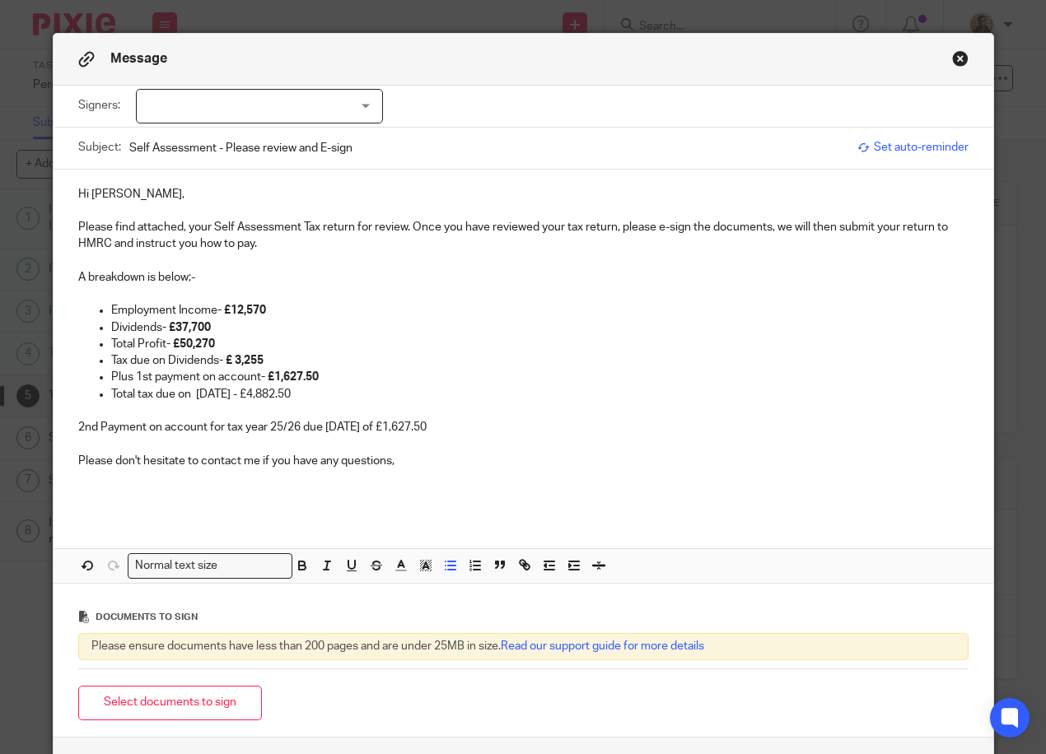
click at [357, 391] on p "Total tax due on 31/01/26 - £4,882.50" at bounding box center [539, 394] width 857 height 16
click at [296, 573] on icon "button" at bounding box center [302, 565] width 15 height 15
drag, startPoint x: 385, startPoint y: 424, endPoint x: 452, endPoint y: 433, distance: 68.1
click at [452, 433] on p "2nd Payment on account for tax year 25/26 due 31/07/26 of £1,627.50" at bounding box center [523, 427] width 890 height 16
click at [299, 565] on icon "button" at bounding box center [302, 564] width 6 height 4
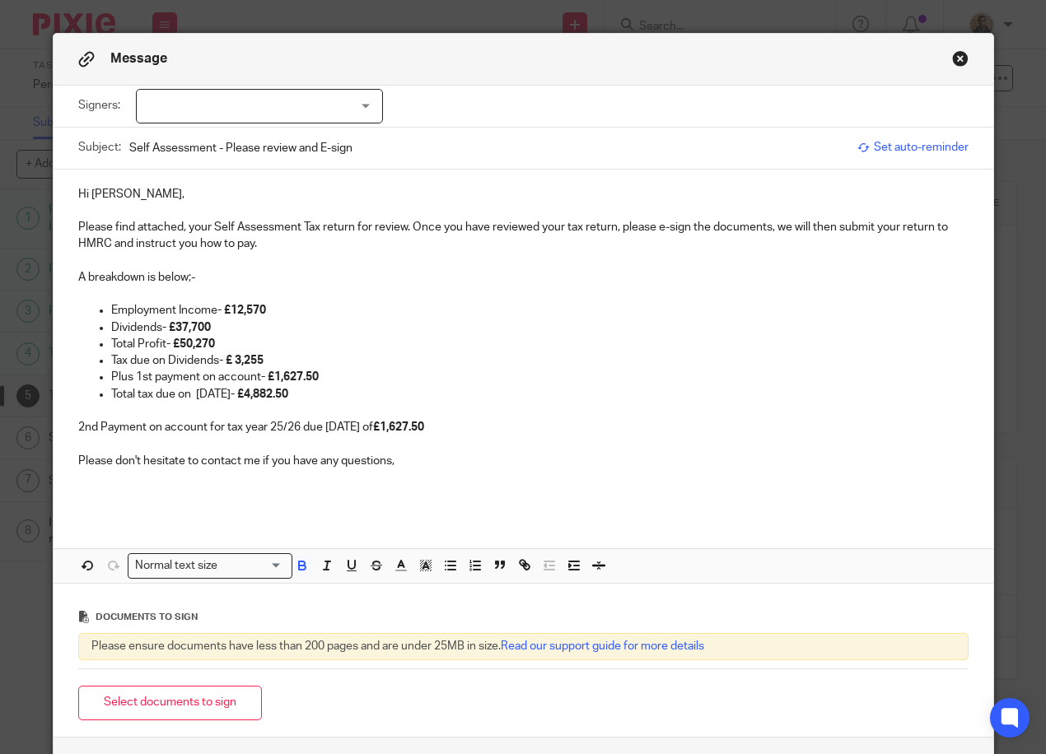
click at [335, 484] on p at bounding box center [523, 477] width 890 height 16
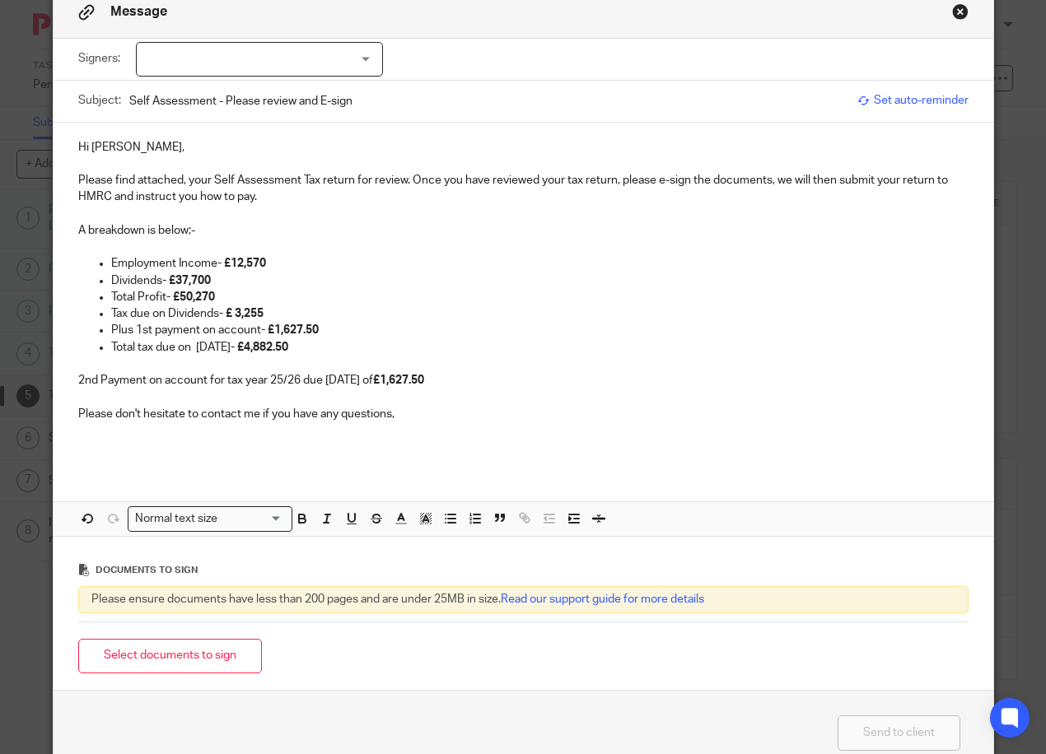
scroll to position [82, 0]
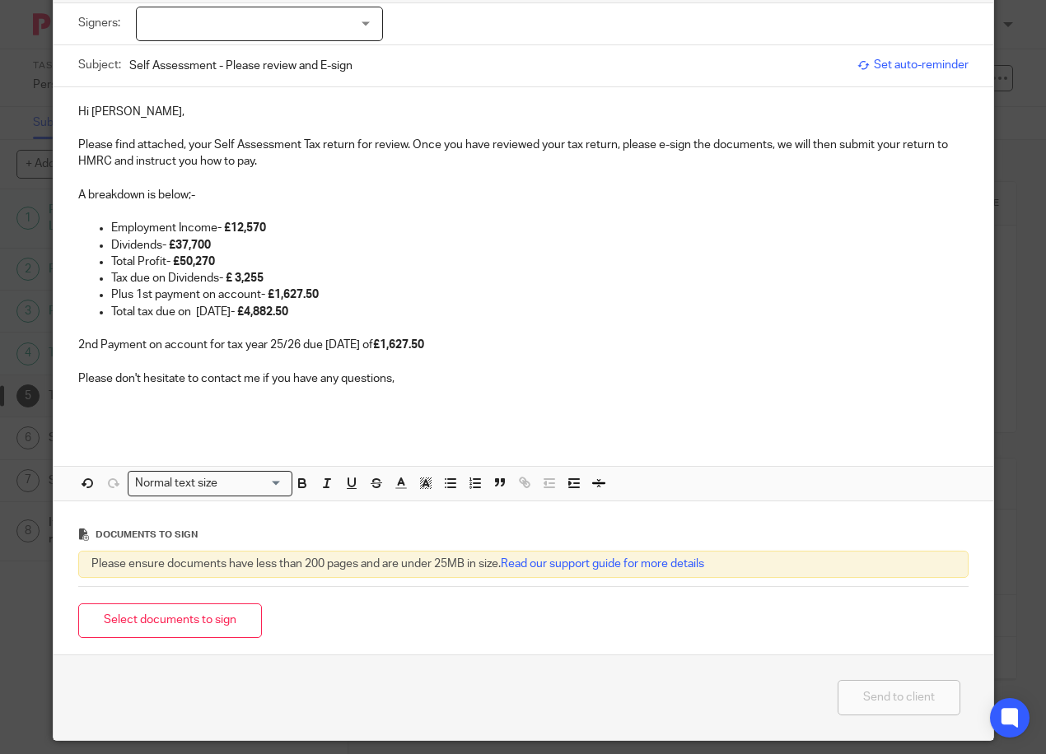
click at [668, 537] on div "Documents to sign" at bounding box center [523, 534] width 890 height 33
click at [245, 623] on button "Select documents to sign" at bounding box center [170, 621] width 184 height 35
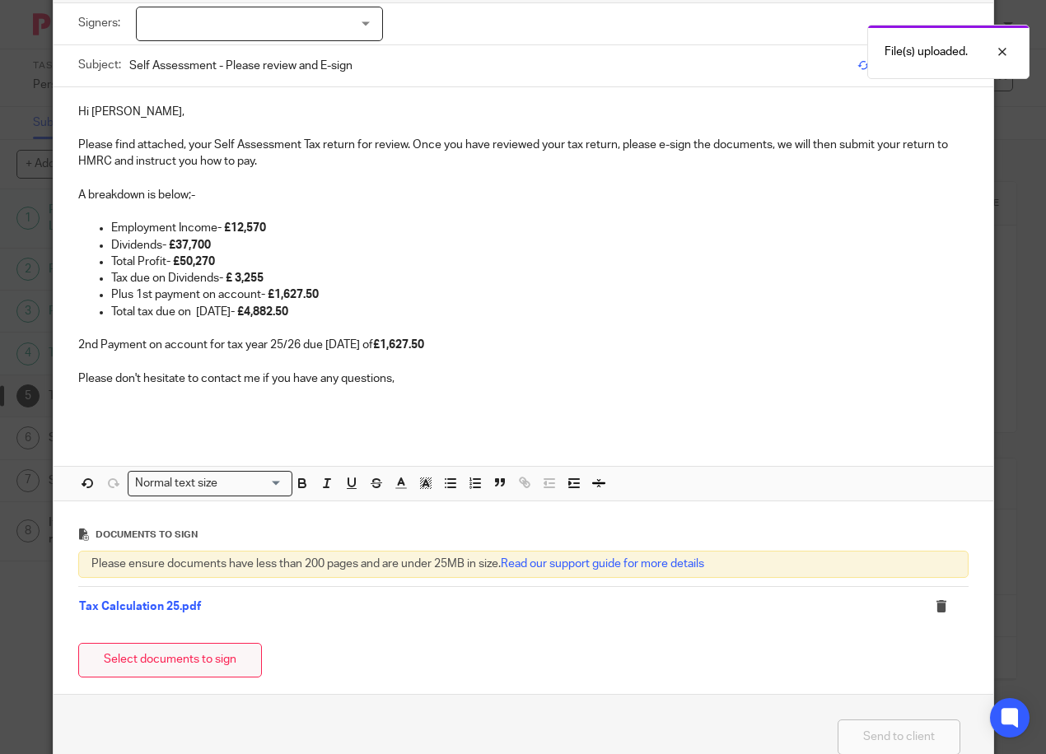
click at [173, 647] on button "Select documents to sign" at bounding box center [170, 660] width 184 height 35
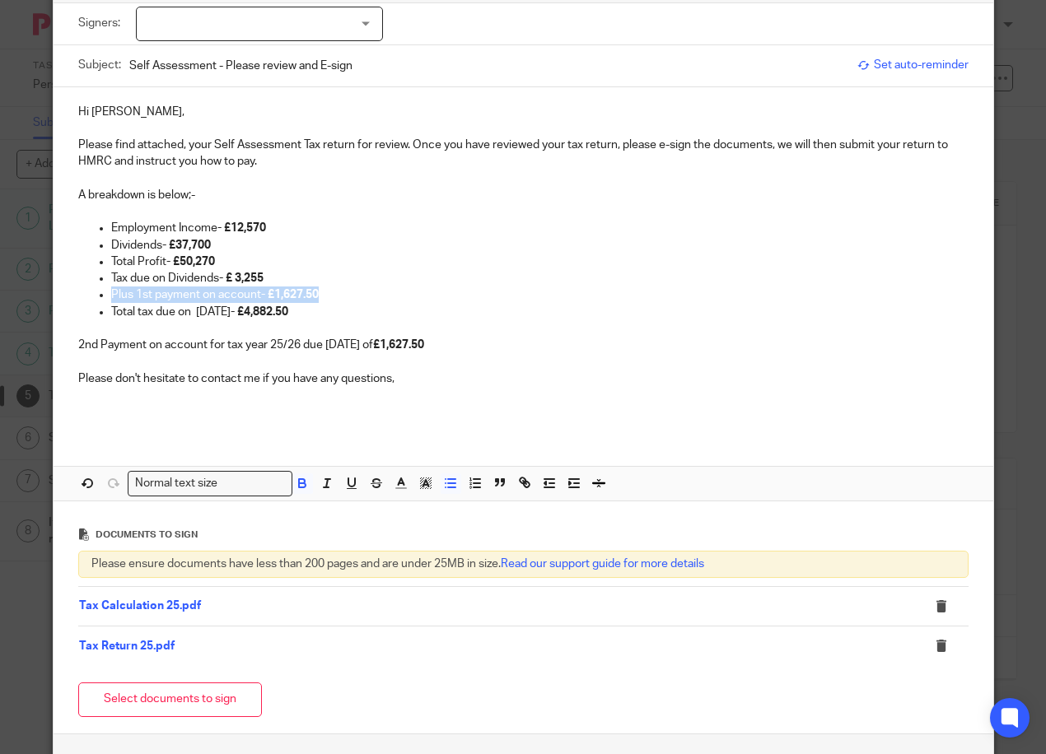
drag, startPoint x: 94, startPoint y: 293, endPoint x: 320, endPoint y: 293, distance: 226.5
click at [320, 293] on li "Plus 1st payment on account - £1,627.50" at bounding box center [539, 295] width 857 height 16
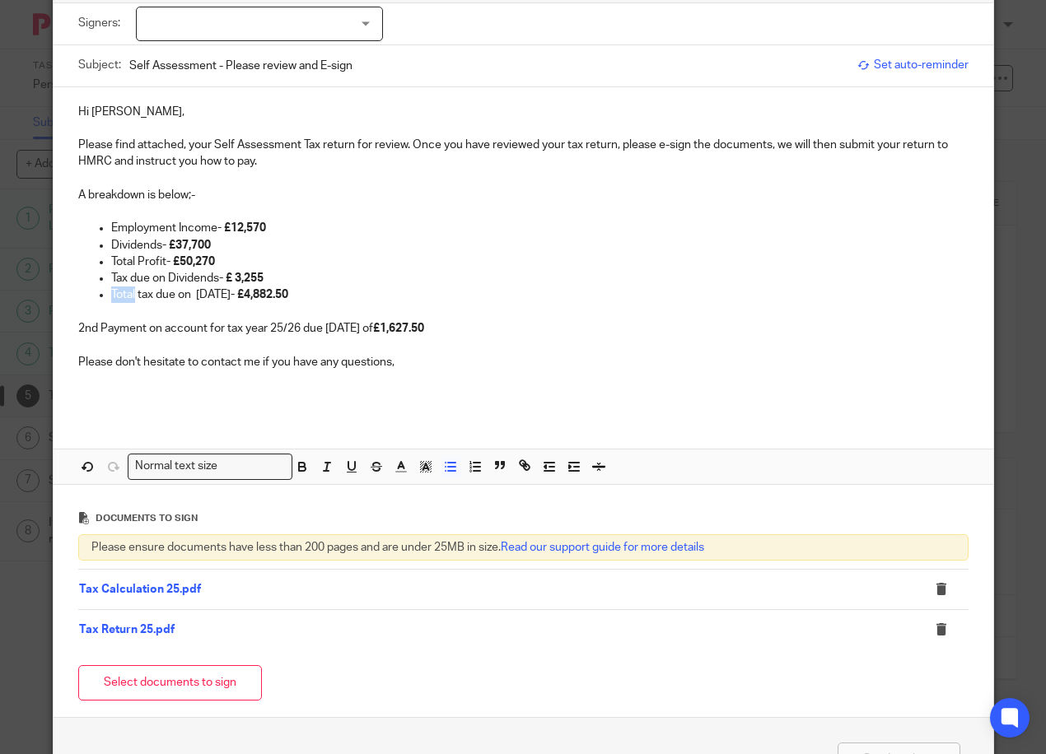
drag, startPoint x: 129, startPoint y: 291, endPoint x: 105, endPoint y: 292, distance: 24.7
click at [111, 292] on p "Total tax due on 31/01/26 - £4,882.50" at bounding box center [539, 295] width 857 height 16
click at [112, 295] on p "tax due on 31/01/26 - £4,882.50" at bounding box center [539, 295] width 857 height 16
drag, startPoint x: 324, startPoint y: 292, endPoint x: 274, endPoint y: 296, distance: 49.6
click at [274, 296] on p "Tax Liability due on 31/01/26 - £4,882.50" at bounding box center [539, 295] width 857 height 16
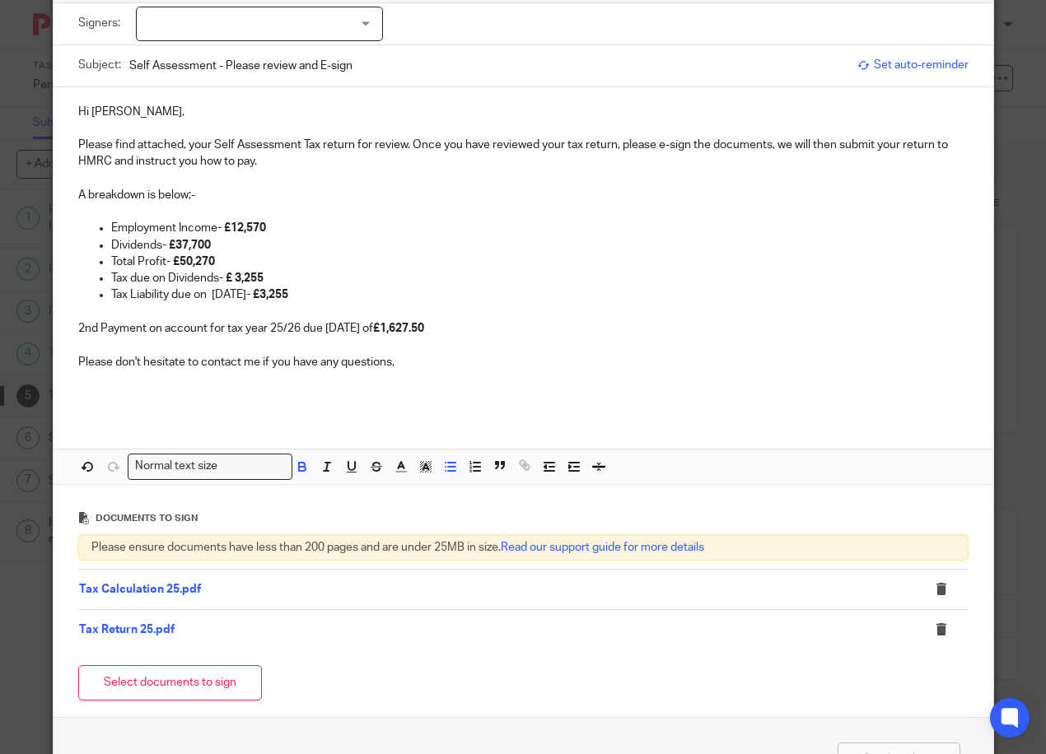
click at [231, 424] on div "Hi John, Please find attached, your Self Assessment Tax return for review. Once…" at bounding box center [524, 285] width 940 height 397
click at [106, 306] on p at bounding box center [523, 312] width 890 height 16
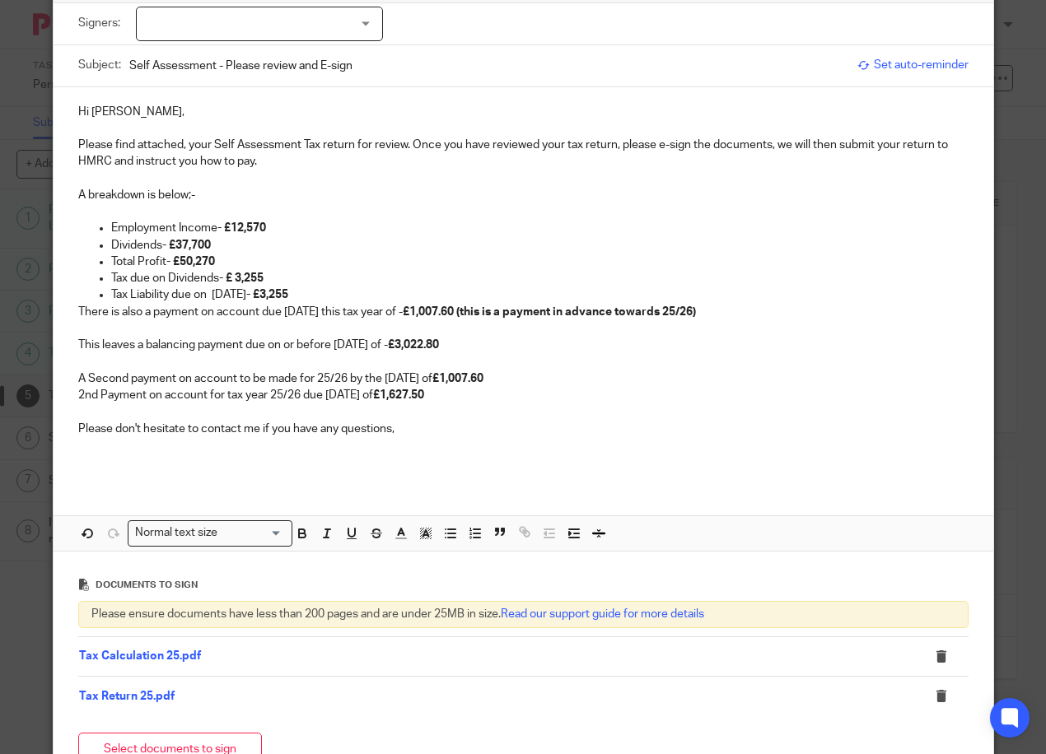
click at [70, 307] on div "Hi John, Please find attached, your Self Assessment Tax return for review. Once…" at bounding box center [524, 285] width 940 height 396
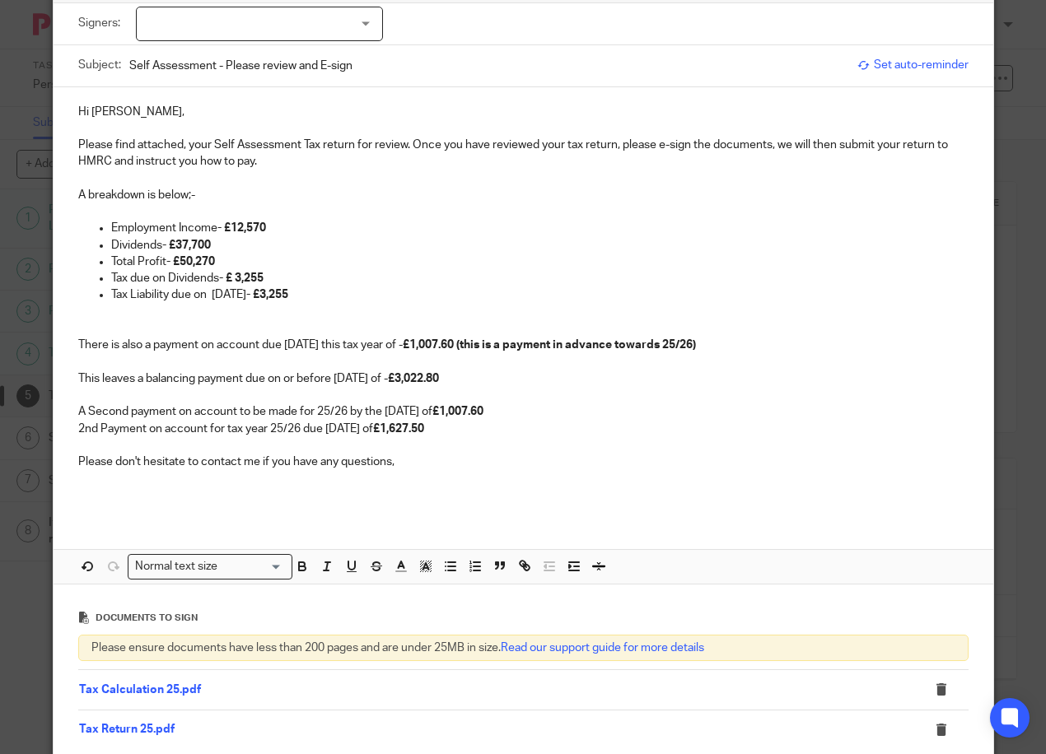
drag, startPoint x: 71, startPoint y: 429, endPoint x: 376, endPoint y: 432, distance: 305.6
click at [376, 432] on div "Hi John, Please find attached, your Self Assessment Tax return for review. Once…" at bounding box center [524, 301] width 940 height 429
click at [500, 404] on p "A Second payment on account to be made for 25/26 by the 31/07/26 of £1,007.60" at bounding box center [523, 412] width 890 height 16
click at [125, 430] on strong "£1,627.50" at bounding box center [106, 429] width 51 height 12
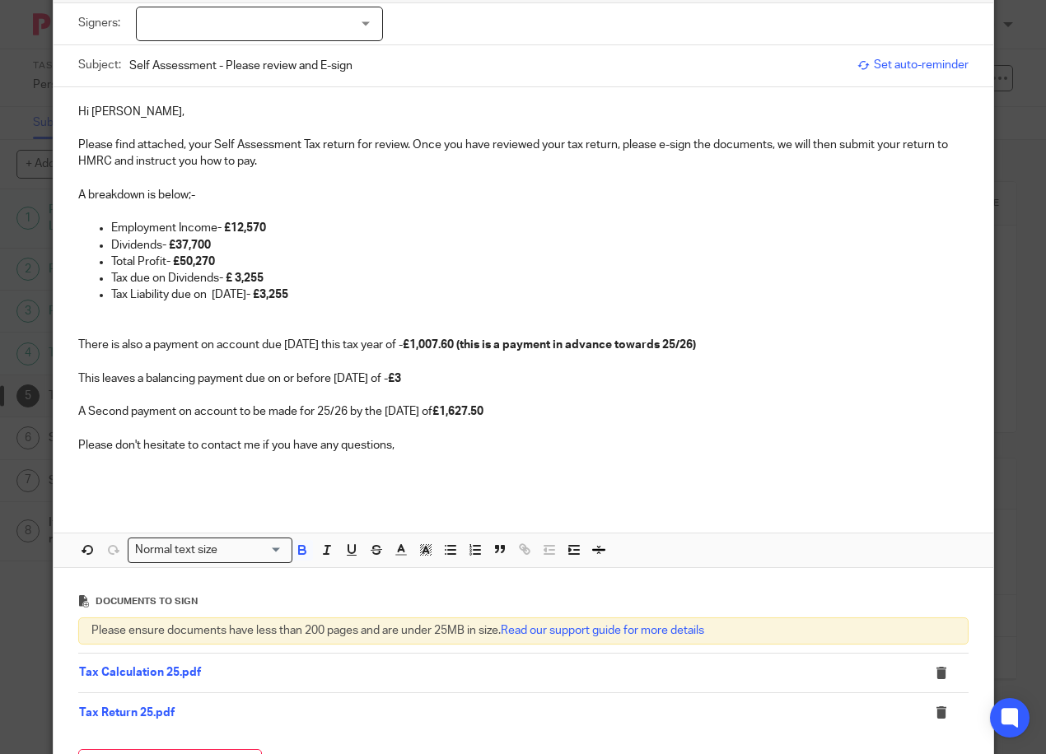
click at [467, 343] on strong "£1,007.60 (this is a payment in advance towards 25/26)" at bounding box center [549, 345] width 293 height 12
click at [427, 367] on p "This leaves a balancing payment due on or before 31/01/26 of - £3" at bounding box center [523, 371] width 890 height 34
click at [422, 371] on p "This leaves a balancing payment due on or before 31/01/26 of - £3" at bounding box center [523, 371] width 890 height 34
click at [441, 376] on p "This leaves a balancing payment due on or before 31/01/26 of - £4822" at bounding box center [523, 371] width 890 height 34
click at [338, 488] on div "Hi John, Please find attached, your Self Assessment Tax return for review. Once…" at bounding box center [524, 293] width 940 height 413
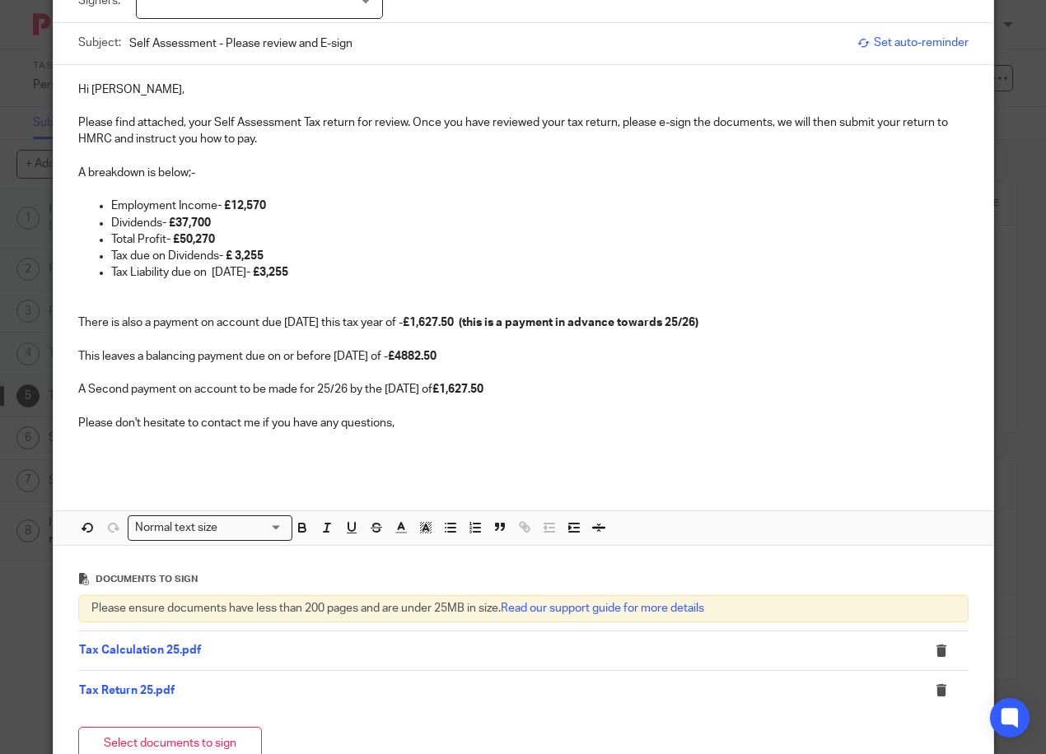
scroll to position [0, 0]
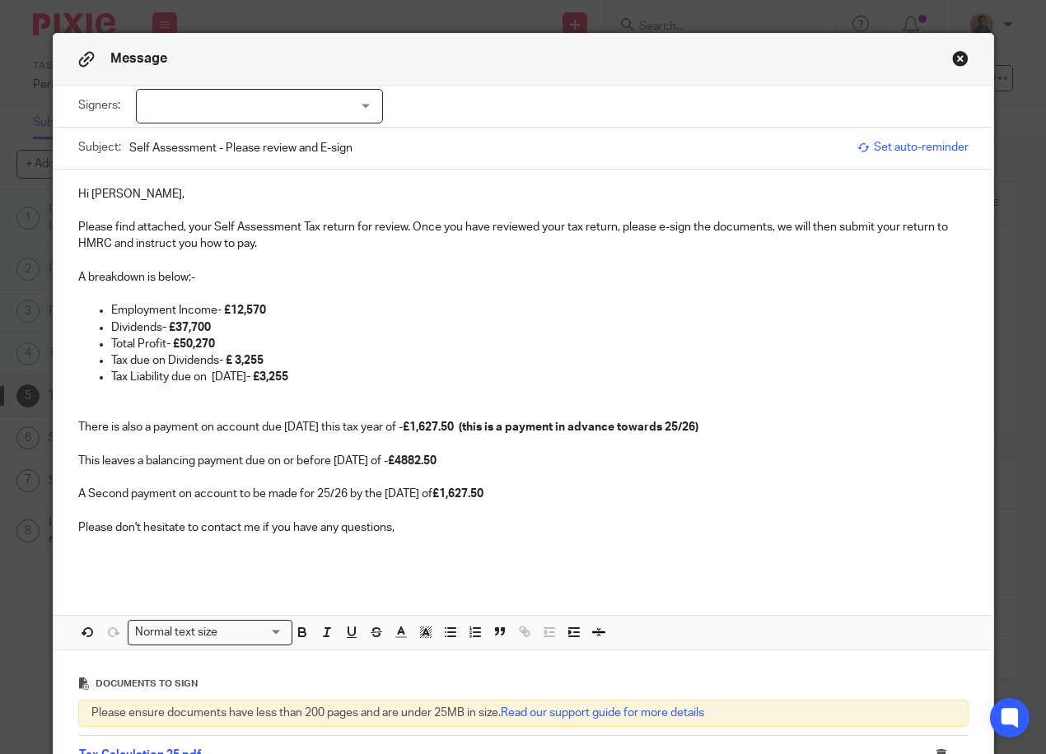
drag, startPoint x: 623, startPoint y: 78, endPoint x: 513, endPoint y: 77, distance: 110.4
click at [513, 77] on div "Message" at bounding box center [524, 60] width 940 height 52
click at [180, 93] on div at bounding box center [259, 106] width 247 height 35
click at [200, 143] on span "[PERSON_NAME]" at bounding box center [203, 140] width 91 height 12
checkbox input "true"
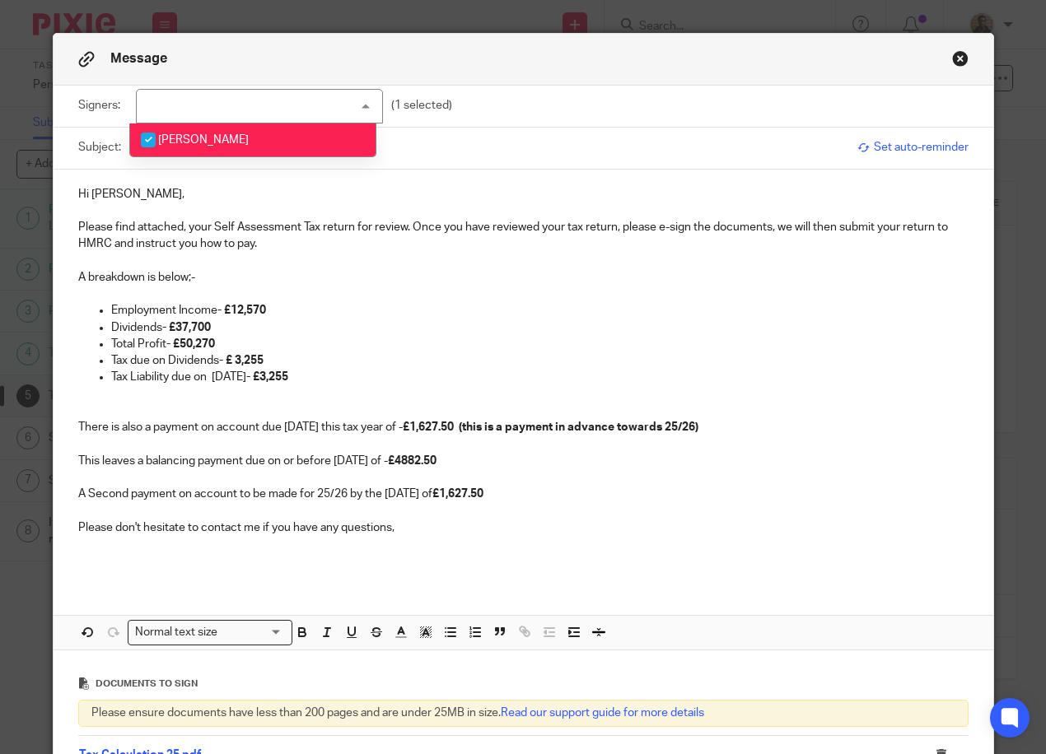
click at [530, 86] on div "Signers: John Davidson John Davidson (1 selected)" at bounding box center [523, 106] width 890 height 41
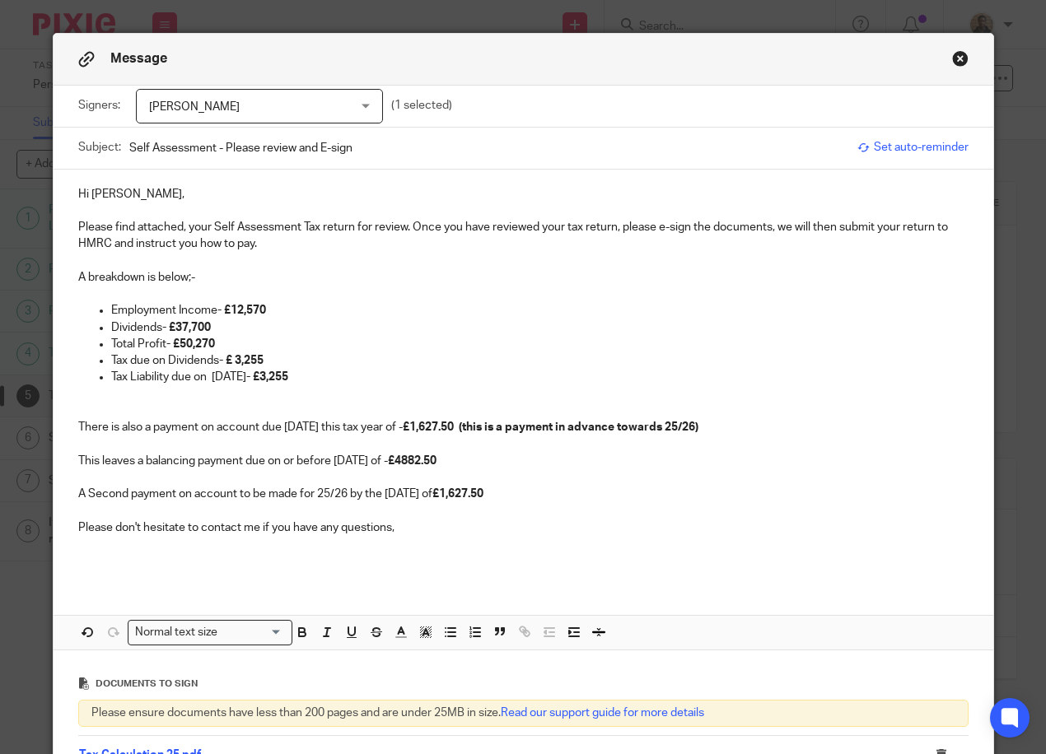
click at [281, 356] on p "Tax due on Dividends - £ 3,255" at bounding box center [539, 360] width 857 height 16
click at [212, 342] on strong "- £50,270" at bounding box center [190, 344] width 49 height 12
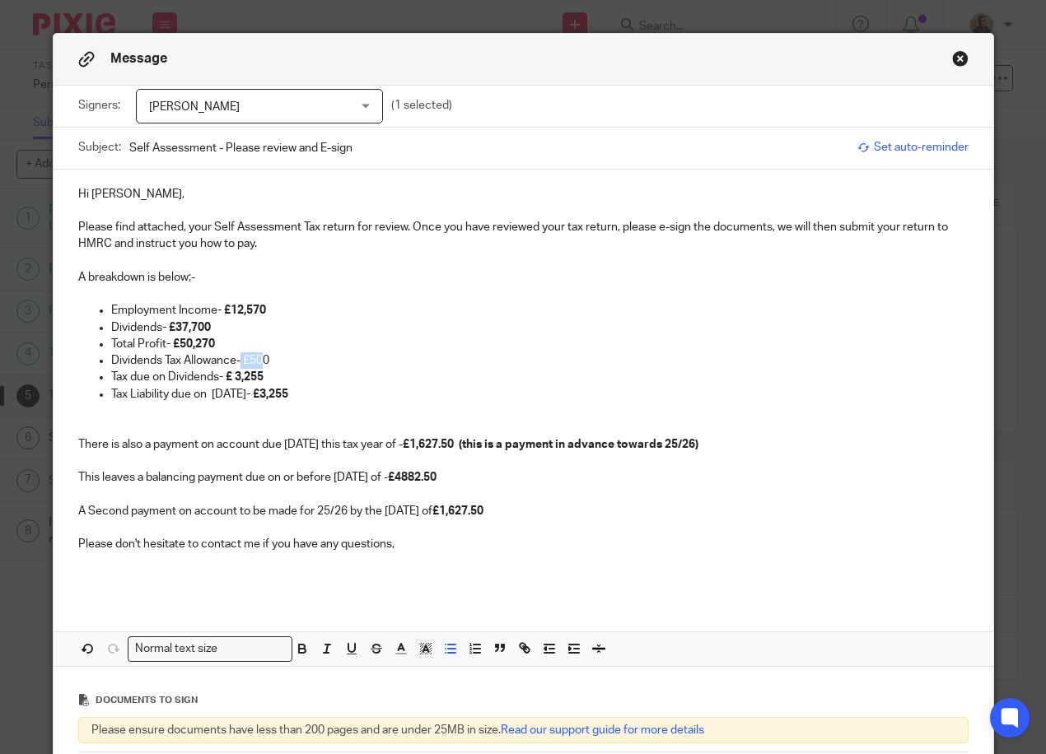
drag, startPoint x: 263, startPoint y: 357, endPoint x: 236, endPoint y: 354, distance: 26.6
click at [236, 354] on p "Dividends Tax Allowance- £500" at bounding box center [539, 360] width 857 height 16
drag, startPoint x: 266, startPoint y: 363, endPoint x: 241, endPoint y: 357, distance: 25.4
click at [241, 357] on p "Dividends Tax Allowance- £500" at bounding box center [539, 360] width 857 height 16
click at [302, 645] on icon "button" at bounding box center [302, 649] width 15 height 15
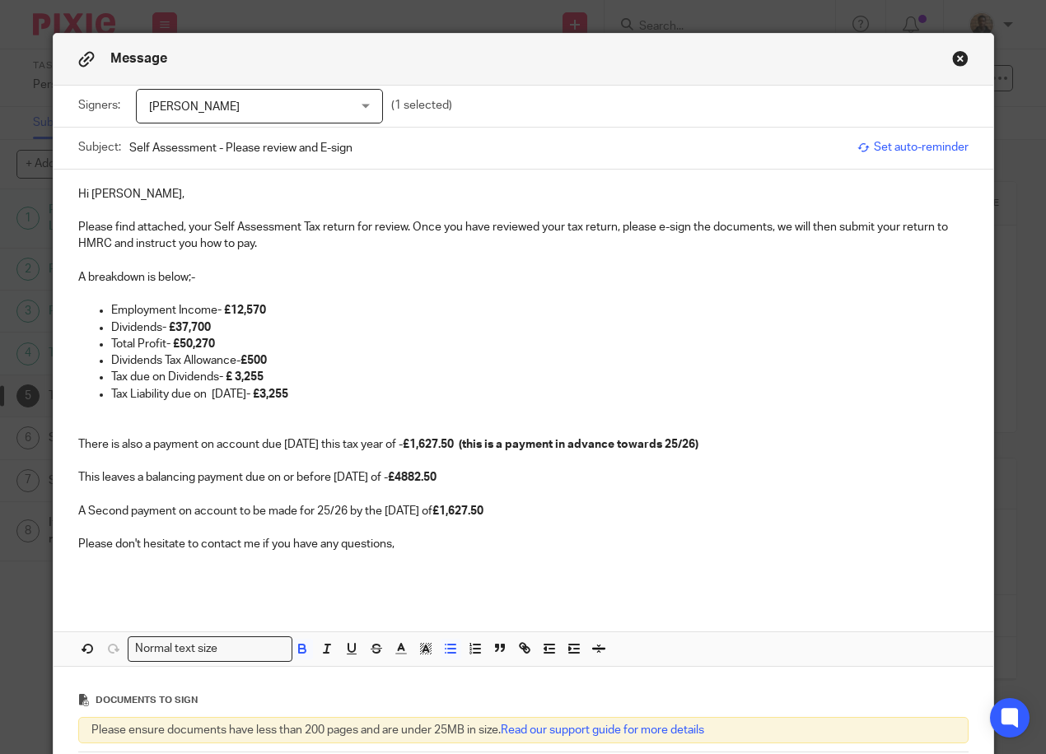
click at [272, 373] on p "Tax due on Dividends - £ 3,255" at bounding box center [539, 377] width 857 height 16
click at [260, 374] on strong "- £ 3,255 (3" at bounding box center [247, 377] width 57 height 12
click at [263, 373] on strong "- £ 3,255 (3" at bounding box center [247, 377] width 57 height 12
click at [288, 367] on p "Dividends Tax Allowance- £500" at bounding box center [539, 360] width 857 height 16
click at [284, 376] on p "Tax due on Dividends - £ 3,255 (3" at bounding box center [539, 377] width 857 height 16
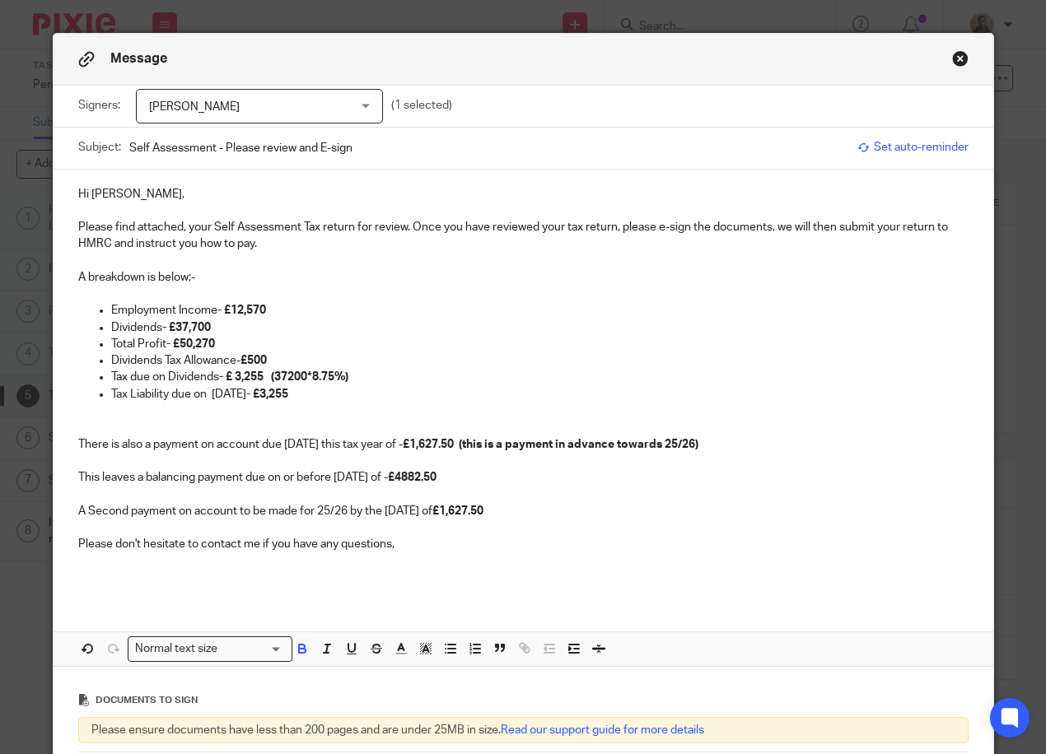
click at [413, 474] on strong "£4882.50" at bounding box center [412, 478] width 49 height 12
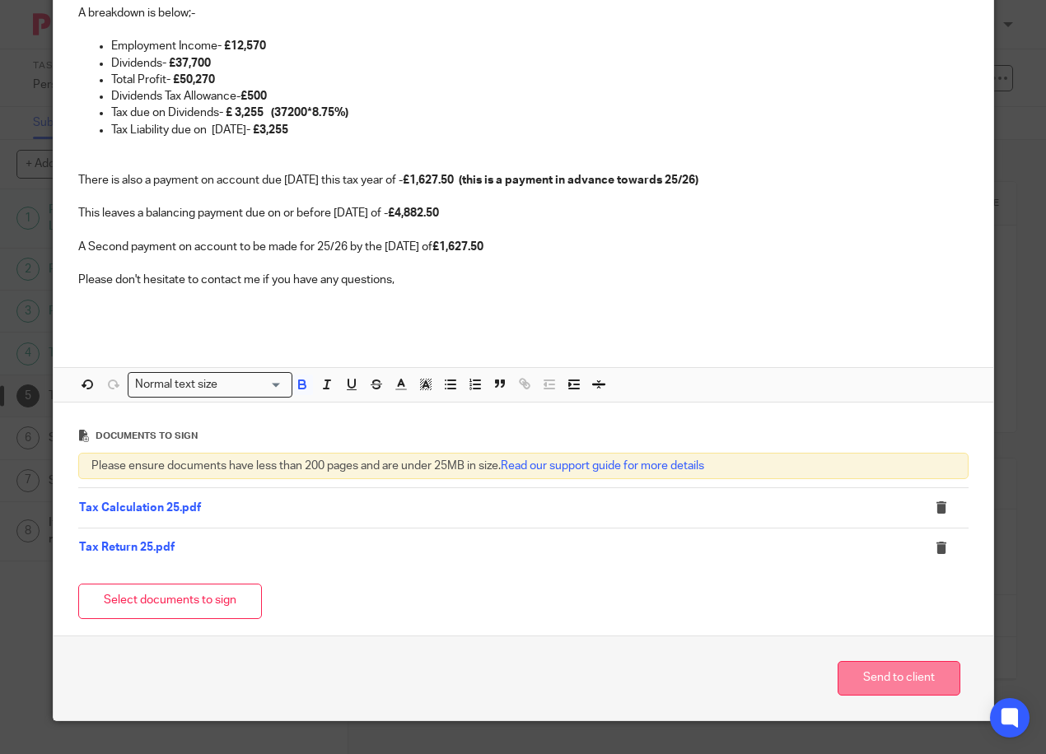
click at [895, 668] on button "Send to client" at bounding box center [899, 678] width 123 height 35
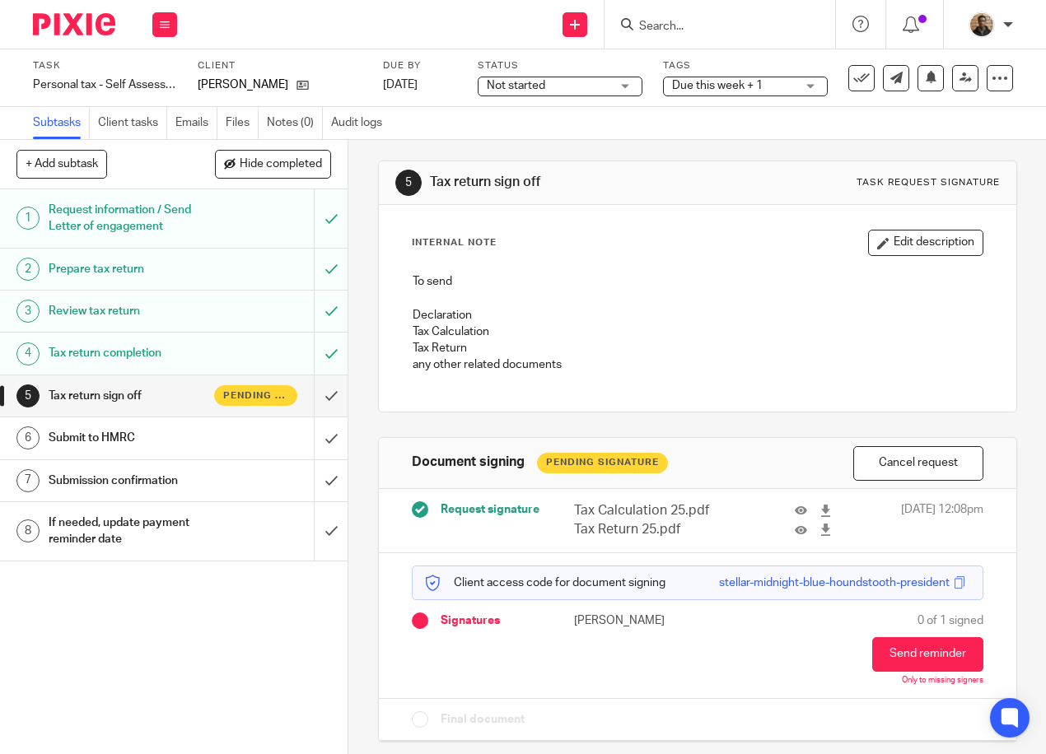
scroll to position [26, 0]
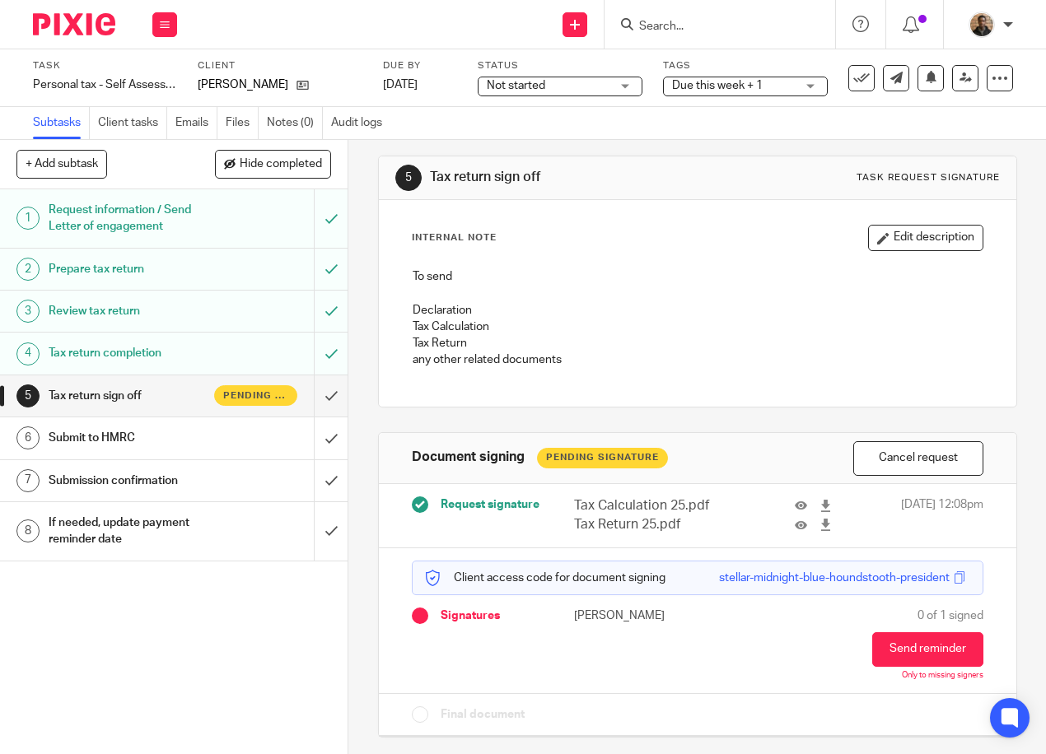
click at [113, 43] on div at bounding box center [68, 24] width 136 height 49
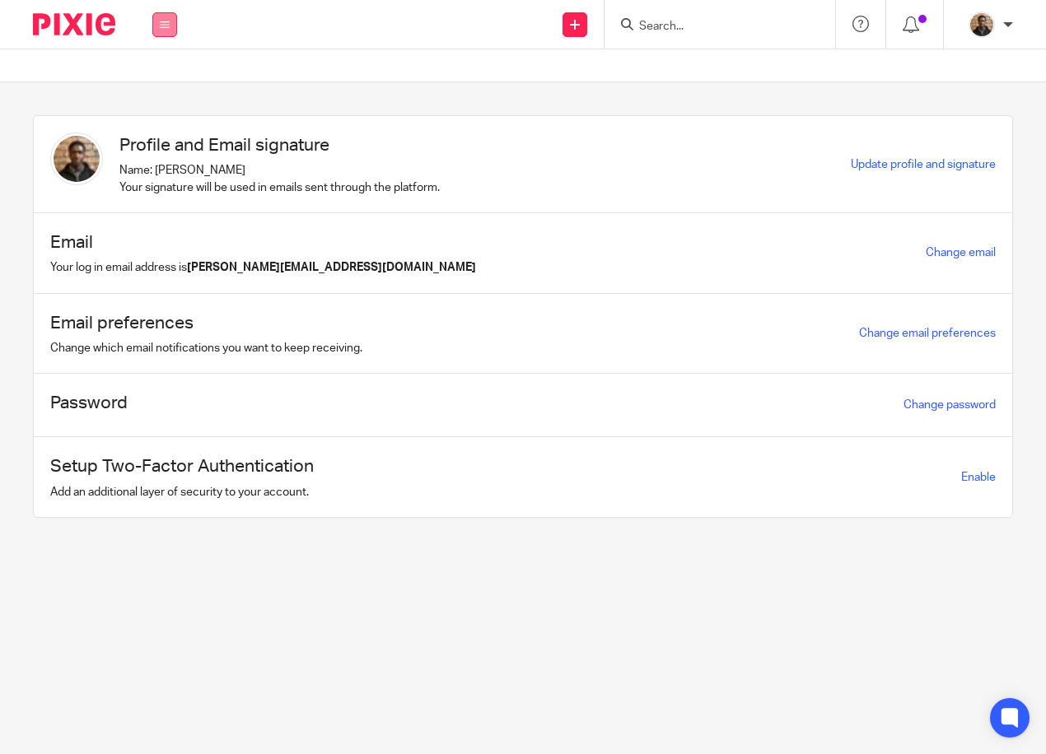
click at [169, 21] on icon at bounding box center [165, 25] width 10 height 10
click at [167, 68] on li "Work" at bounding box center [164, 77] width 45 height 24
click at [156, 67] on li "Work" at bounding box center [164, 77] width 45 height 24
click at [152, 78] on link "Work" at bounding box center [155, 77] width 26 height 12
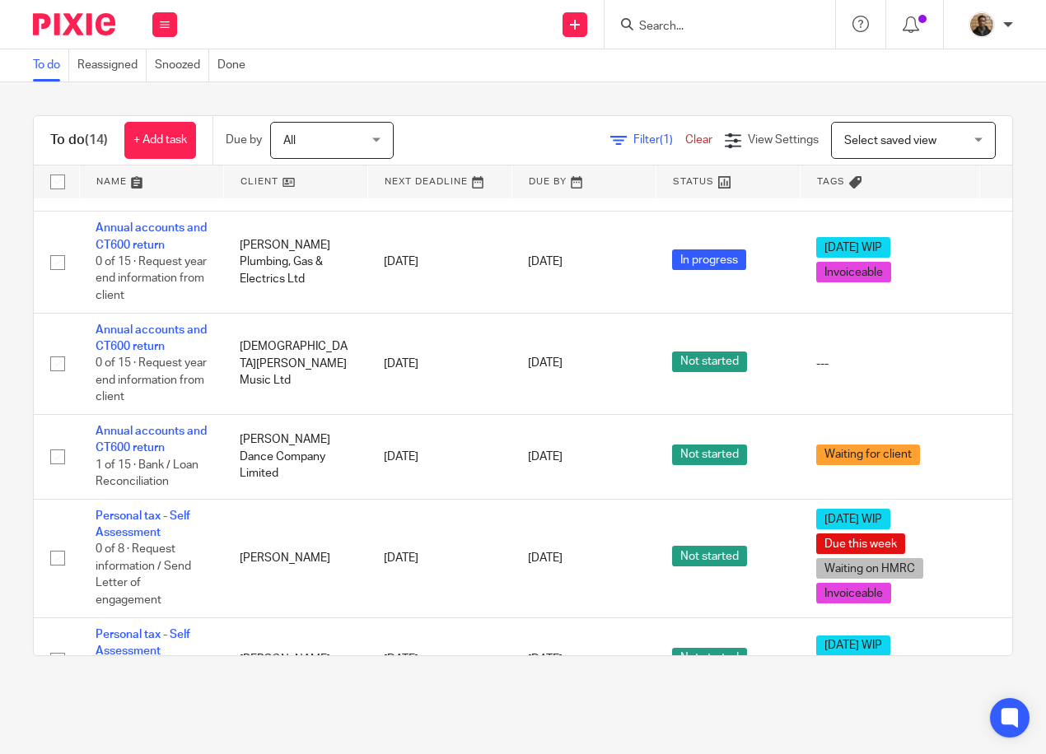
scroll to position [933, 0]
